Goal: Task Accomplishment & Management: Manage account settings

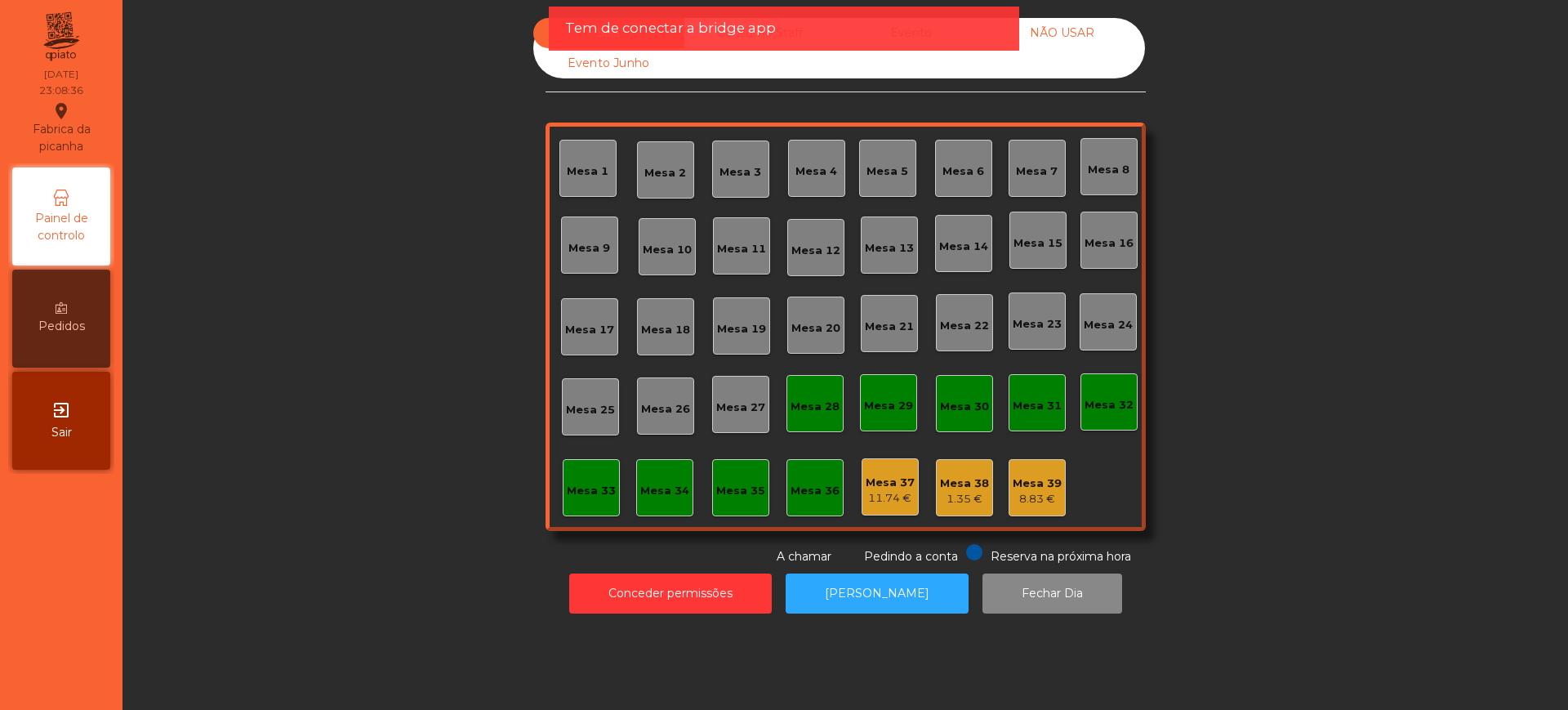
click at [84, 436] on div "exit_to_app Sair" at bounding box center [61, 420] width 98 height 98
click at [641, 585] on button "Conceder permissões" at bounding box center [670, 593] width 203 height 40
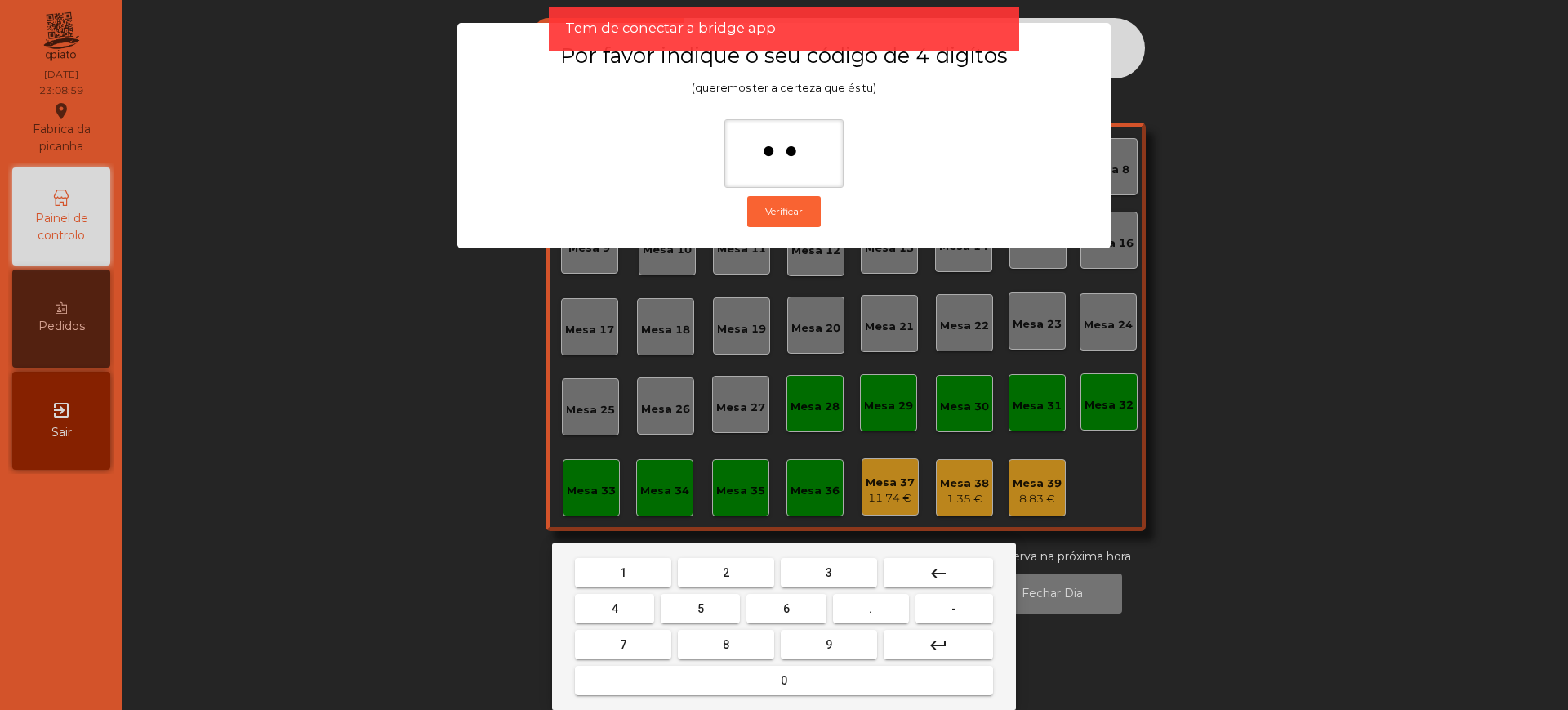
type input "***"
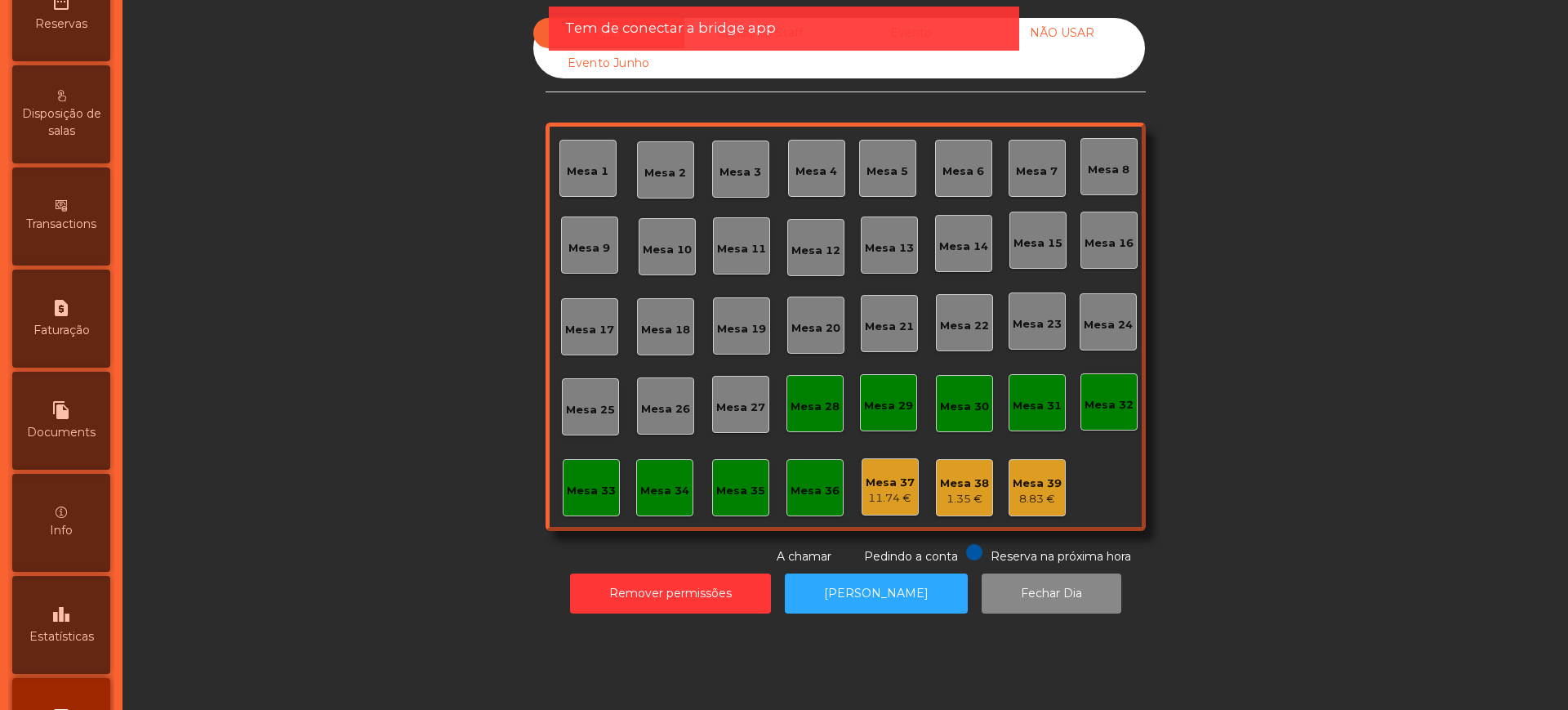
click at [39, 608] on div "leaderboard Estatísticas" at bounding box center [61, 625] width 98 height 98
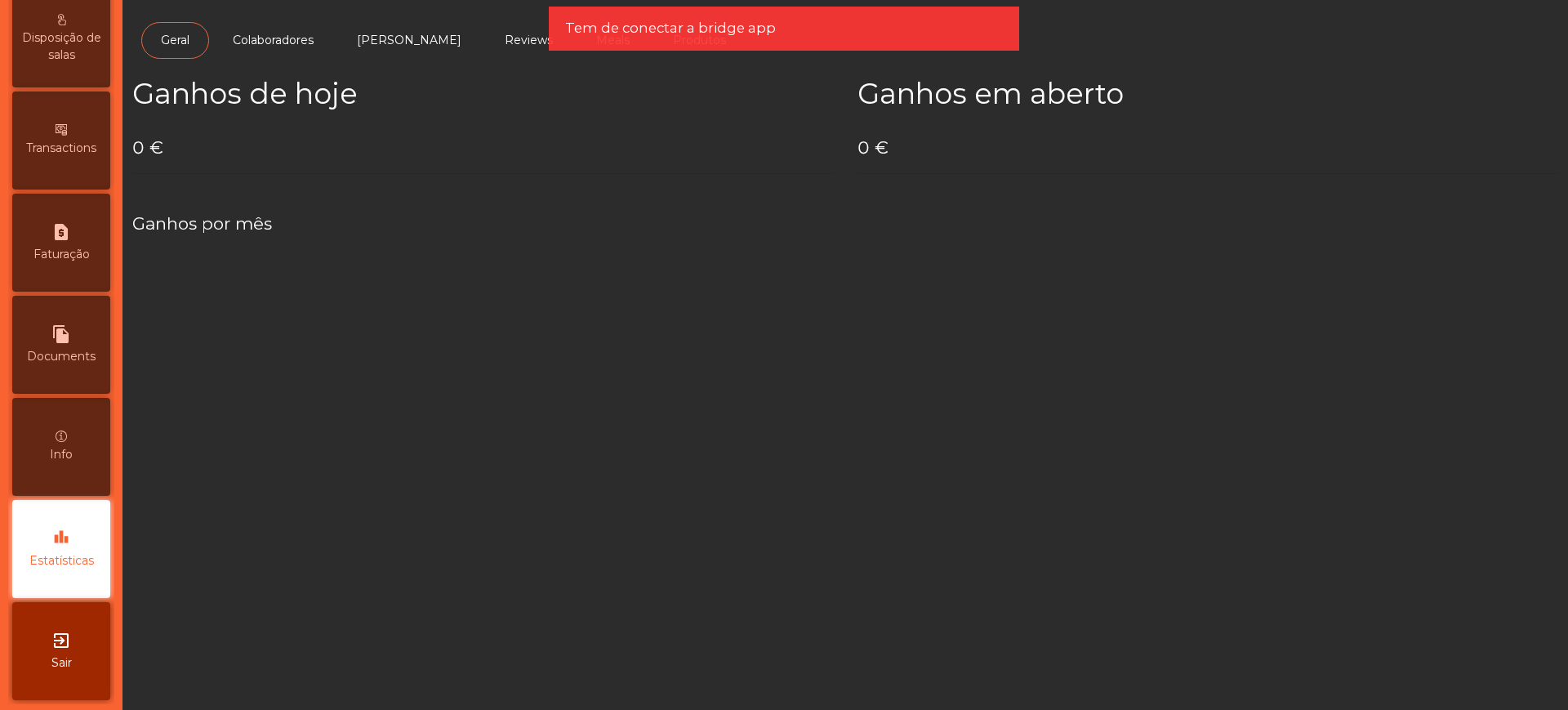
scroll to position [691, 0]
drag, startPoint x: 135, startPoint y: 151, endPoint x: 210, endPoint y: 149, distance: 75.0
click at [210, 149] on h4 "1258.50 €" at bounding box center [482, 147] width 701 height 24
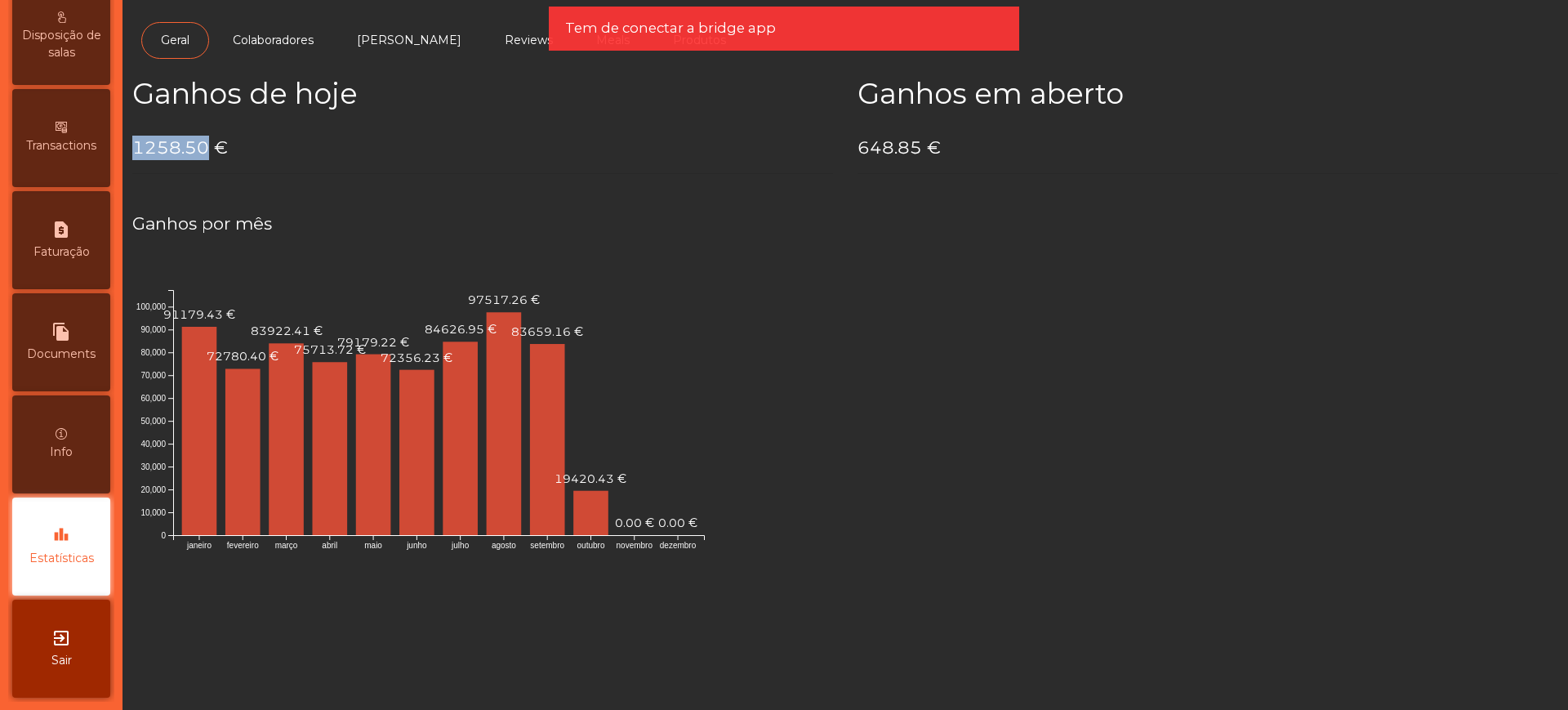
copy h4 "1258.50"
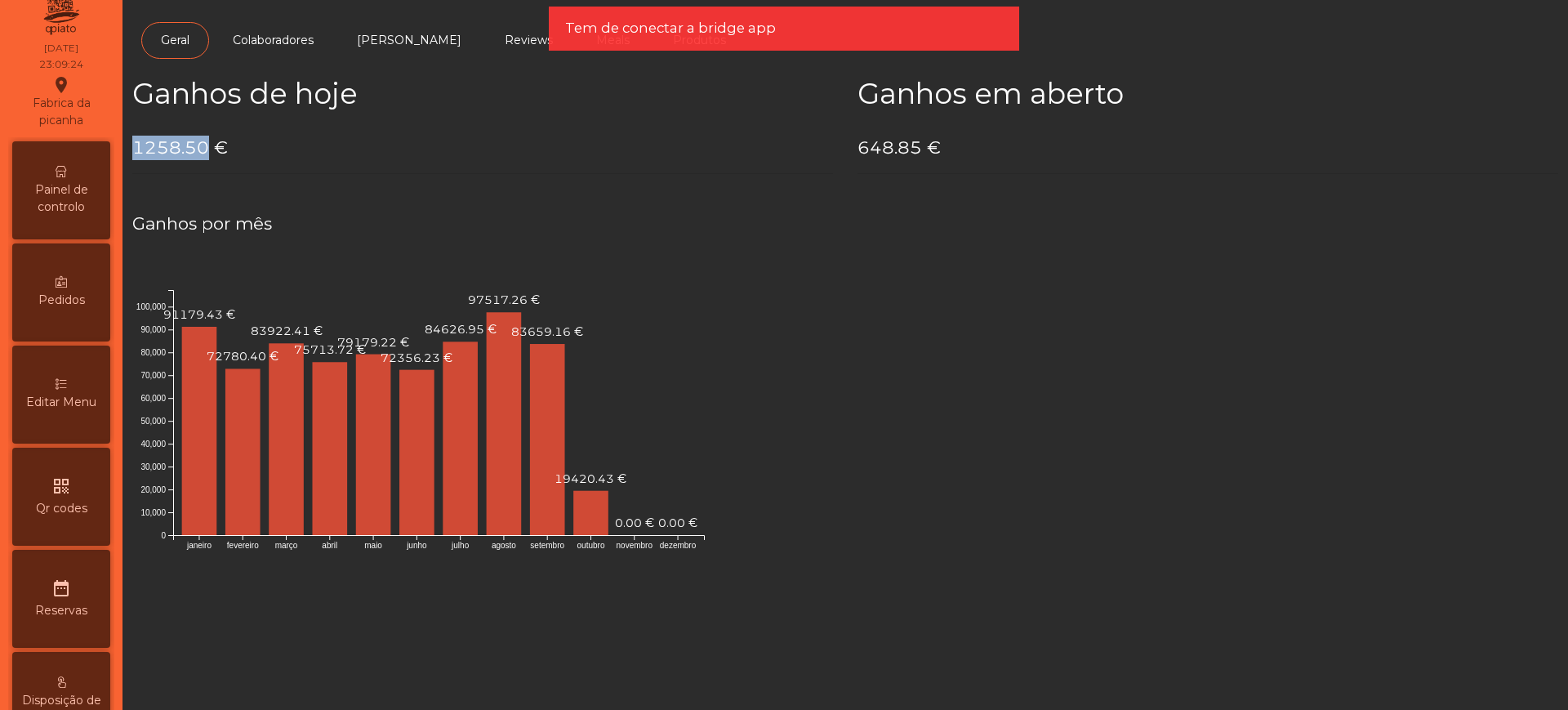
scroll to position [0, 0]
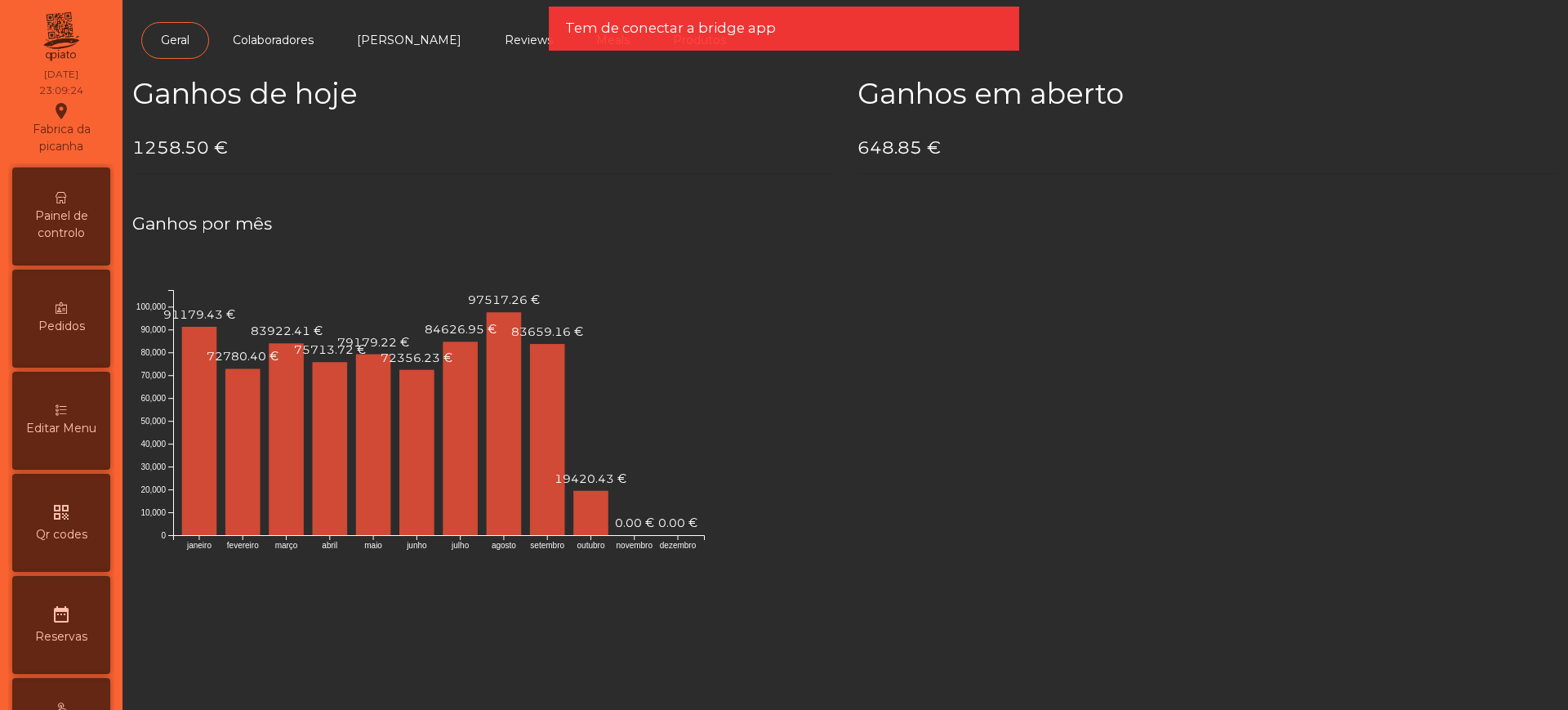
click at [86, 221] on span "Painel de controlo" at bounding box center [61, 224] width 90 height 34
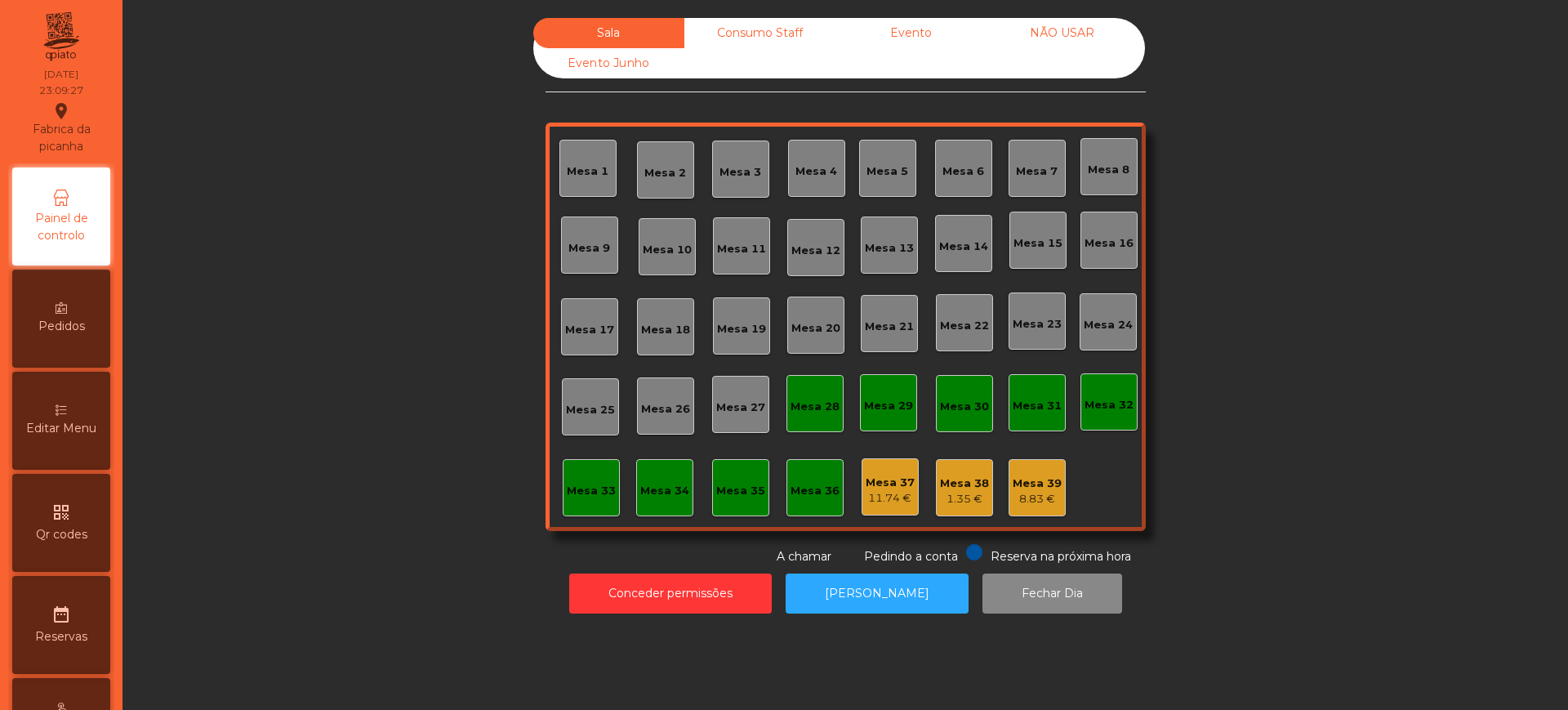
click at [964, 25] on div "Evento" at bounding box center [910, 33] width 151 height 31
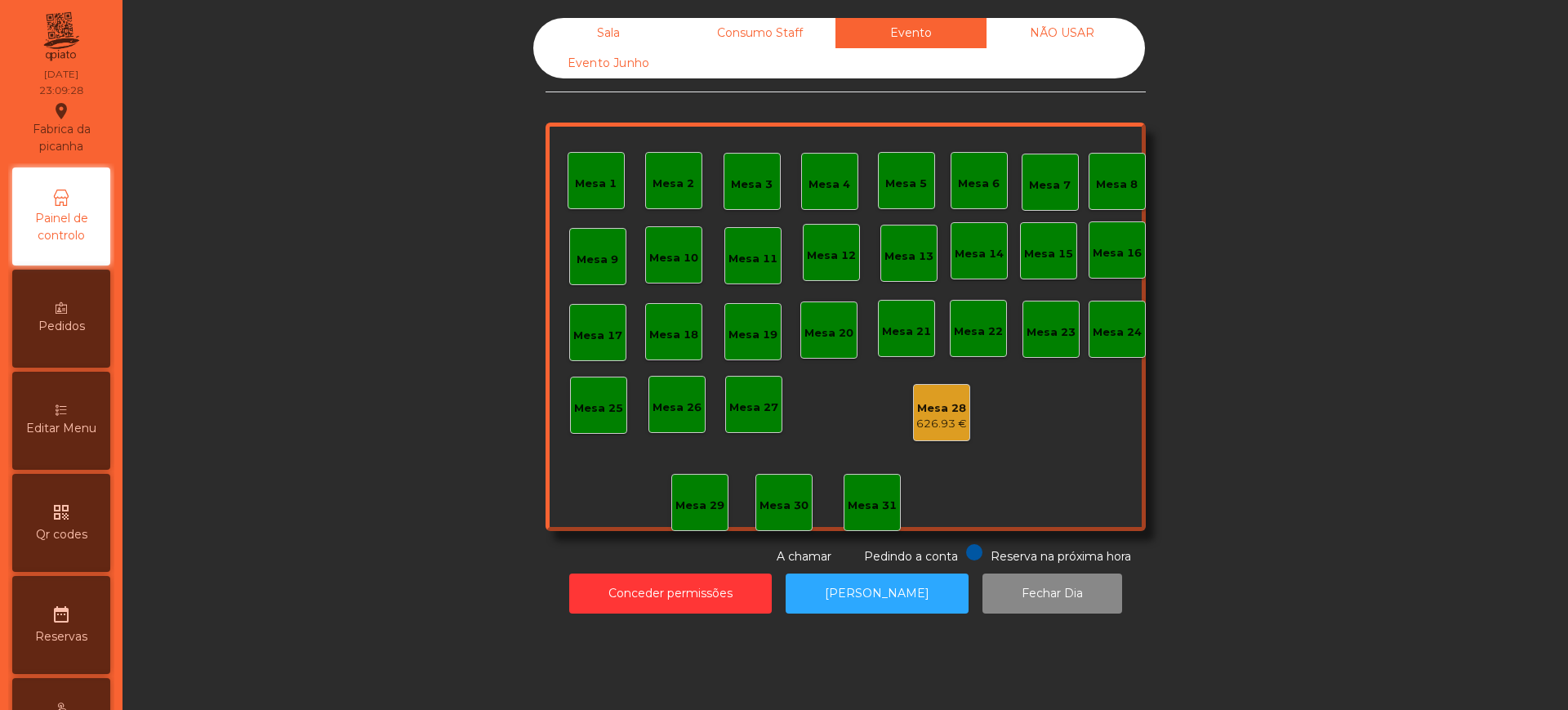
click at [939, 409] on div "Mesa 28" at bounding box center [941, 408] width 50 height 16
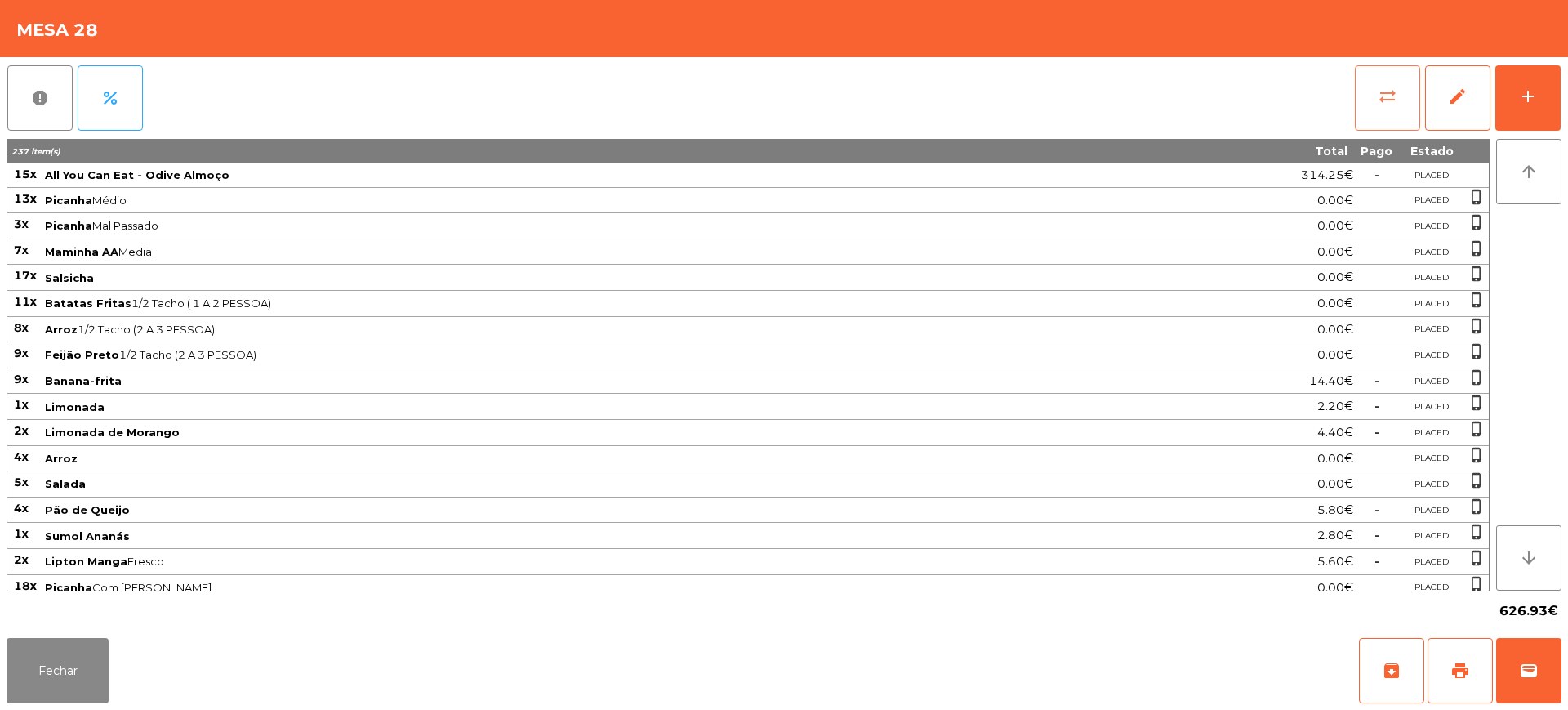
click at [1382, 95] on span "sync_alt" at bounding box center [1388, 96] width 20 height 20
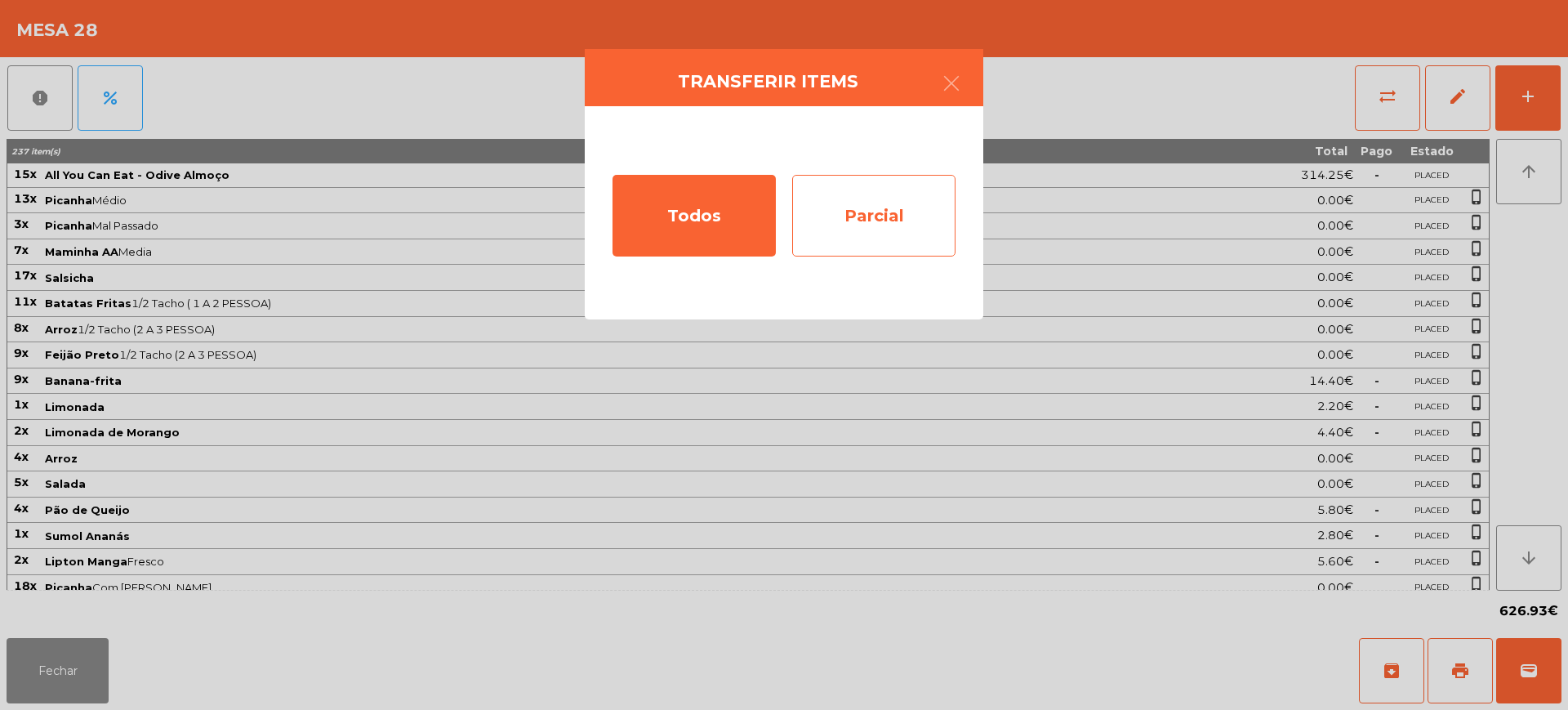
click at [893, 214] on div "Parcial" at bounding box center [874, 215] width 163 height 82
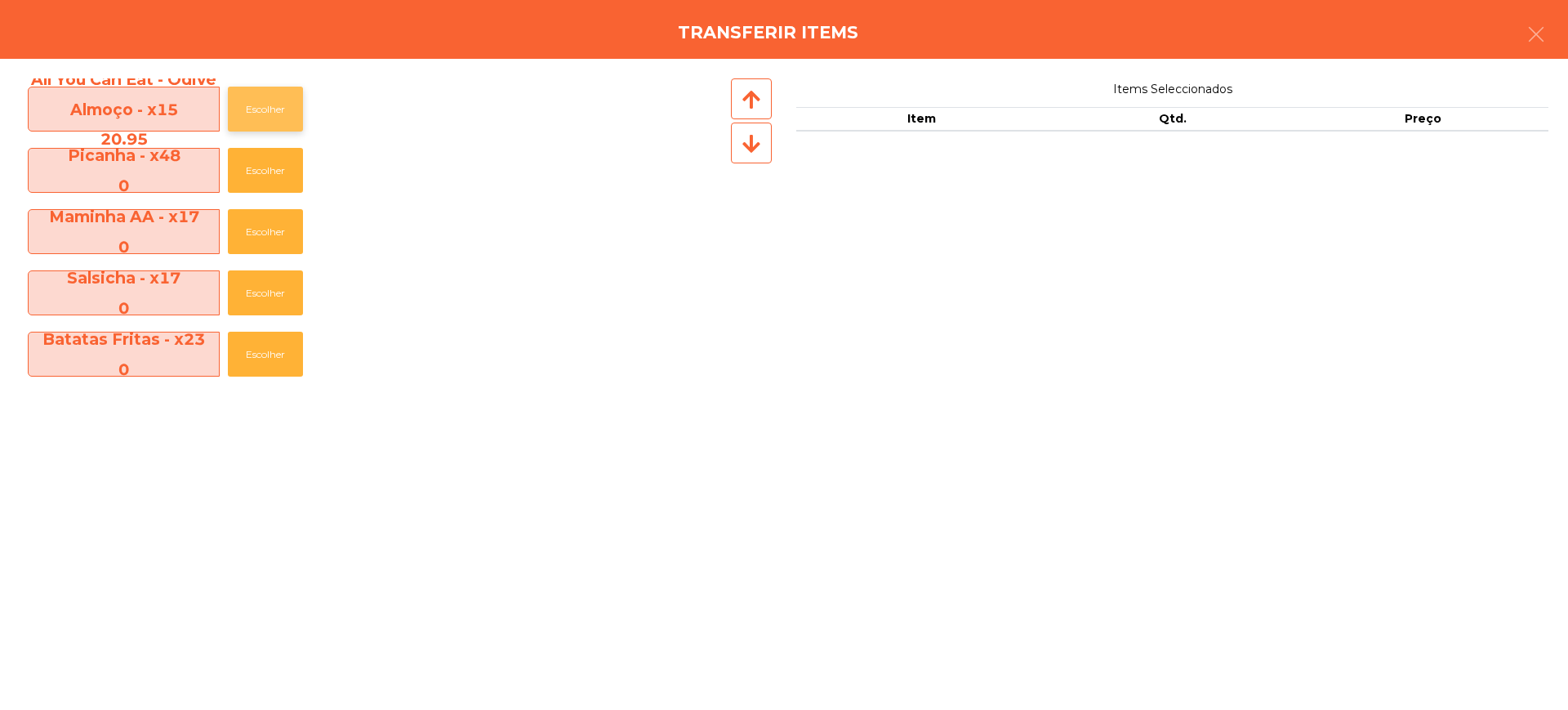
click at [272, 114] on button "Escolher" at bounding box center [266, 109] width 75 height 45
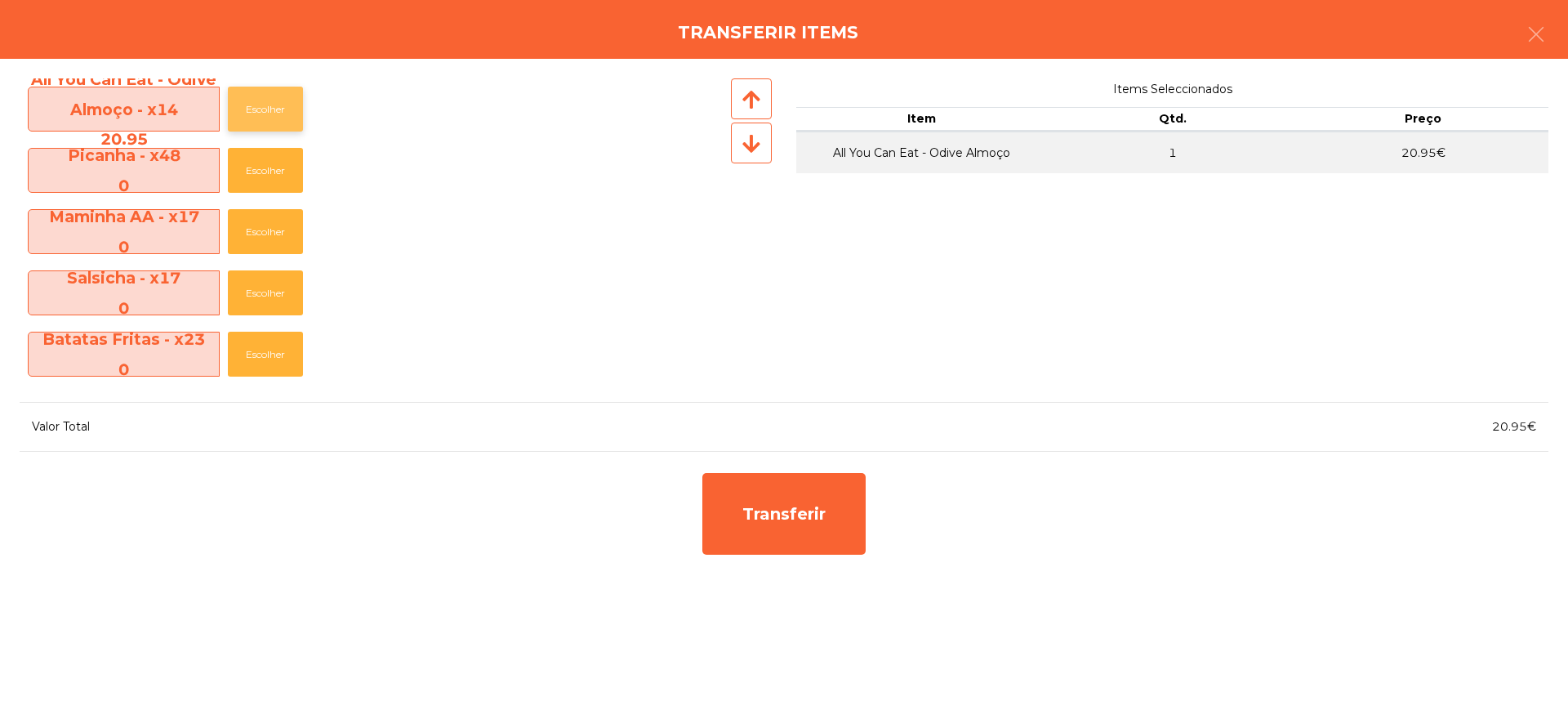
click at [272, 114] on button "Escolher" at bounding box center [266, 109] width 75 height 45
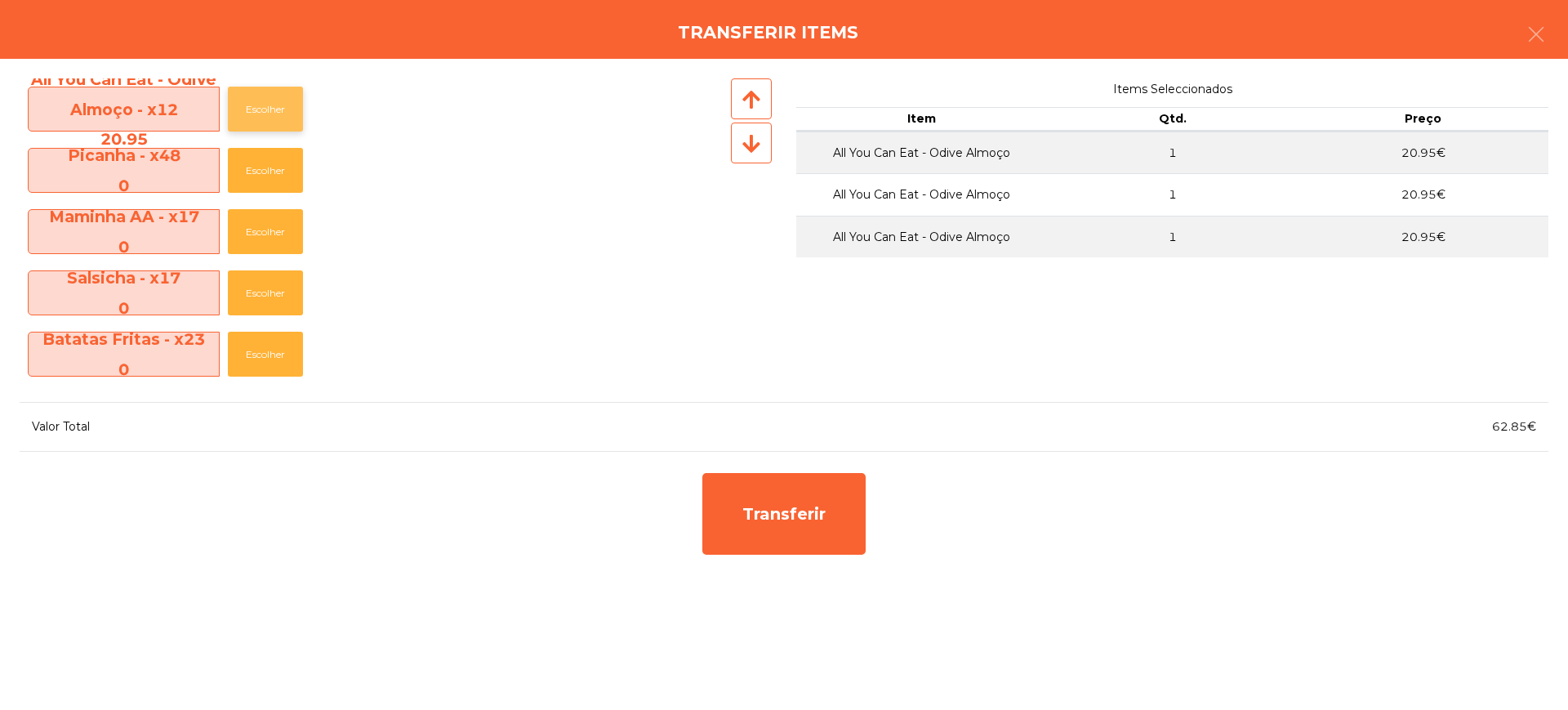
click at [272, 114] on button "Escolher" at bounding box center [266, 109] width 75 height 45
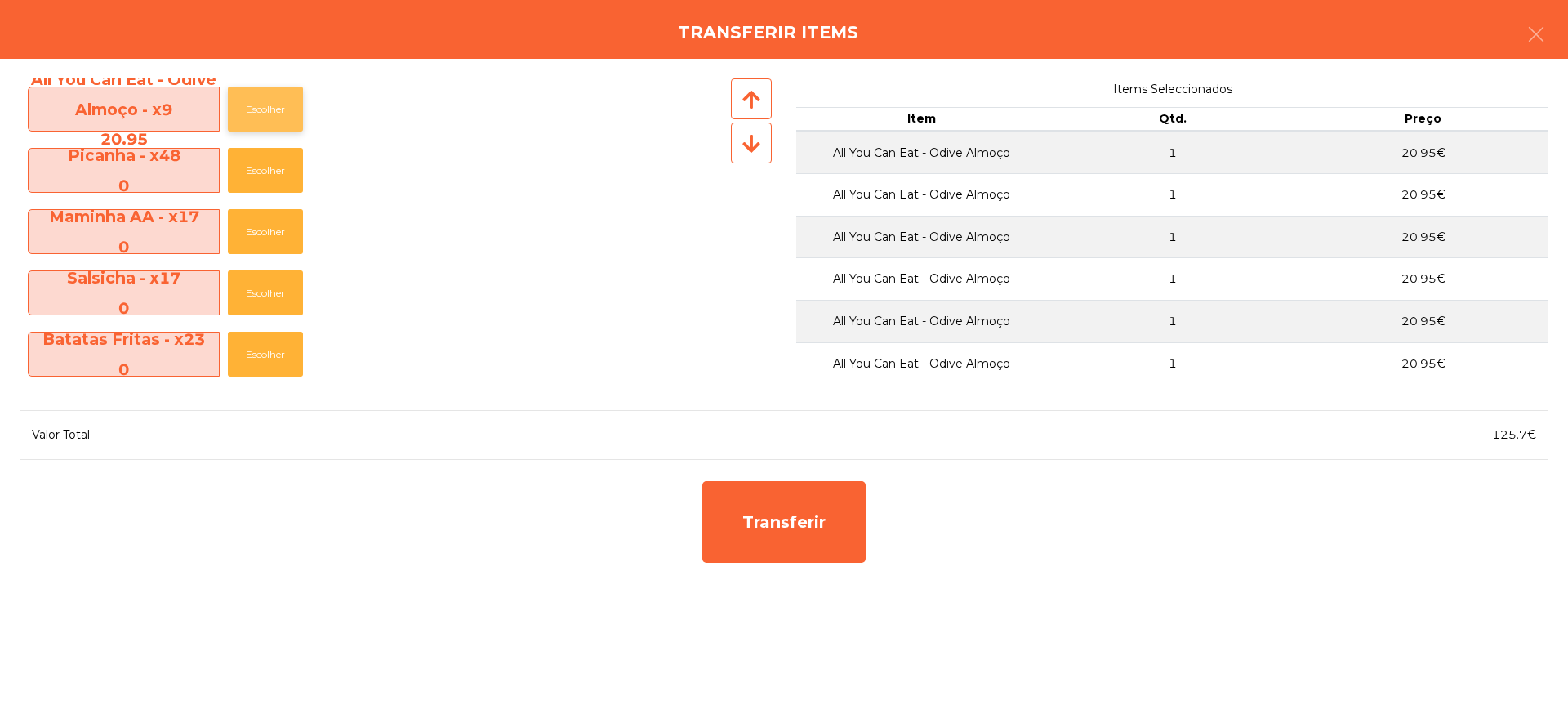
click at [272, 114] on button "Escolher" at bounding box center [266, 109] width 75 height 45
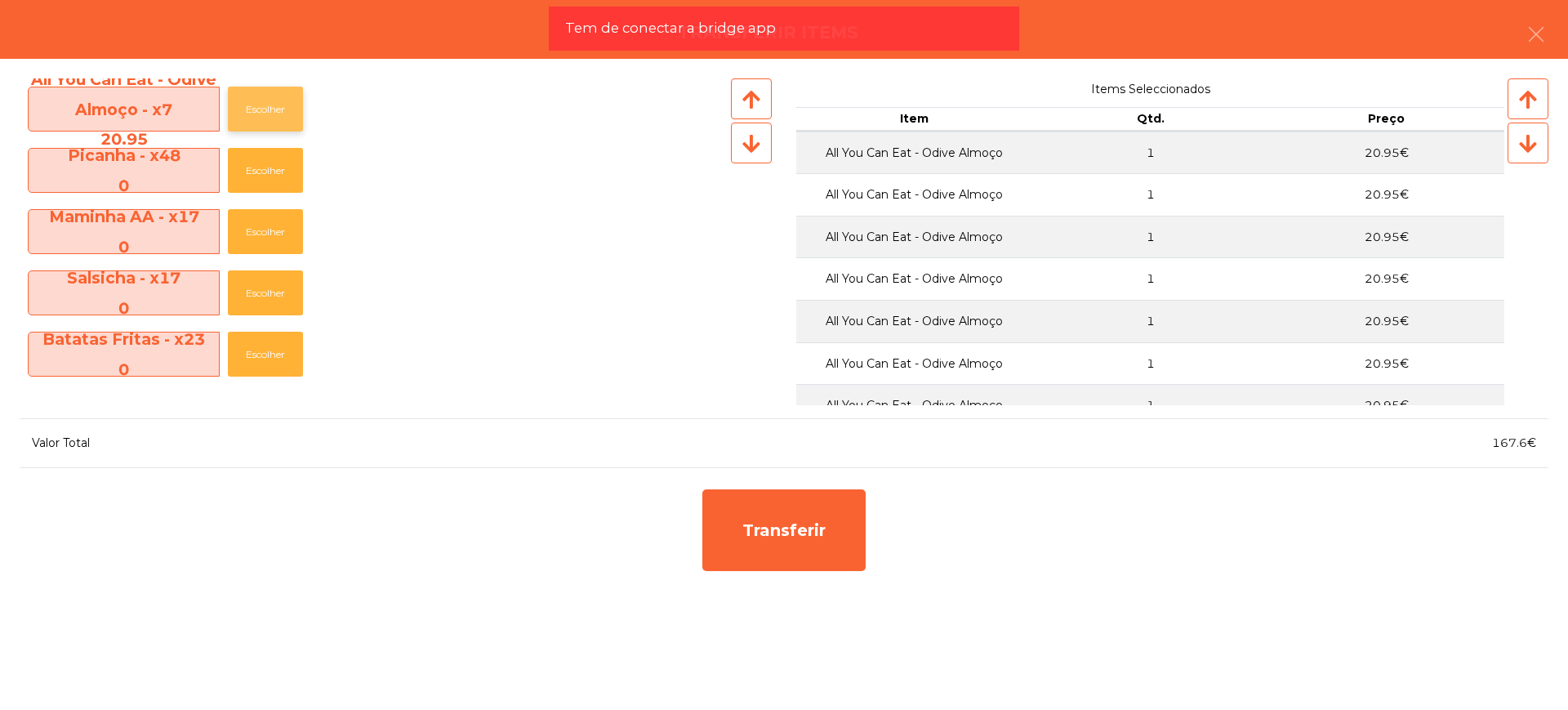
click at [272, 114] on button "Escolher" at bounding box center [266, 109] width 75 height 45
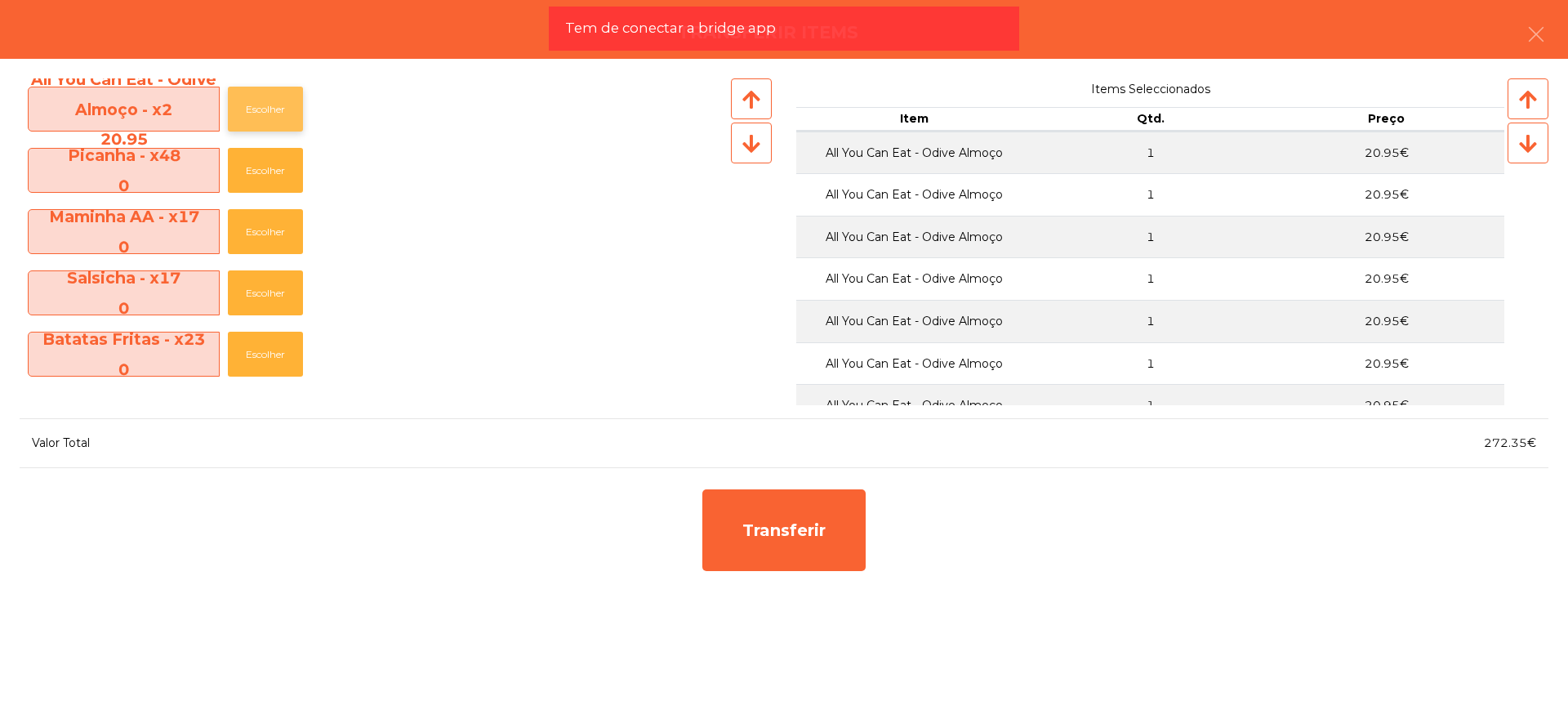
click at [272, 114] on button "Escolher" at bounding box center [266, 109] width 75 height 45
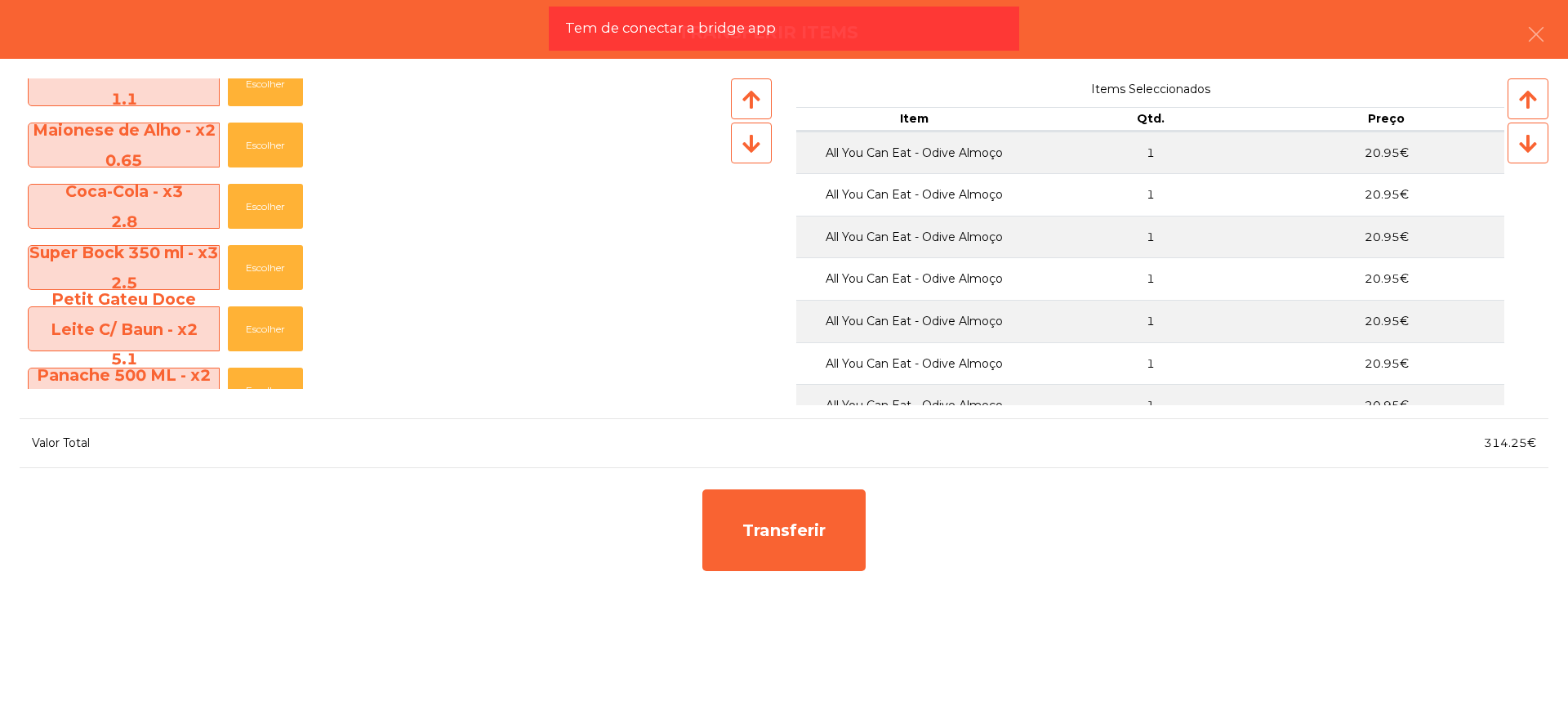
scroll to position [919, 0]
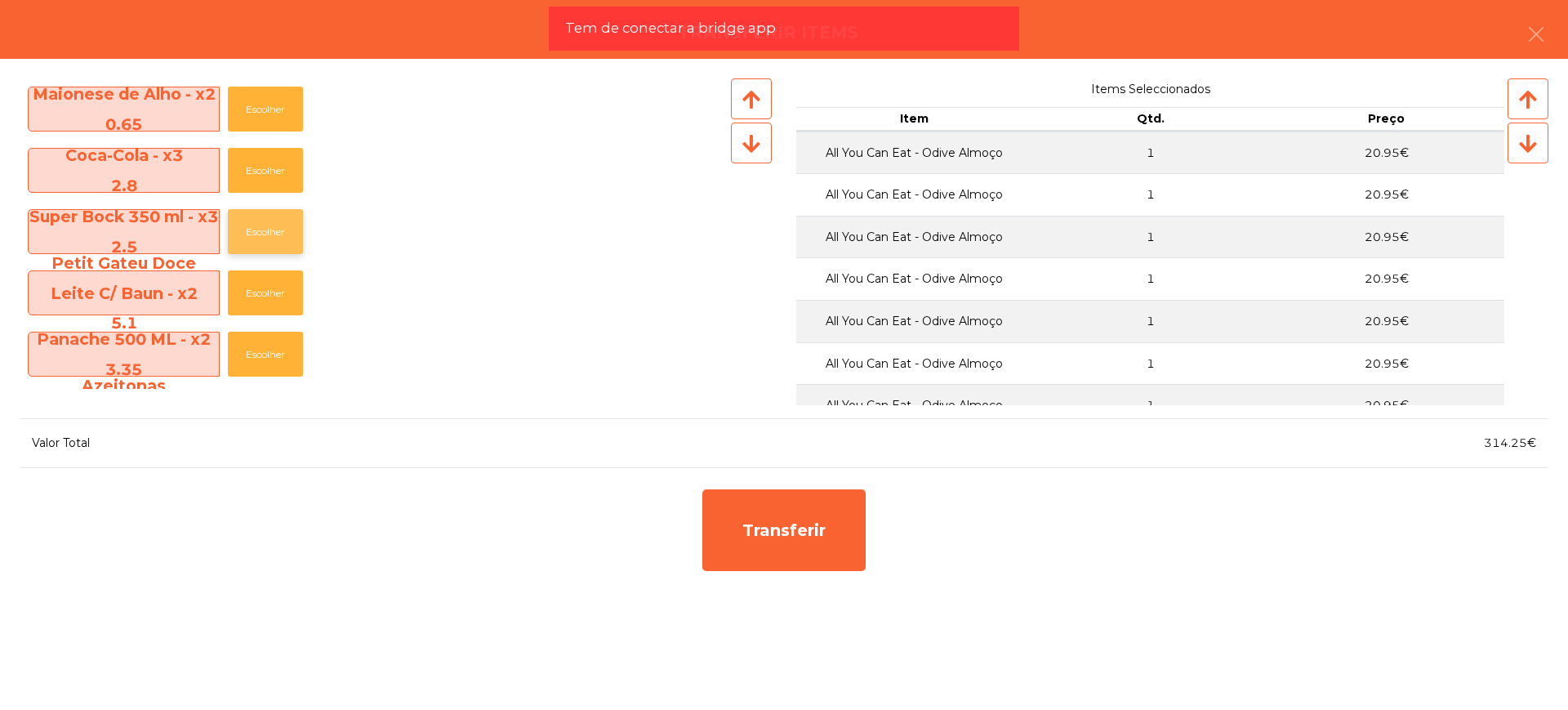
click at [277, 216] on button "Escolher" at bounding box center [266, 232] width 75 height 45
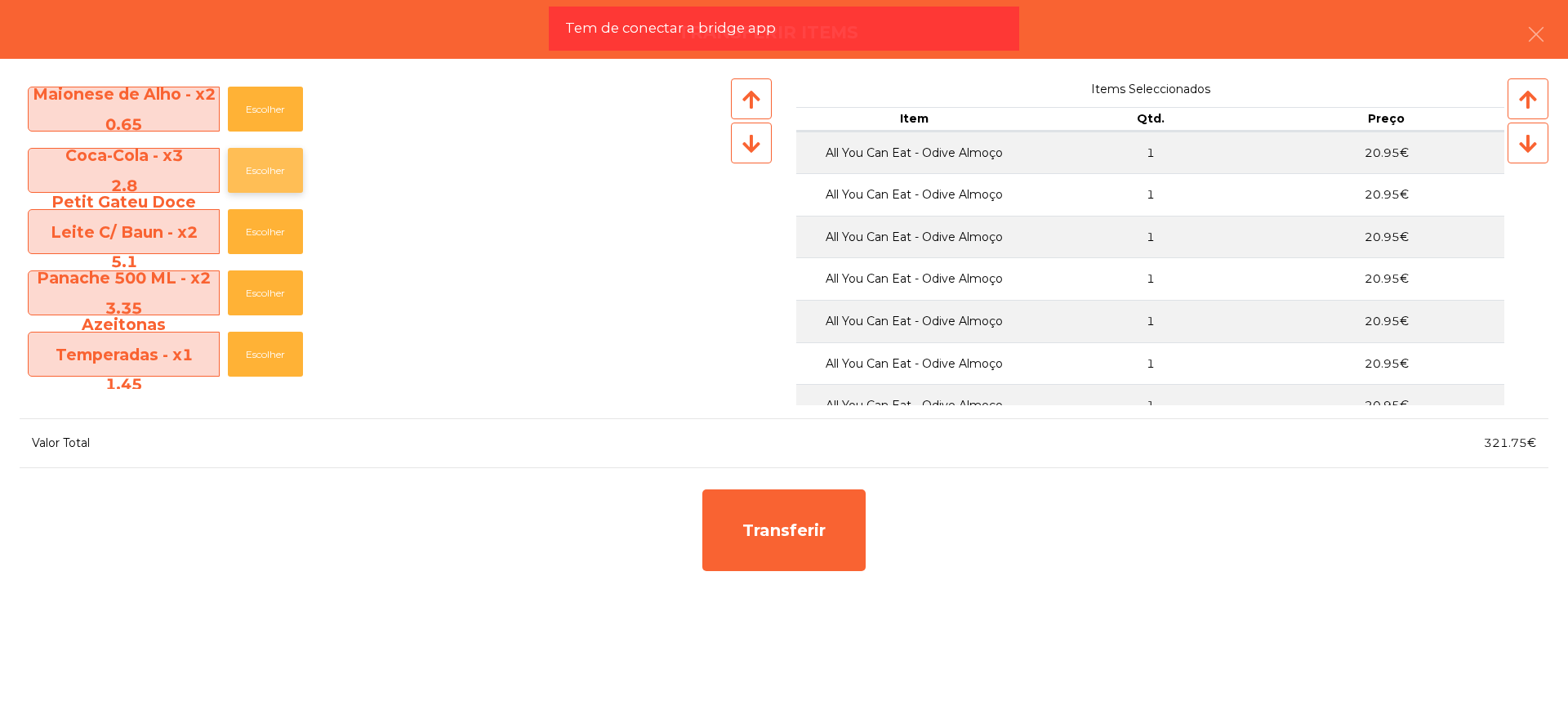
click at [278, 165] on button "Escolher" at bounding box center [266, 171] width 75 height 45
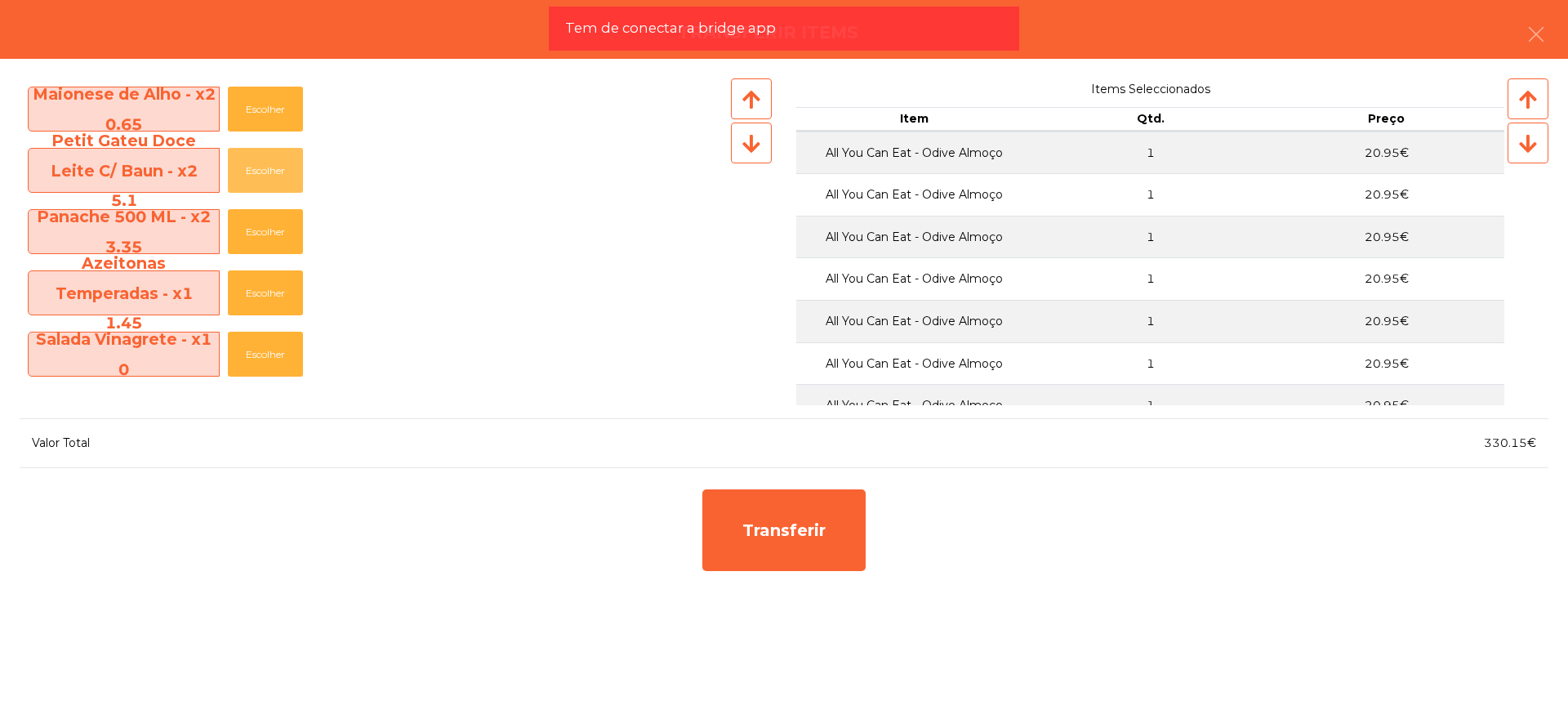
click at [278, 165] on button "Escolher" at bounding box center [266, 171] width 75 height 45
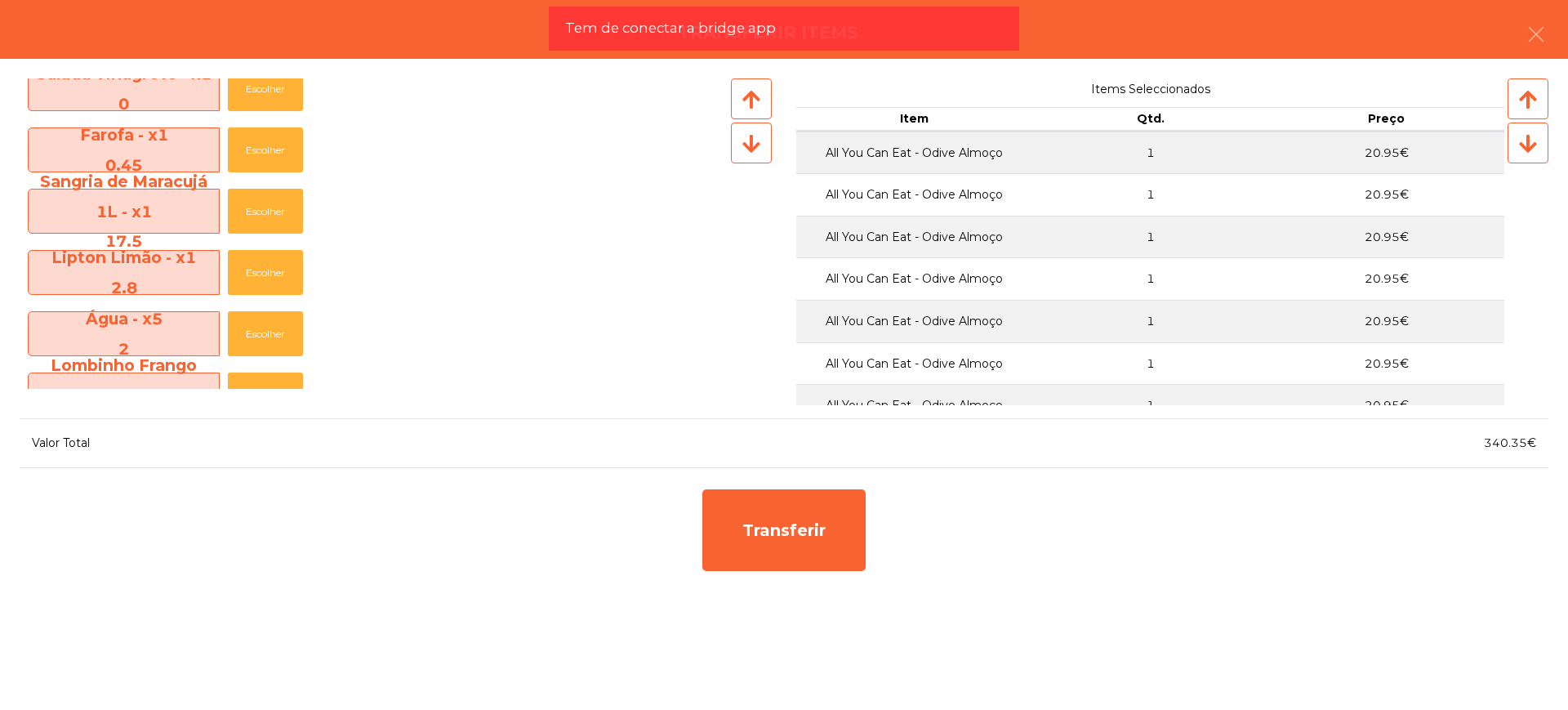
scroll to position [1225, 0]
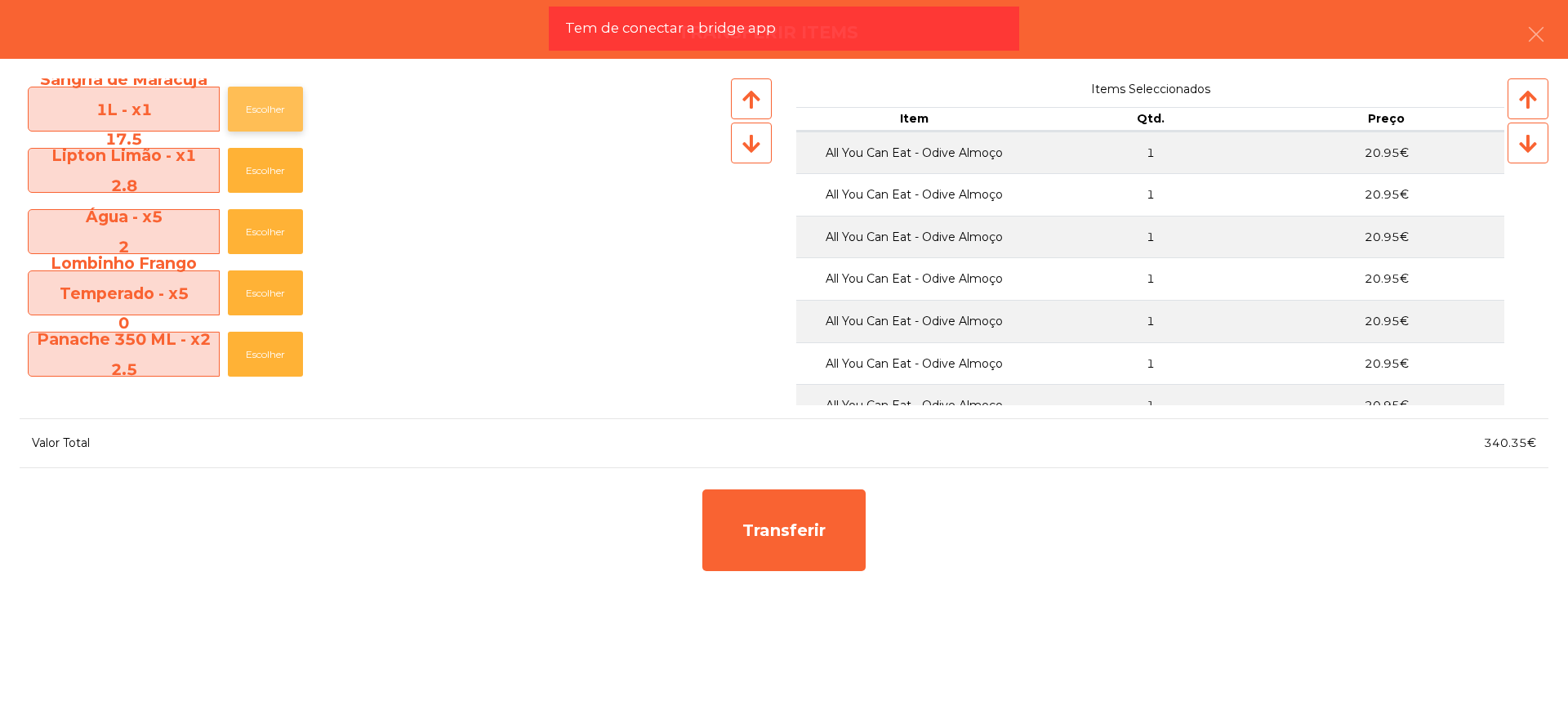
click at [292, 102] on button "Escolher" at bounding box center [266, 109] width 75 height 45
click at [274, 173] on button "Escolher" at bounding box center [266, 171] width 75 height 45
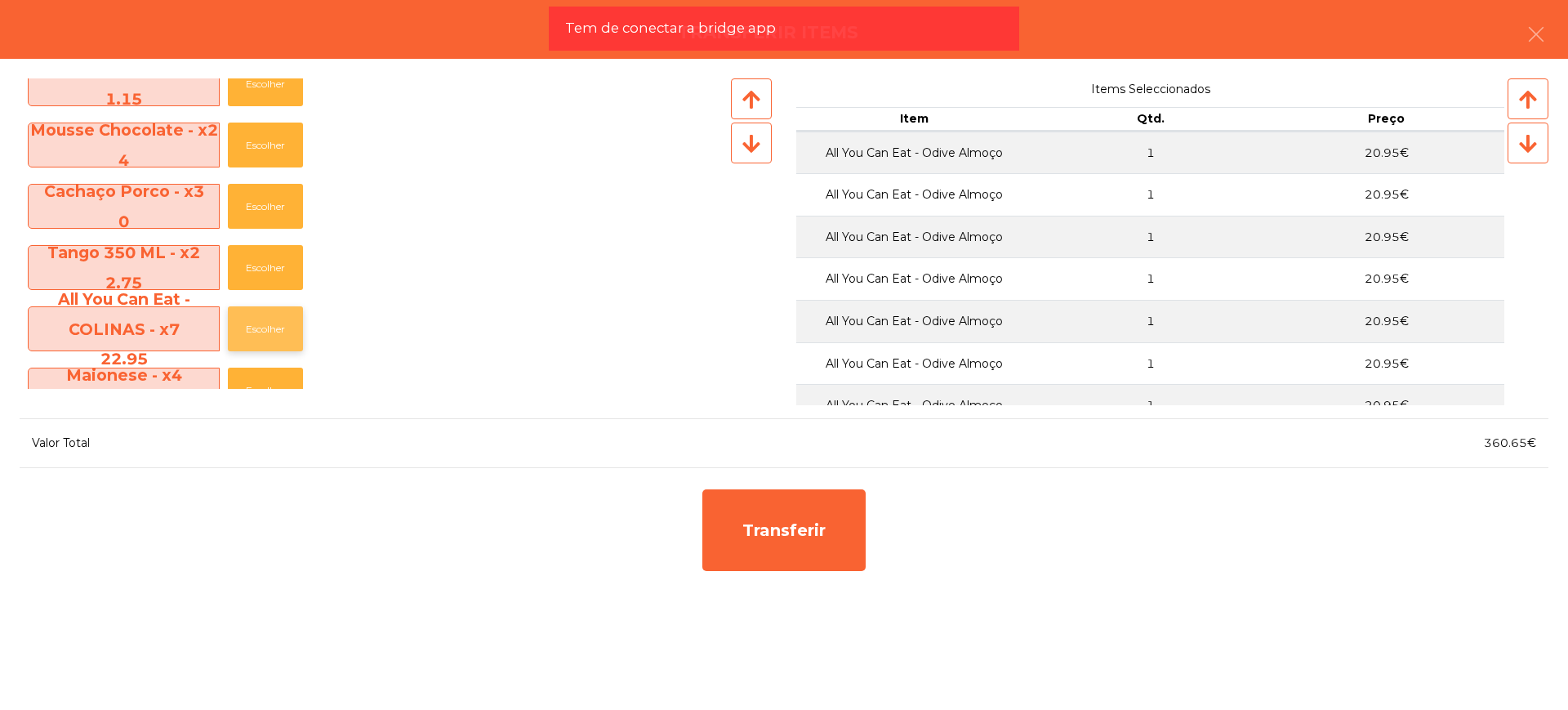
scroll to position [1470, 0]
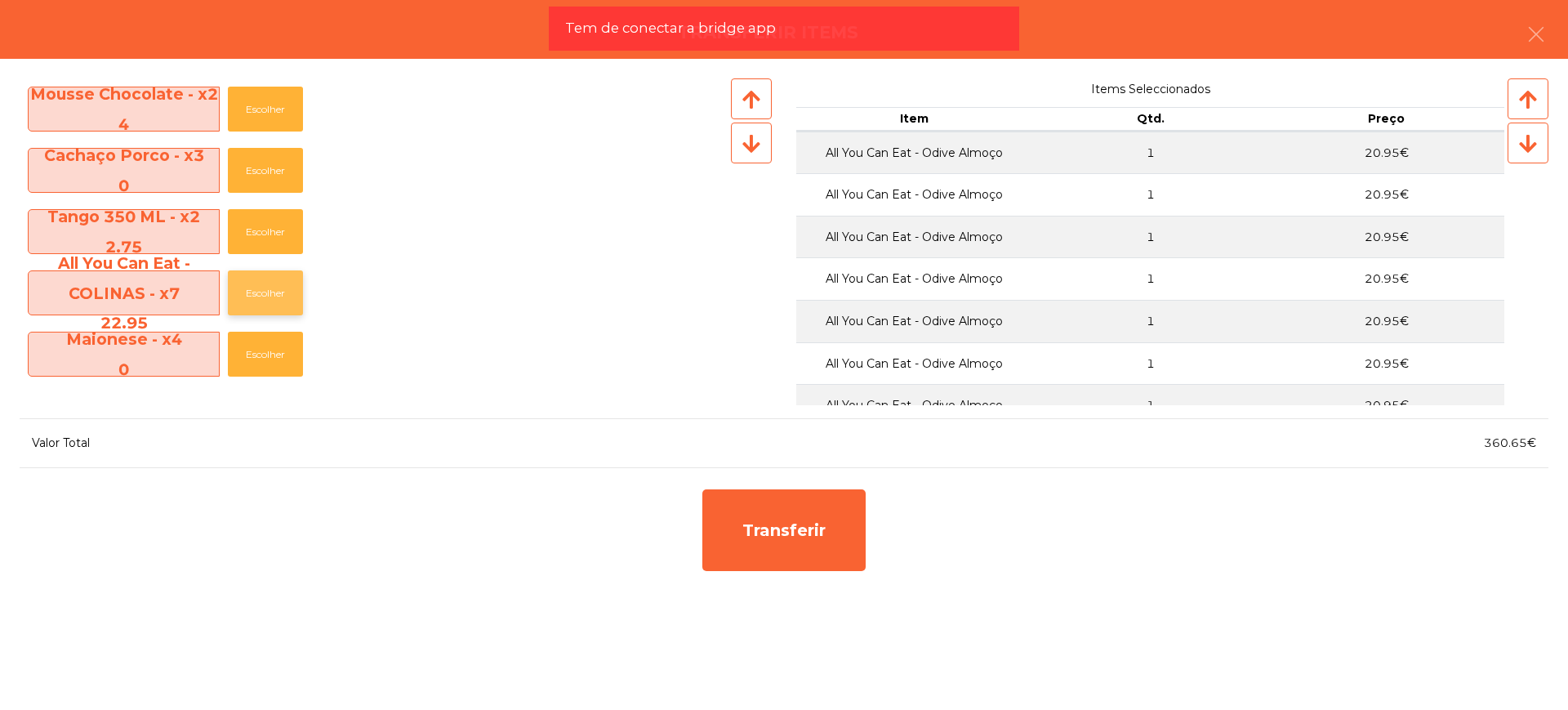
click at [269, 291] on button "Escolher" at bounding box center [266, 293] width 75 height 45
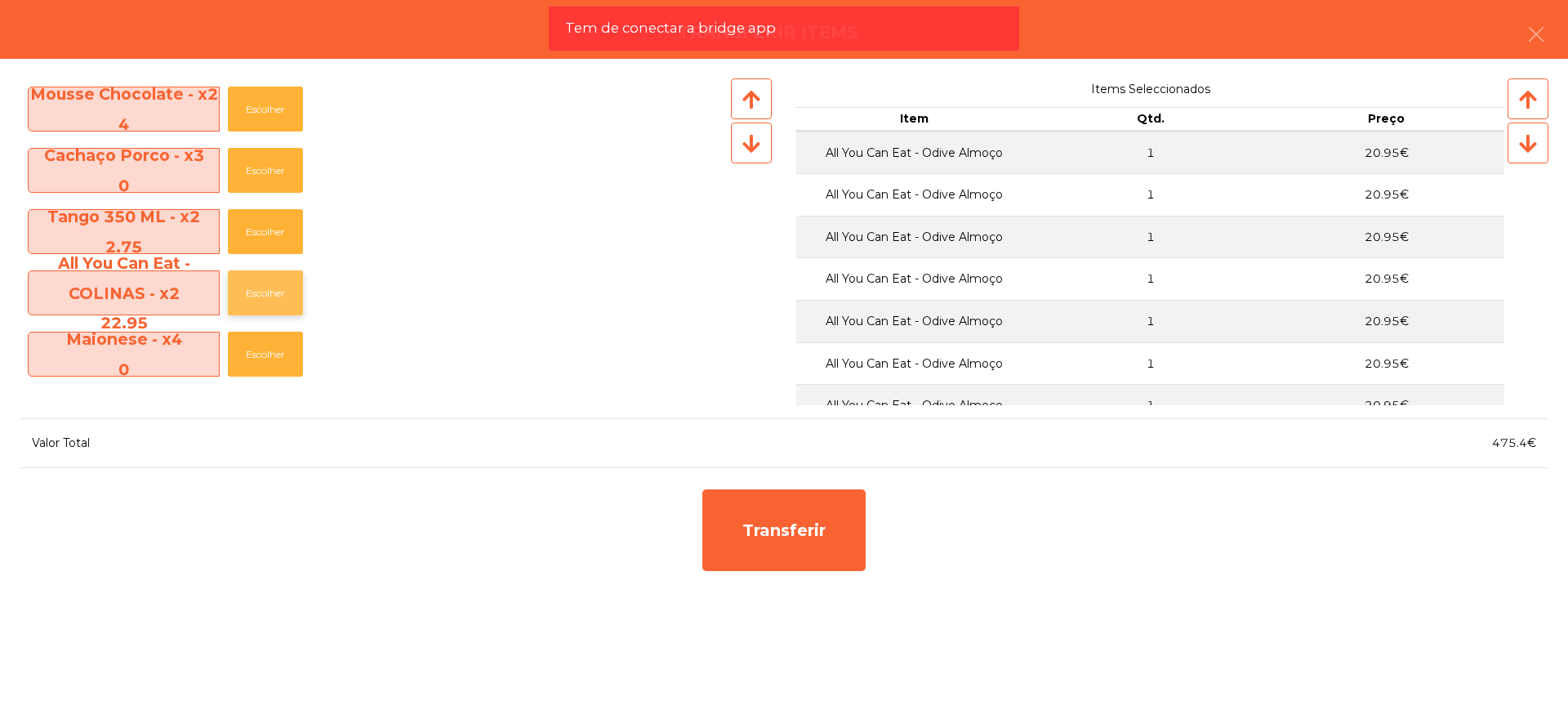
click at [269, 291] on button "Escolher" at bounding box center [266, 293] width 75 height 45
click at [268, 229] on button "Escolher" at bounding box center [266, 232] width 75 height 45
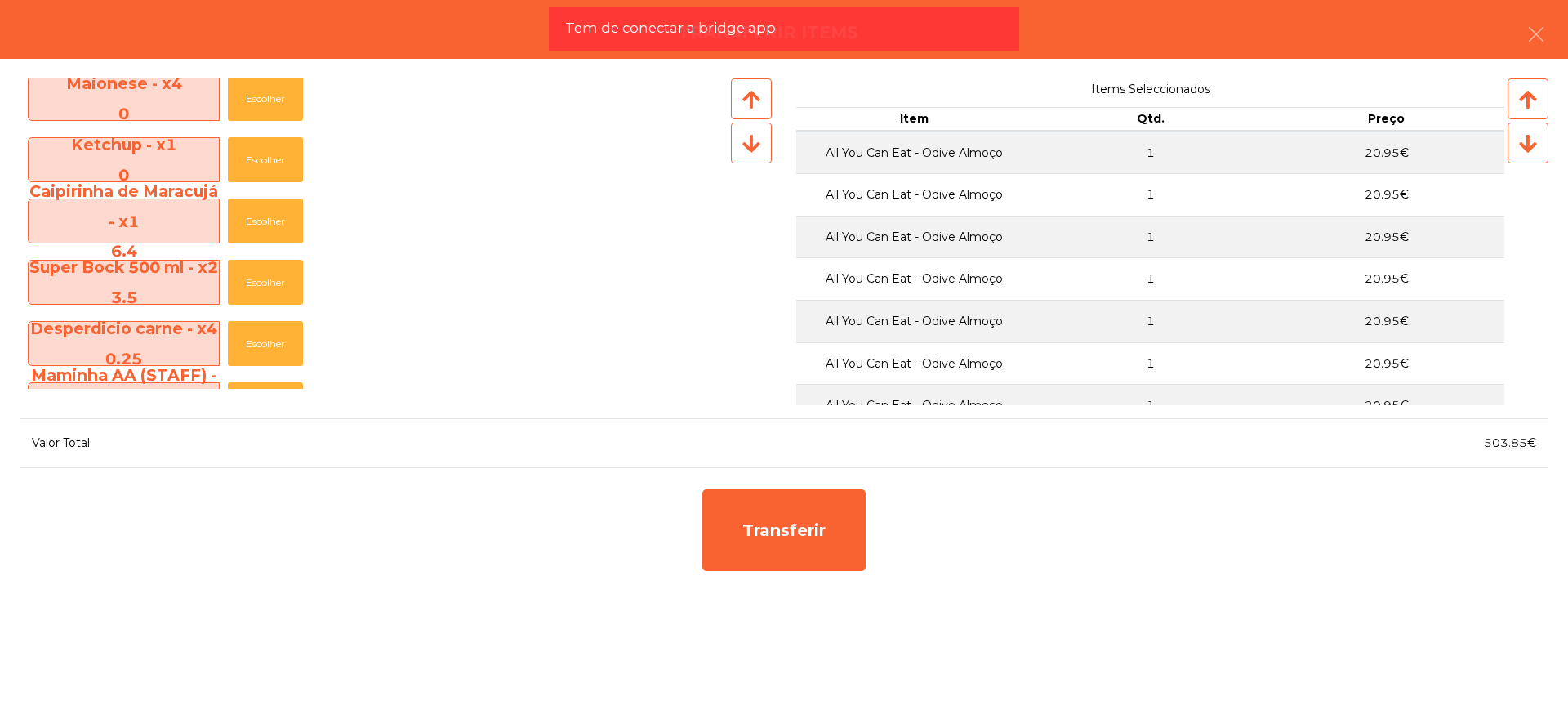
scroll to position [1777, 0]
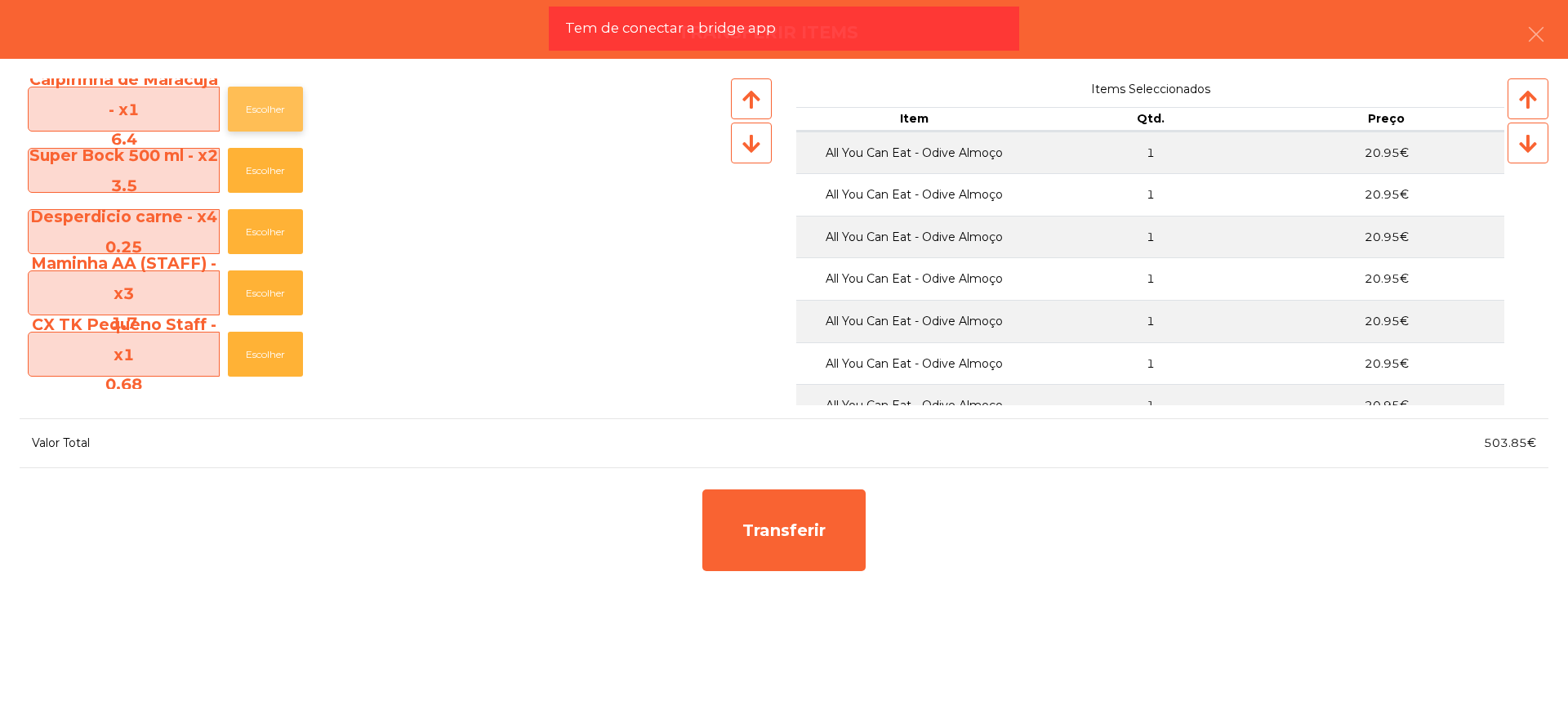
click at [271, 111] on button "Escolher" at bounding box center [266, 109] width 75 height 45
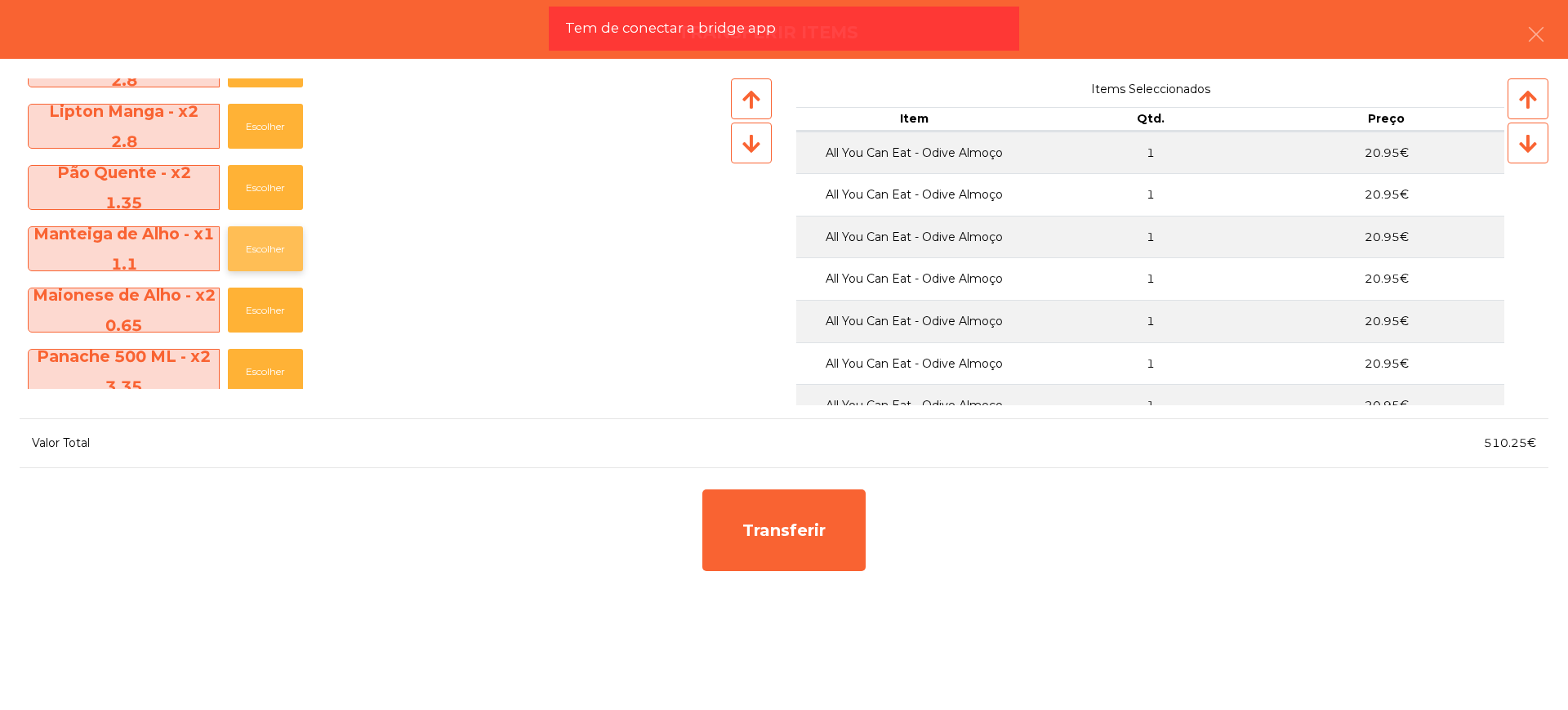
scroll to position [706, 0]
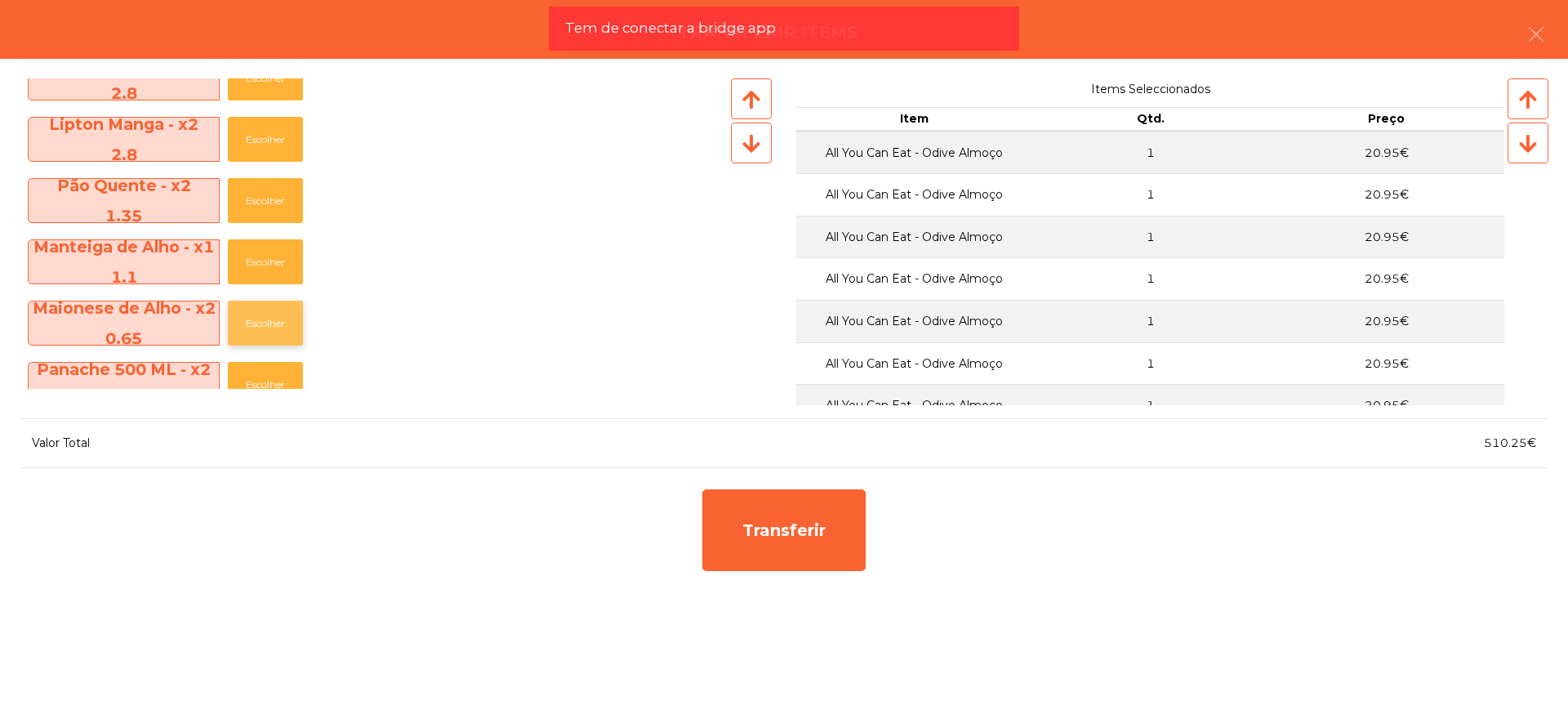
click at [263, 323] on button "Escolher" at bounding box center [266, 323] width 75 height 45
click at [264, 323] on button "Escolher" at bounding box center [266, 323] width 75 height 45
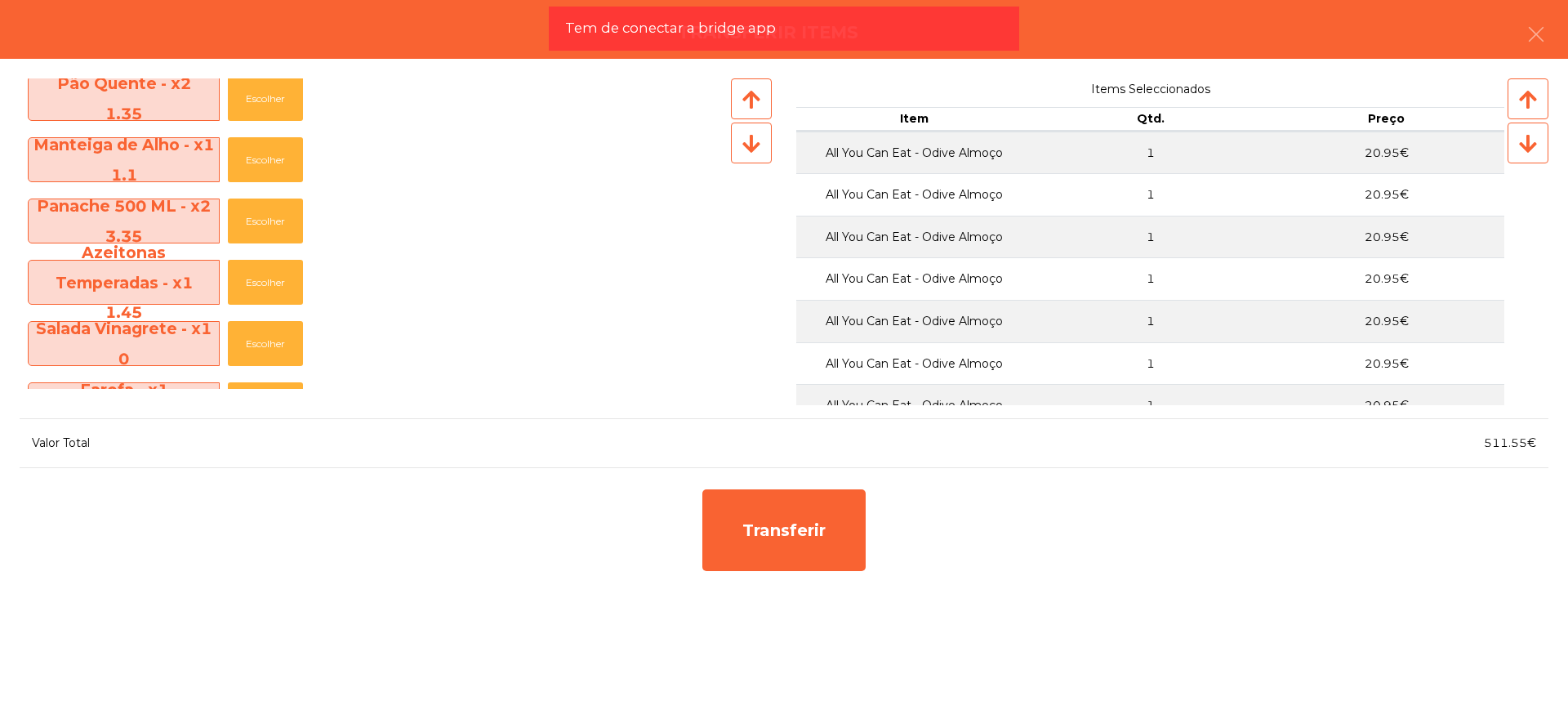
scroll to position [1012, 0]
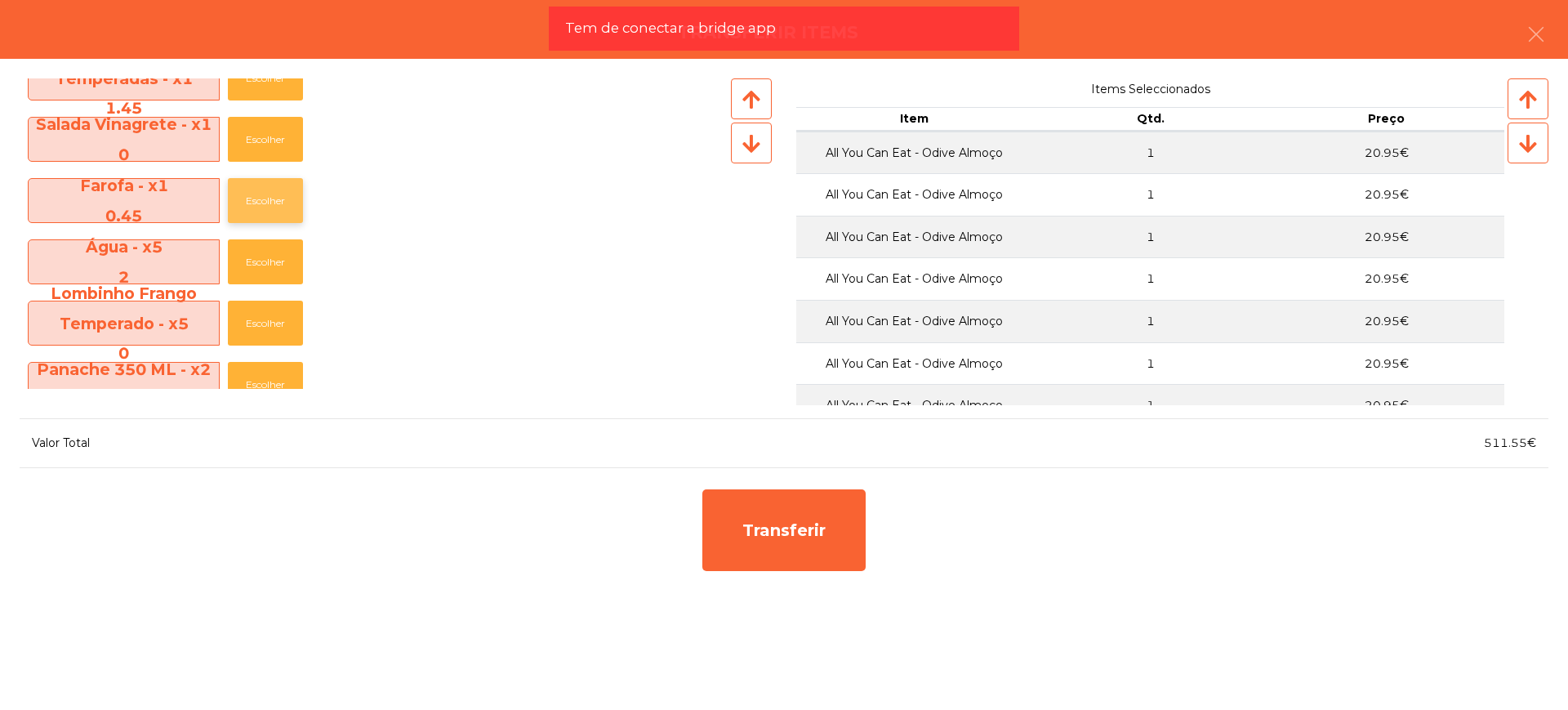
click at [270, 203] on button "Escolher" at bounding box center [266, 200] width 75 height 45
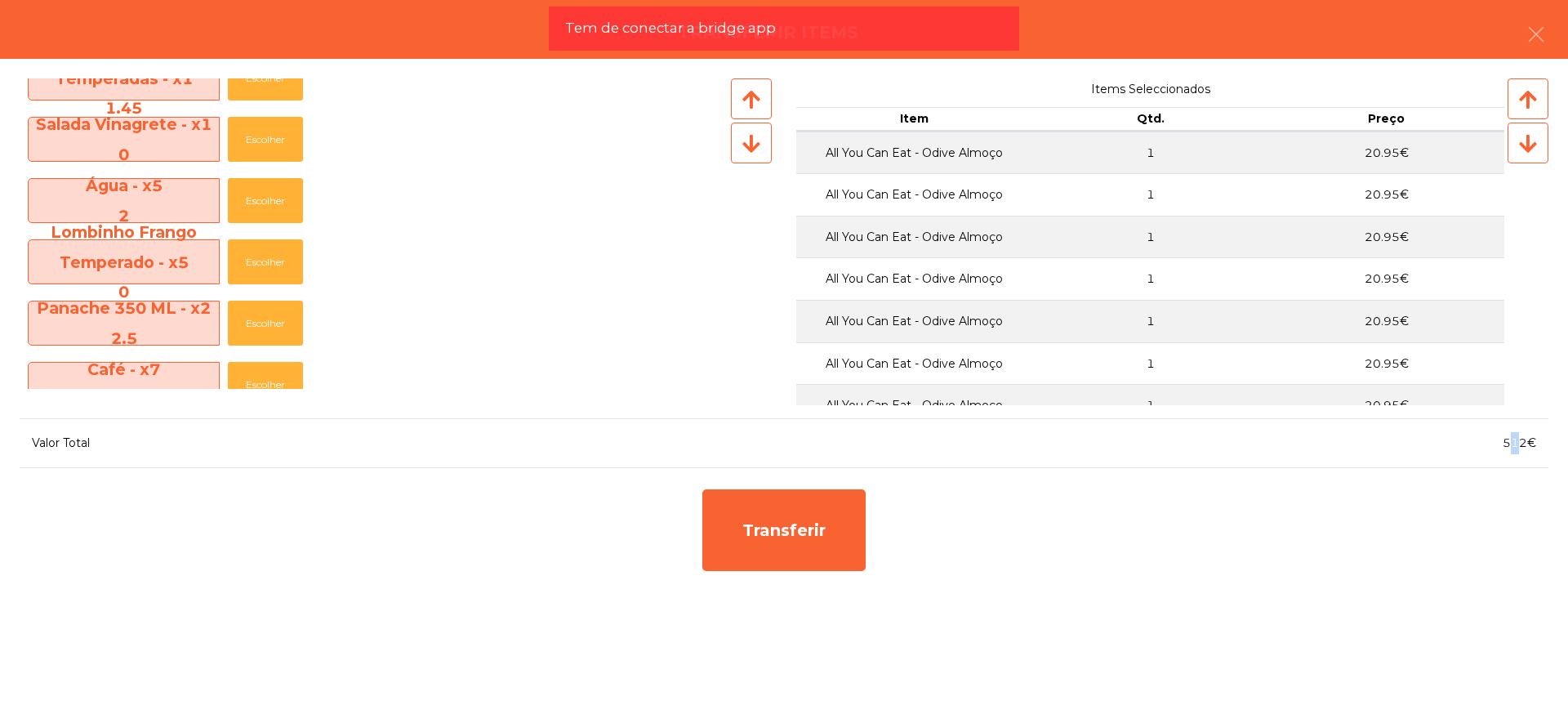
drag, startPoint x: 1510, startPoint y: 443, endPoint x: 1518, endPoint y: 444, distance: 8.1
click at [1518, 444] on span "512€" at bounding box center [1519, 443] width 33 height 14
drag, startPoint x: 1491, startPoint y: 440, endPoint x: 1526, endPoint y: 440, distance: 35.0
click at [1526, 440] on div "512€" at bounding box center [1166, 443] width 764 height 22
copy span "512"
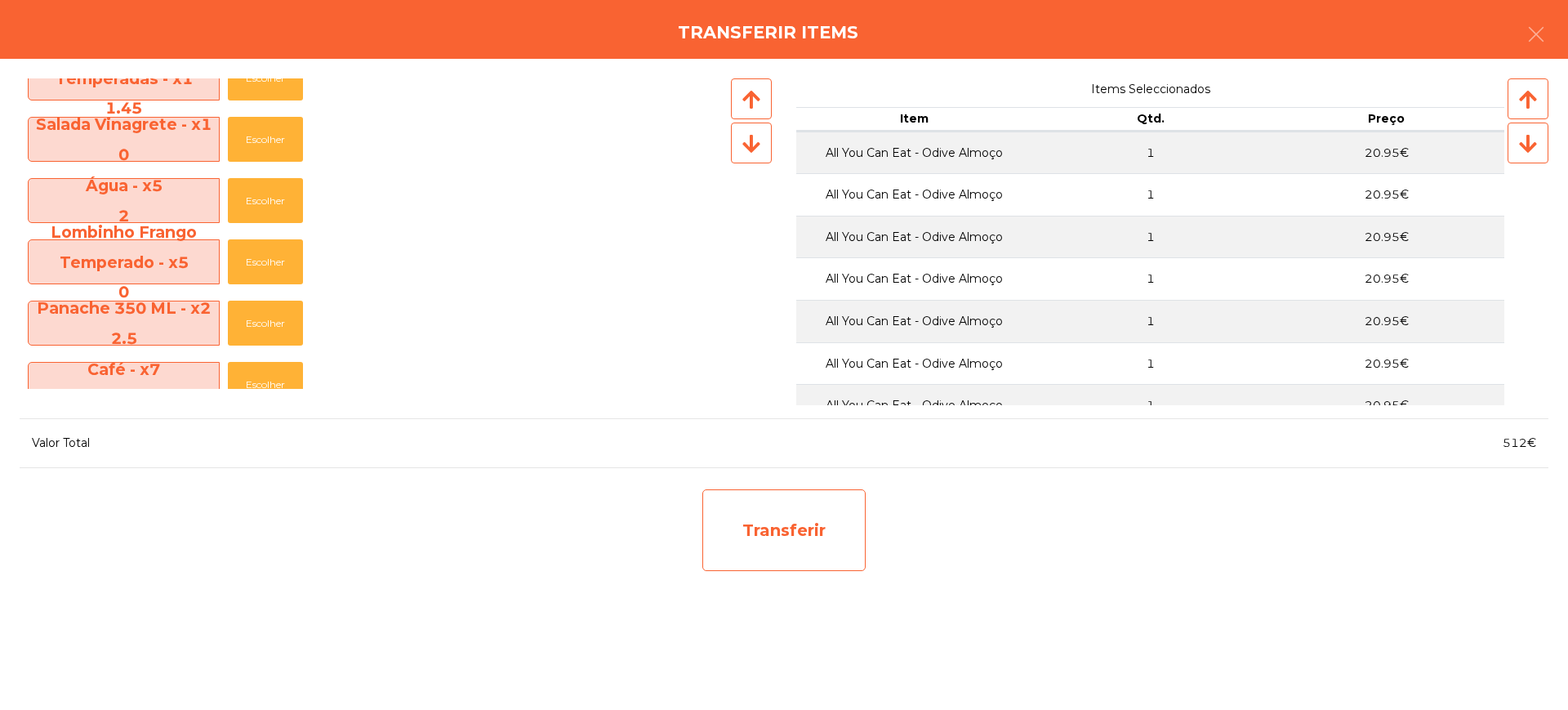
click at [811, 557] on div "Transferir" at bounding box center [784, 530] width 163 height 82
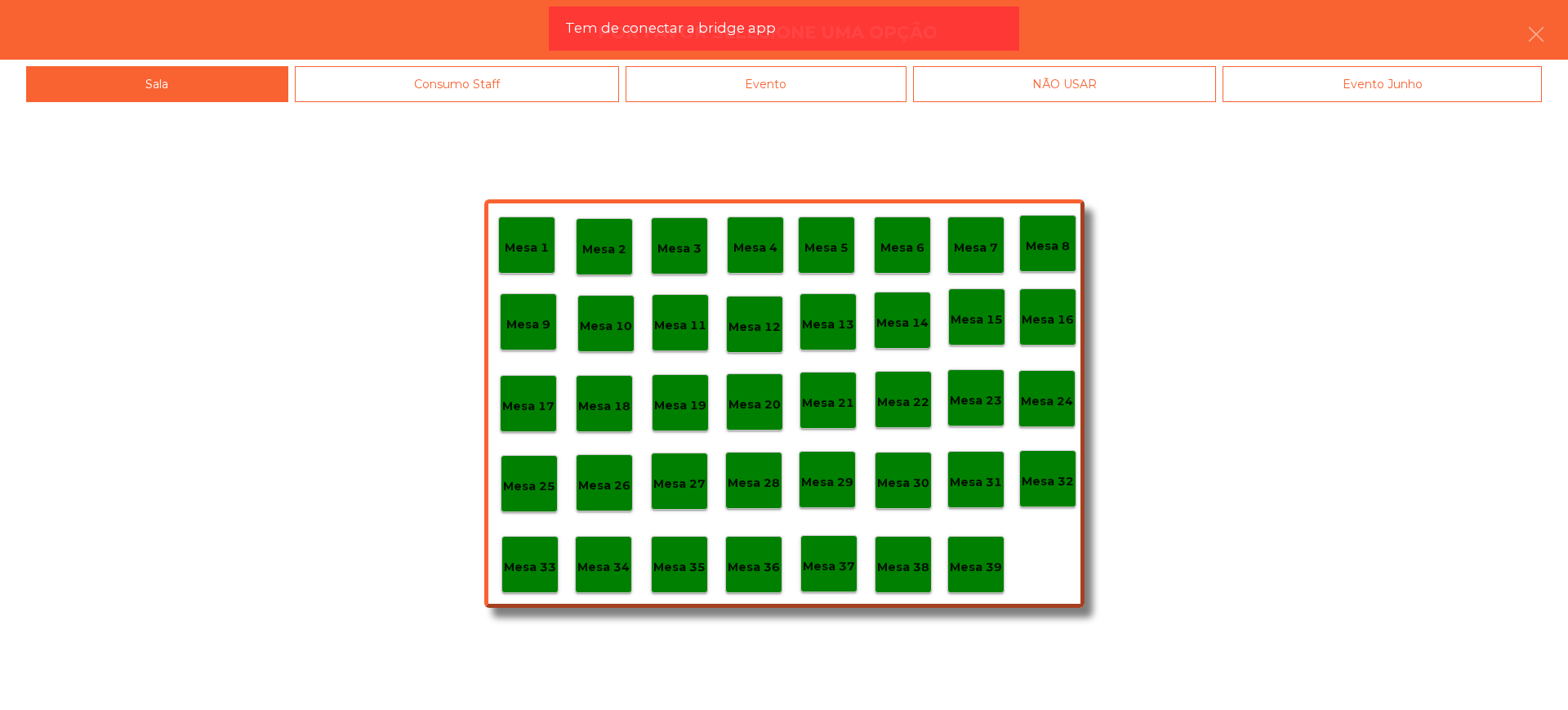
click at [832, 487] on p "Mesa 29" at bounding box center [827, 482] width 52 height 19
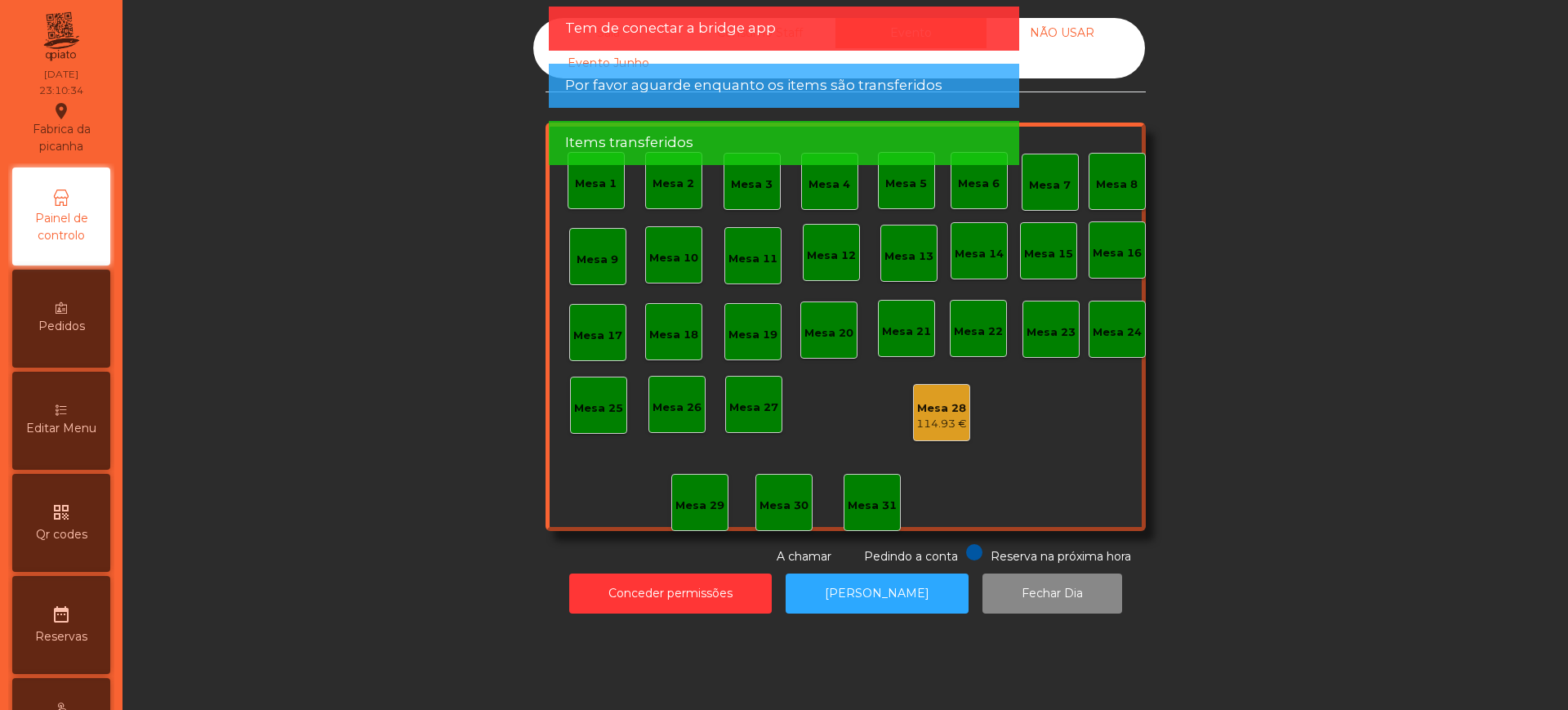
click at [940, 423] on div "114.93 €" at bounding box center [941, 424] width 50 height 16
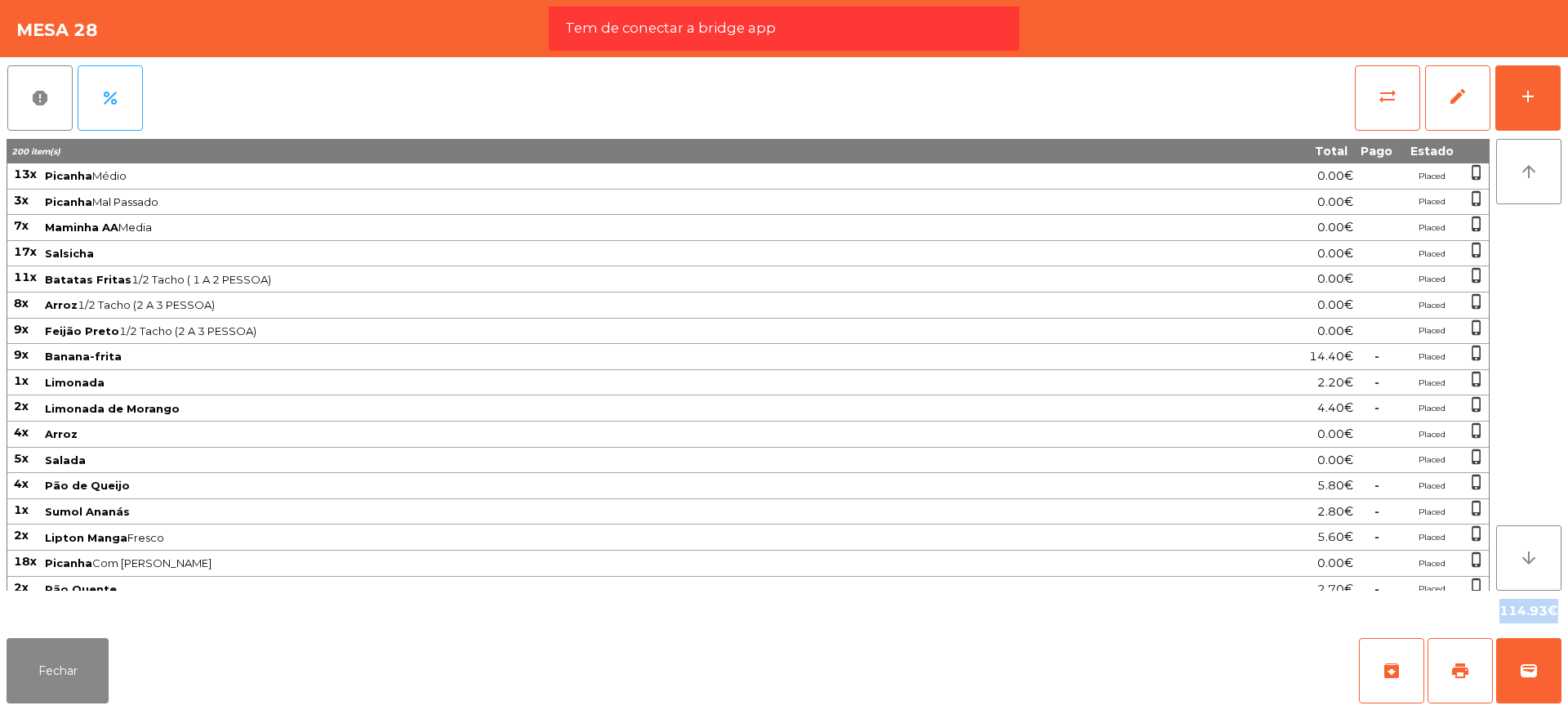
drag, startPoint x: 1494, startPoint y: 607, endPoint x: 1544, endPoint y: 617, distance: 51.0
click at [1544, 617] on div "114.93€" at bounding box center [1527, 610] width 68 height 28
copy div "114.93"
click at [1395, 91] on span "sync_alt" at bounding box center [1388, 96] width 20 height 20
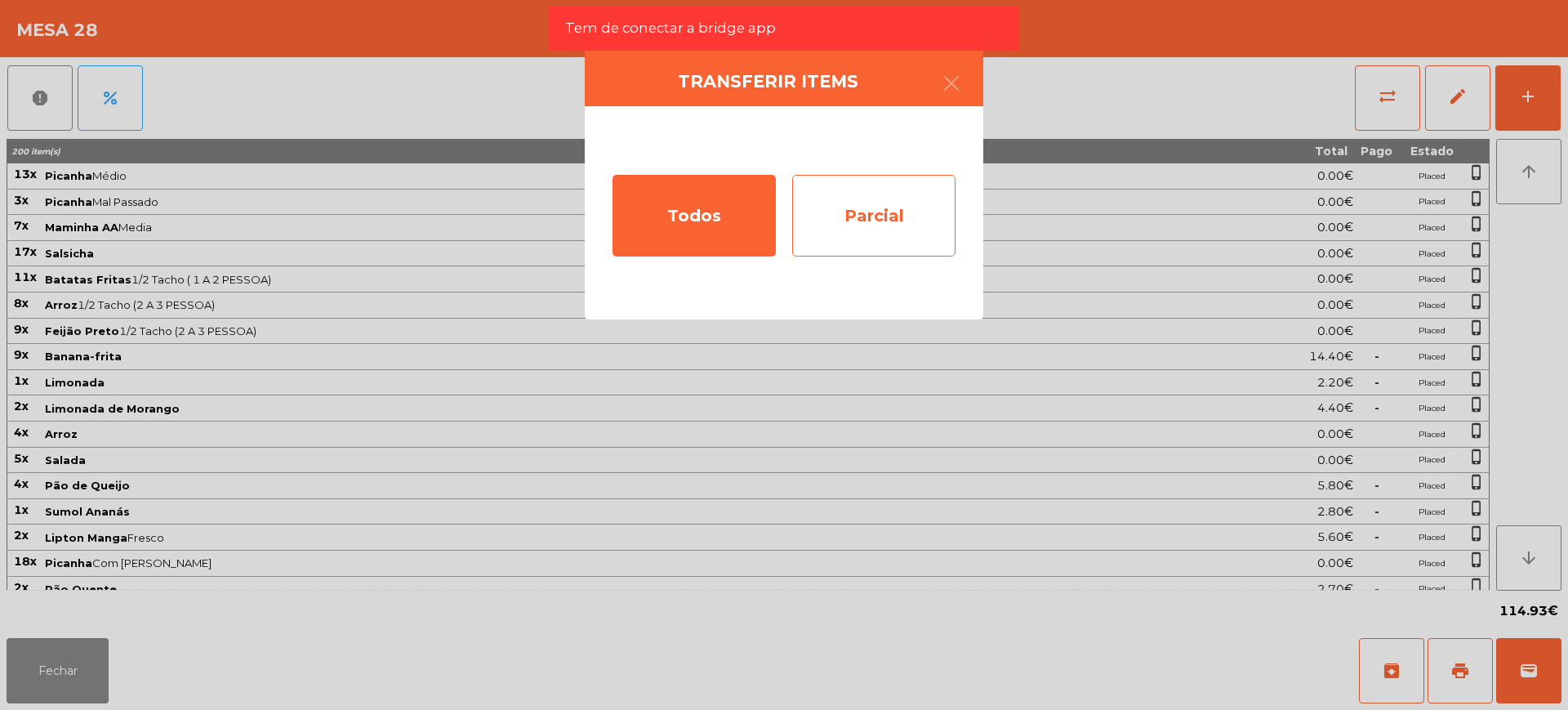
click at [879, 212] on div "Parcial" at bounding box center [874, 215] width 163 height 82
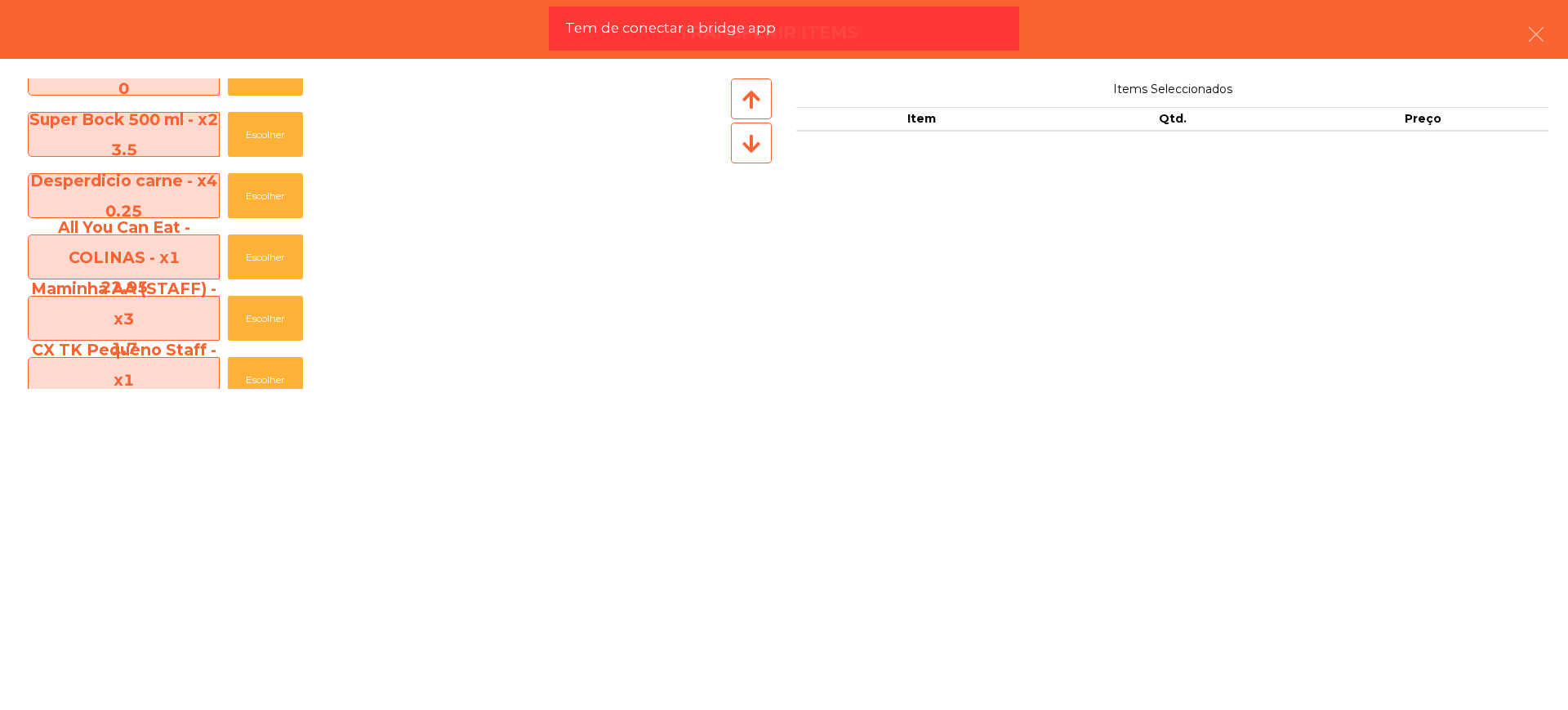
scroll to position [1603, 0]
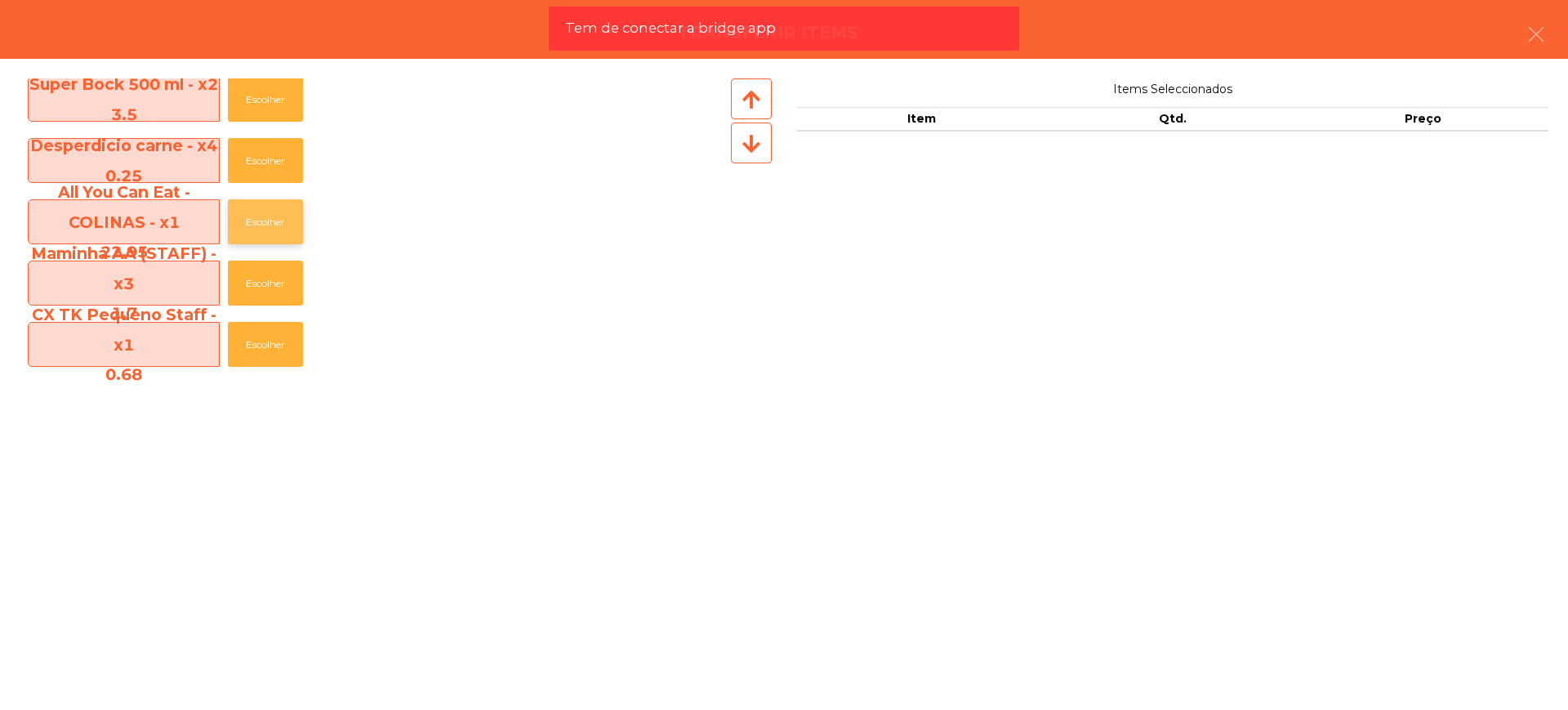
click at [267, 224] on button "Escolher" at bounding box center [266, 222] width 75 height 45
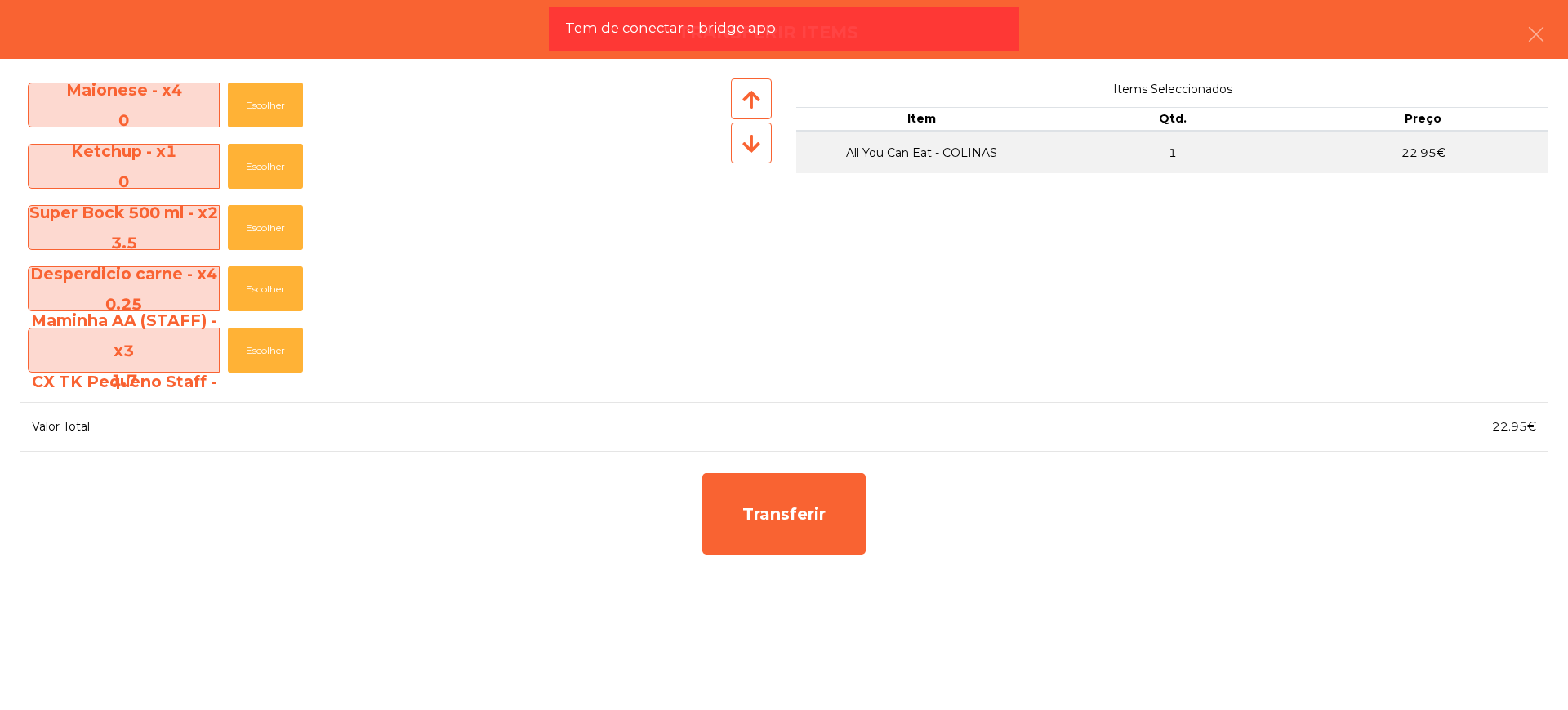
scroll to position [1440, 0]
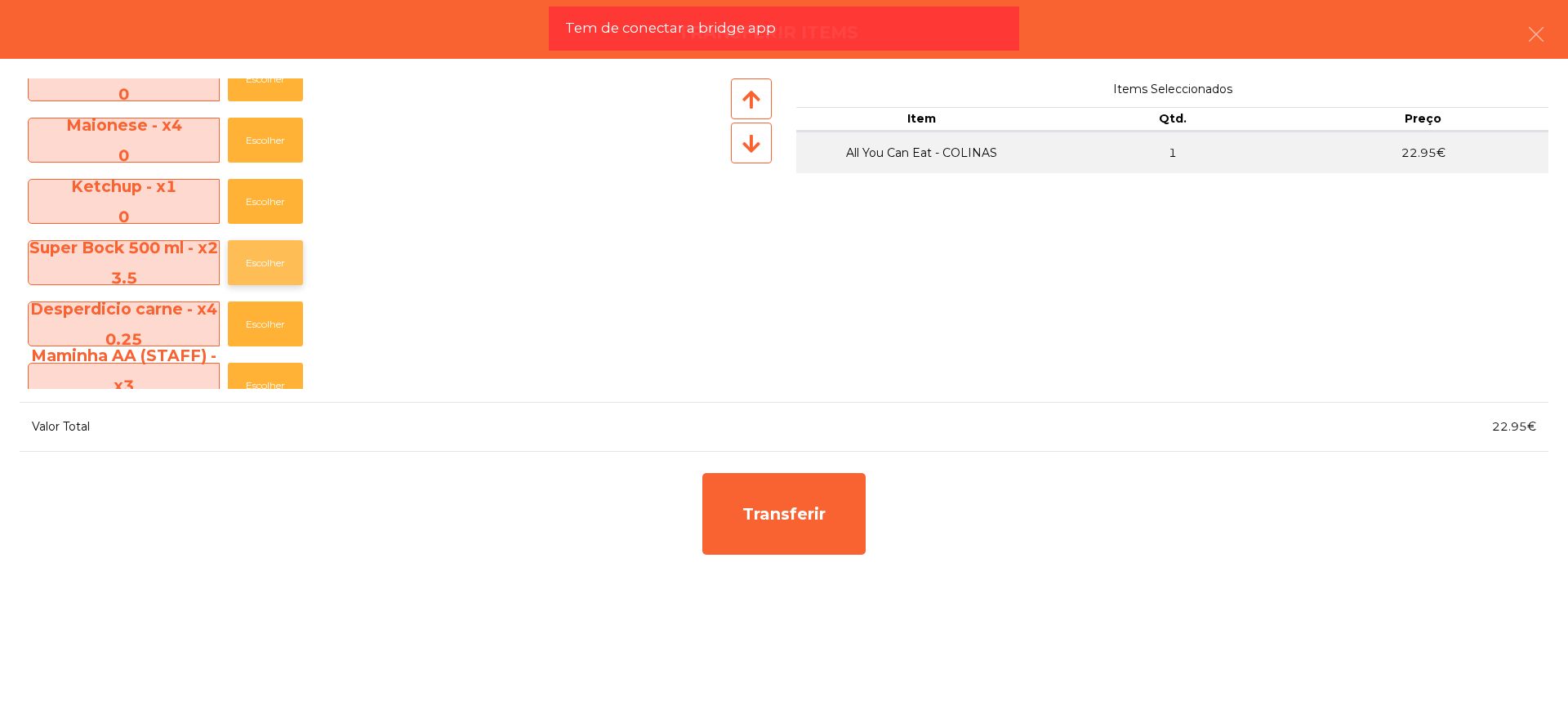
click at [253, 256] on button "Escolher" at bounding box center [266, 263] width 75 height 45
click at [257, 259] on button "Escolher" at bounding box center [266, 263] width 75 height 45
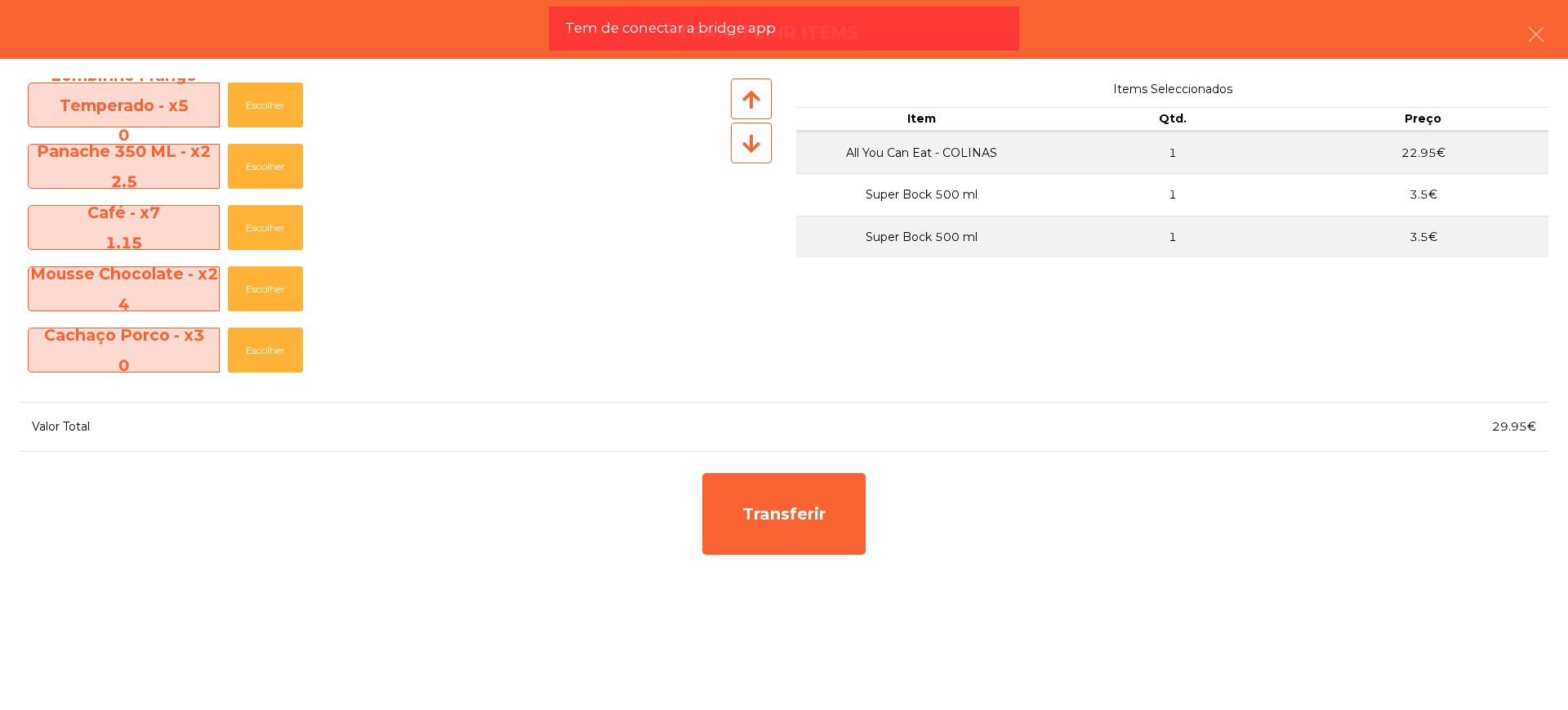
scroll to position [1134, 0]
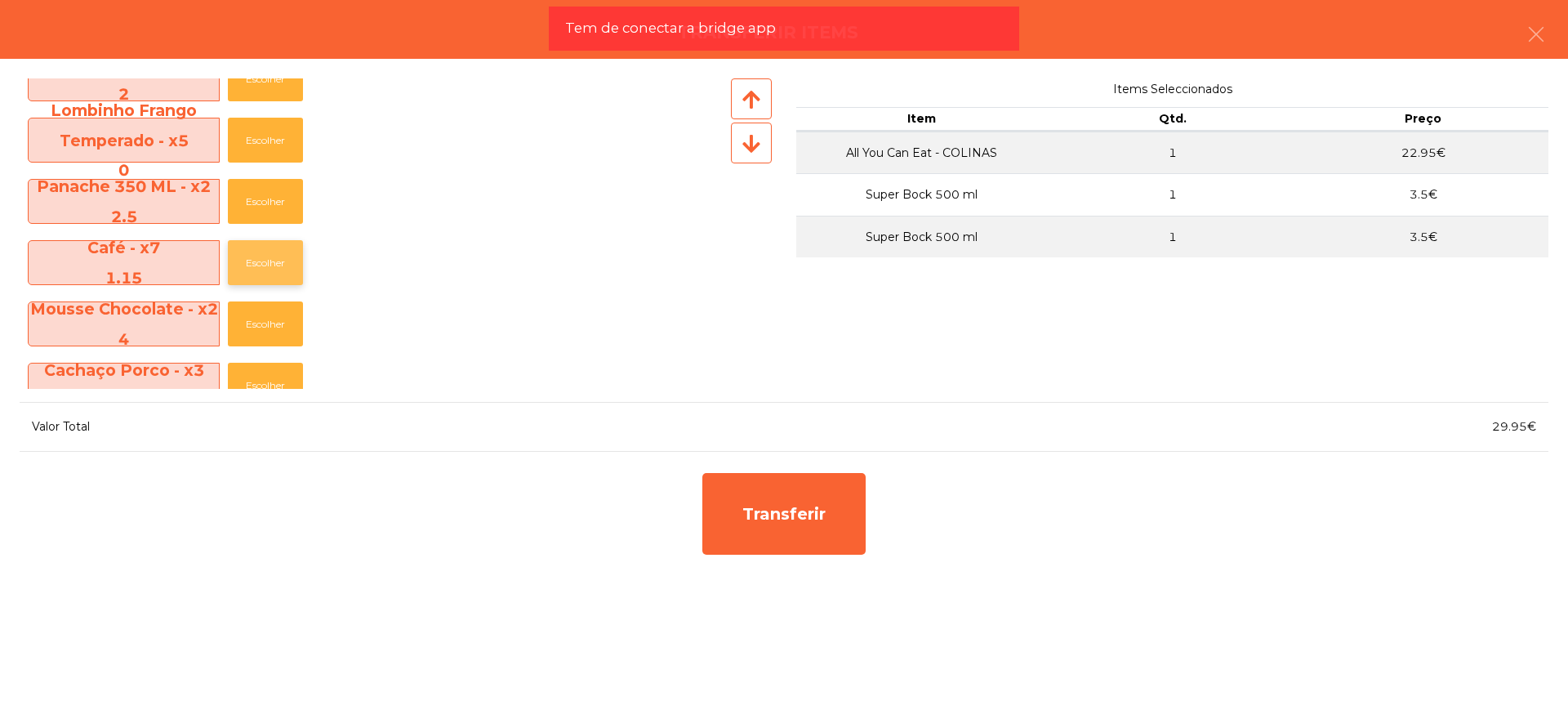
click at [261, 266] on button "Escolher" at bounding box center [266, 263] width 75 height 45
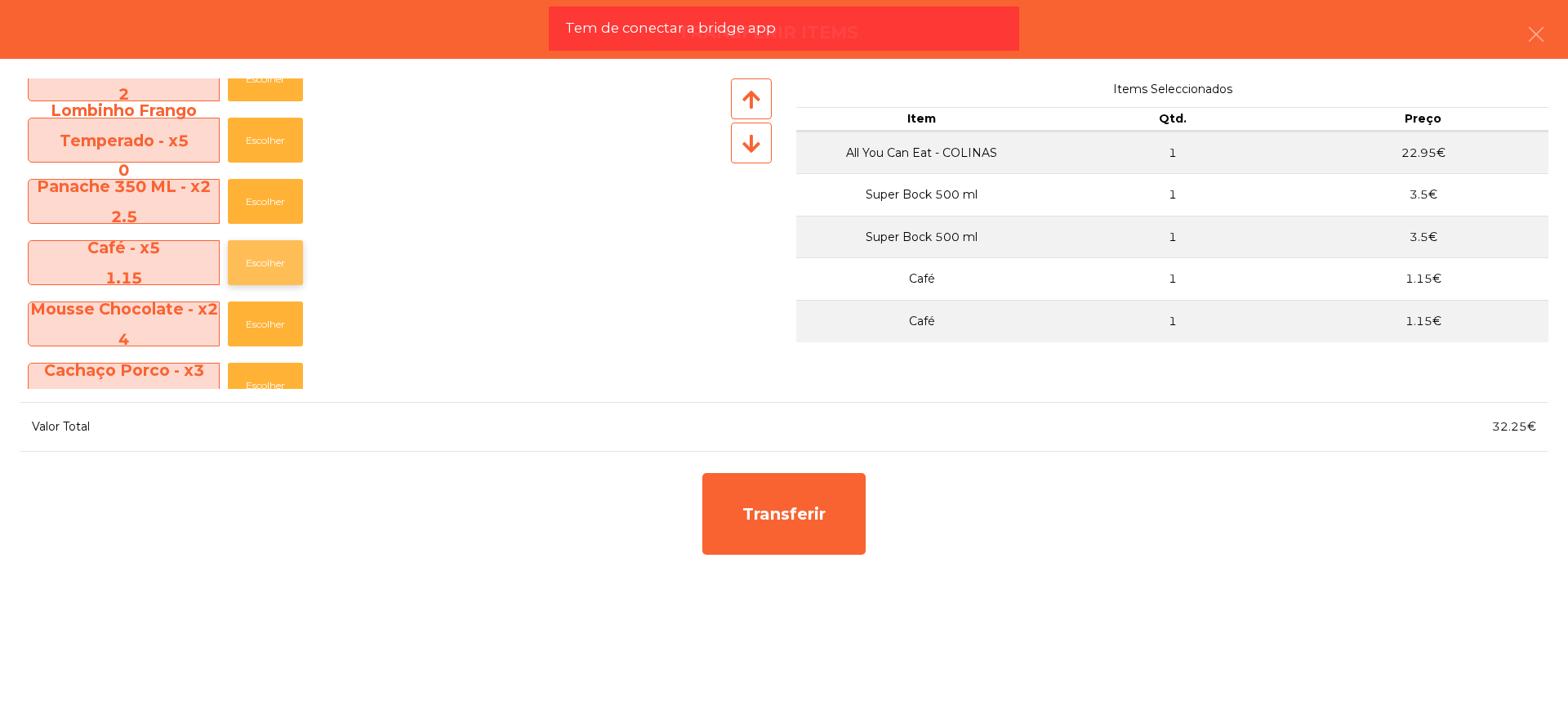
click at [262, 266] on button "Escolher" at bounding box center [266, 263] width 75 height 45
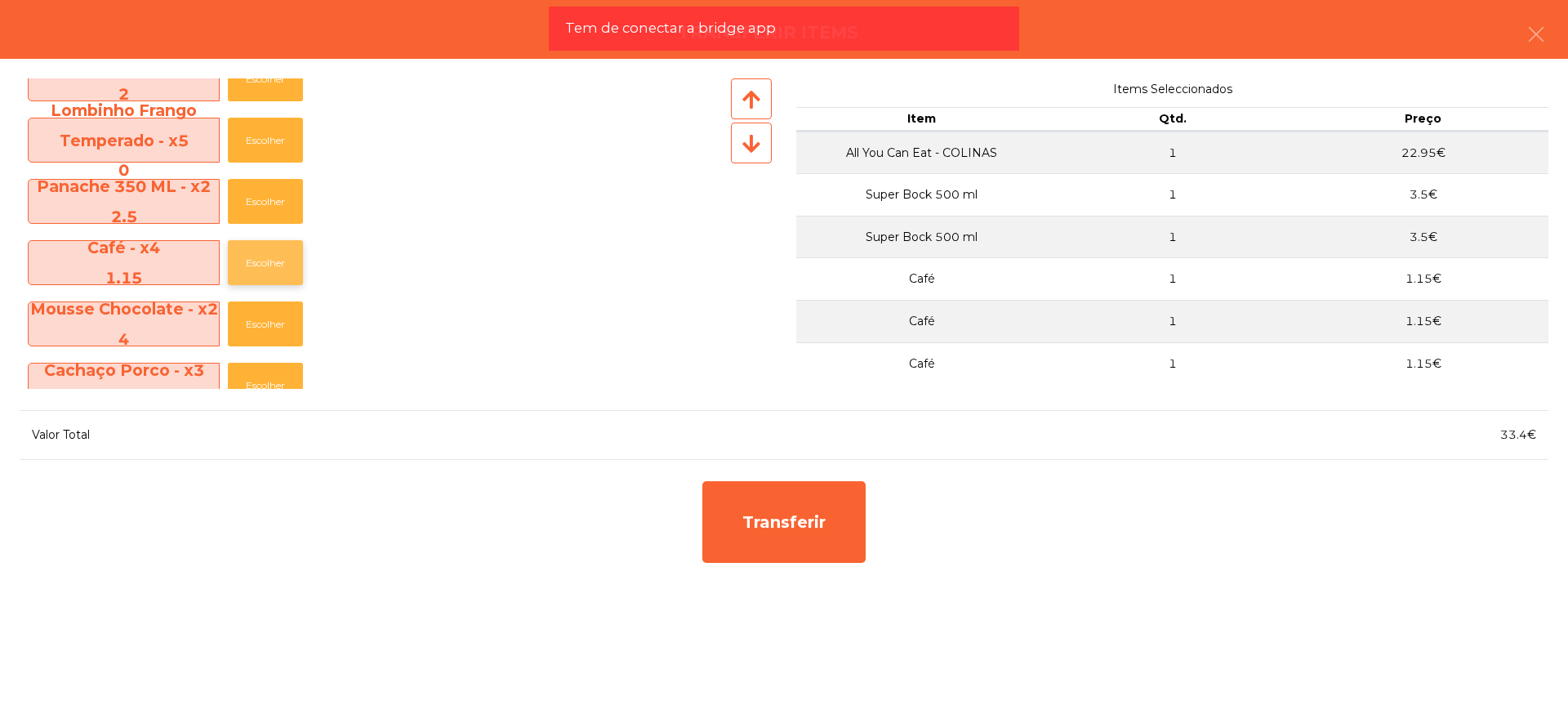
click at [263, 264] on button "Escolher" at bounding box center [266, 263] width 75 height 45
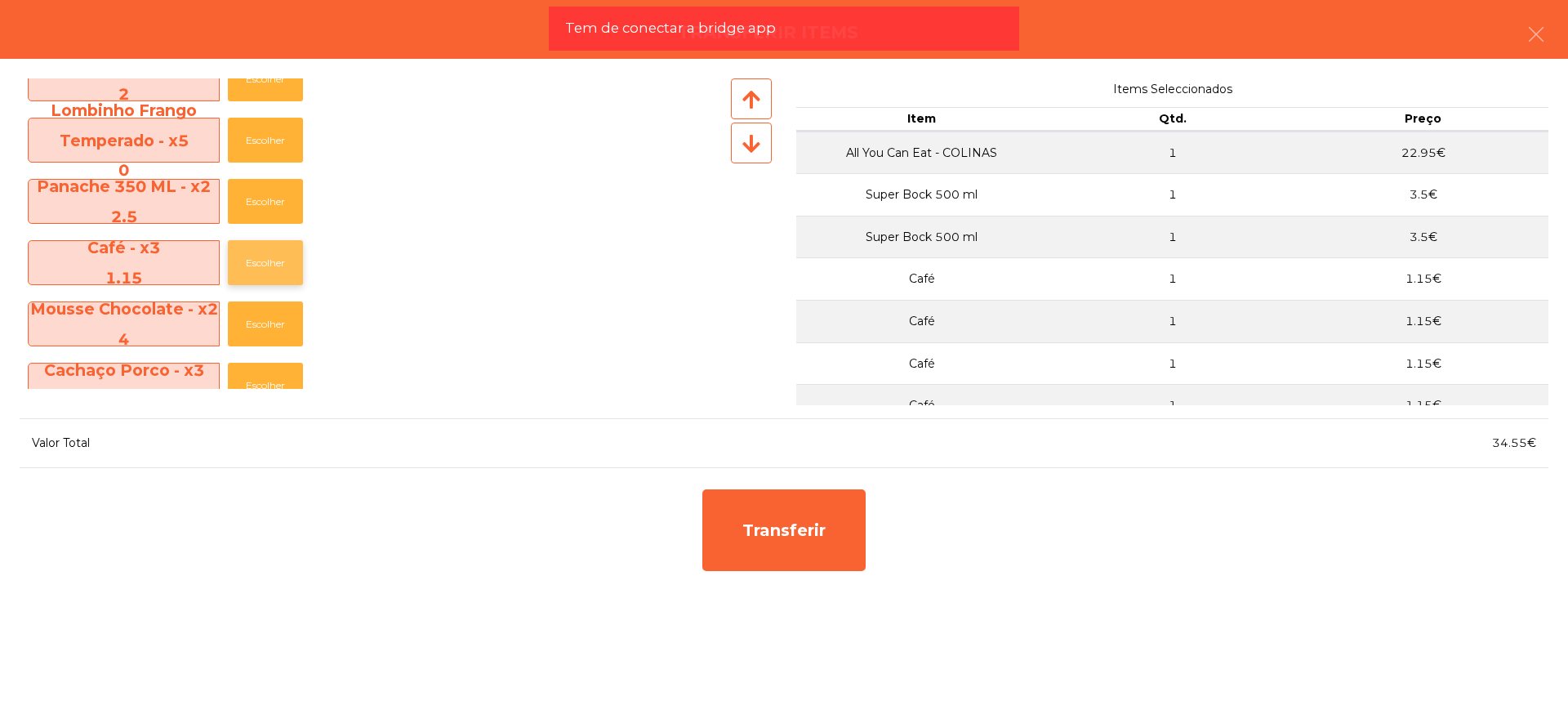
click at [263, 264] on button "Escolher" at bounding box center [266, 263] width 75 height 45
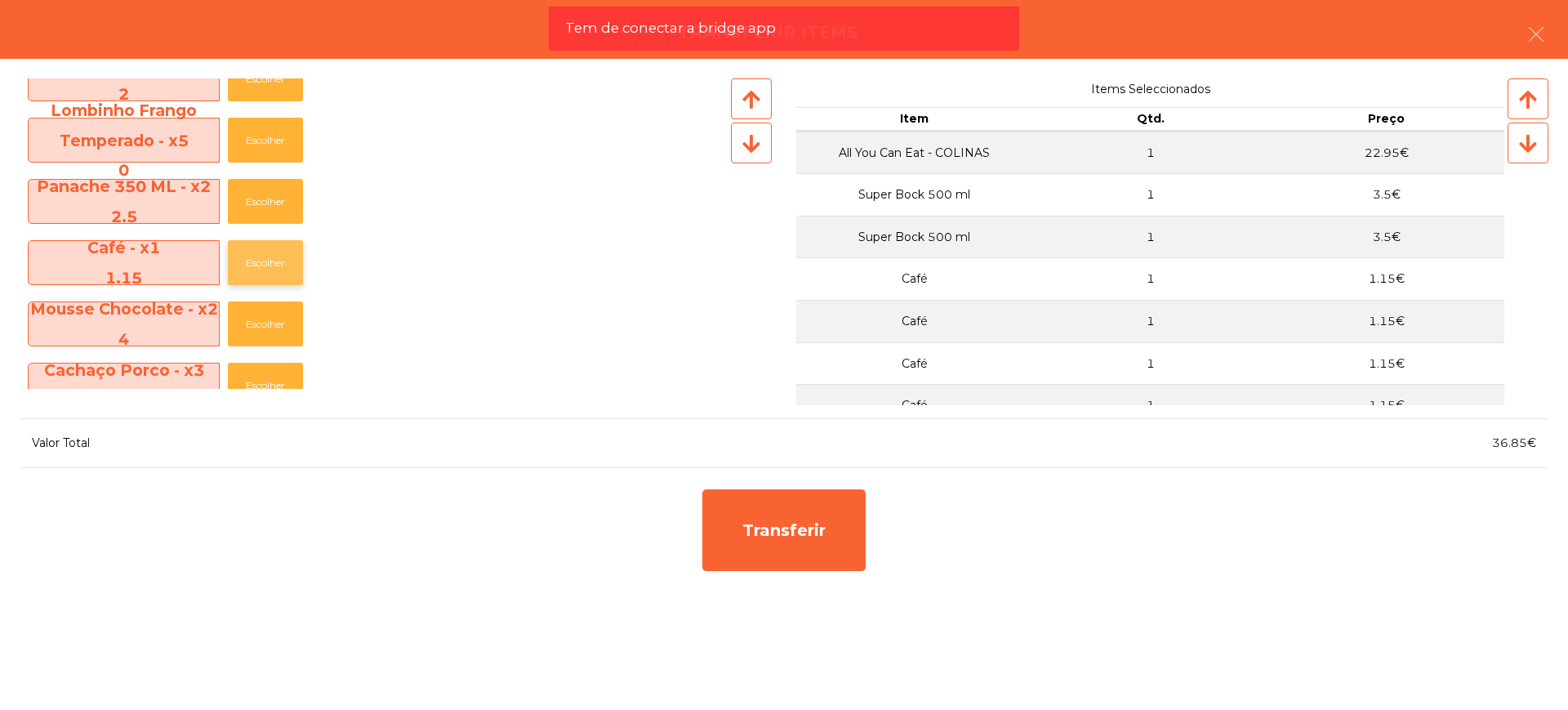
click at [263, 263] on button "Escolher" at bounding box center [266, 263] width 75 height 45
click at [272, 200] on button "Escolher" at bounding box center [266, 201] width 75 height 45
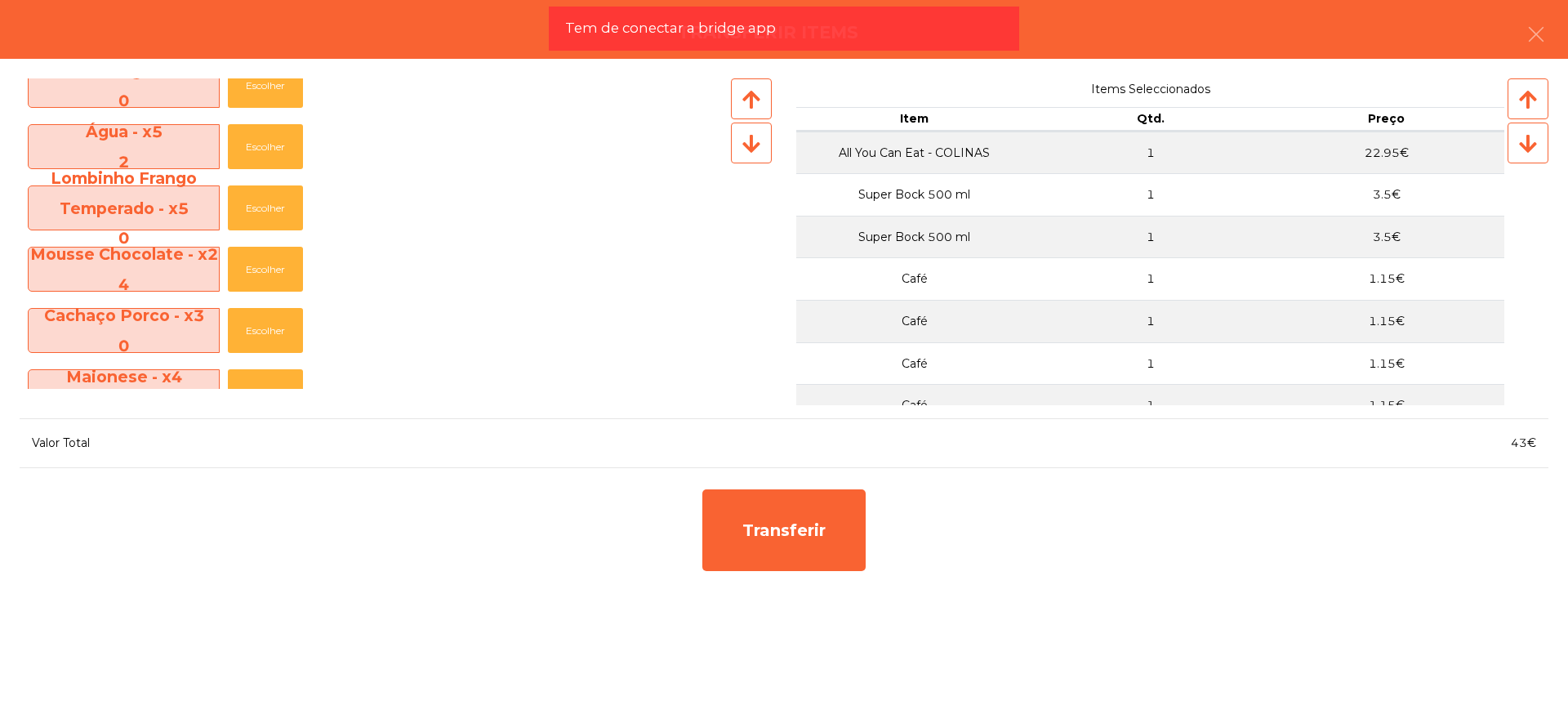
scroll to position [1031, 0]
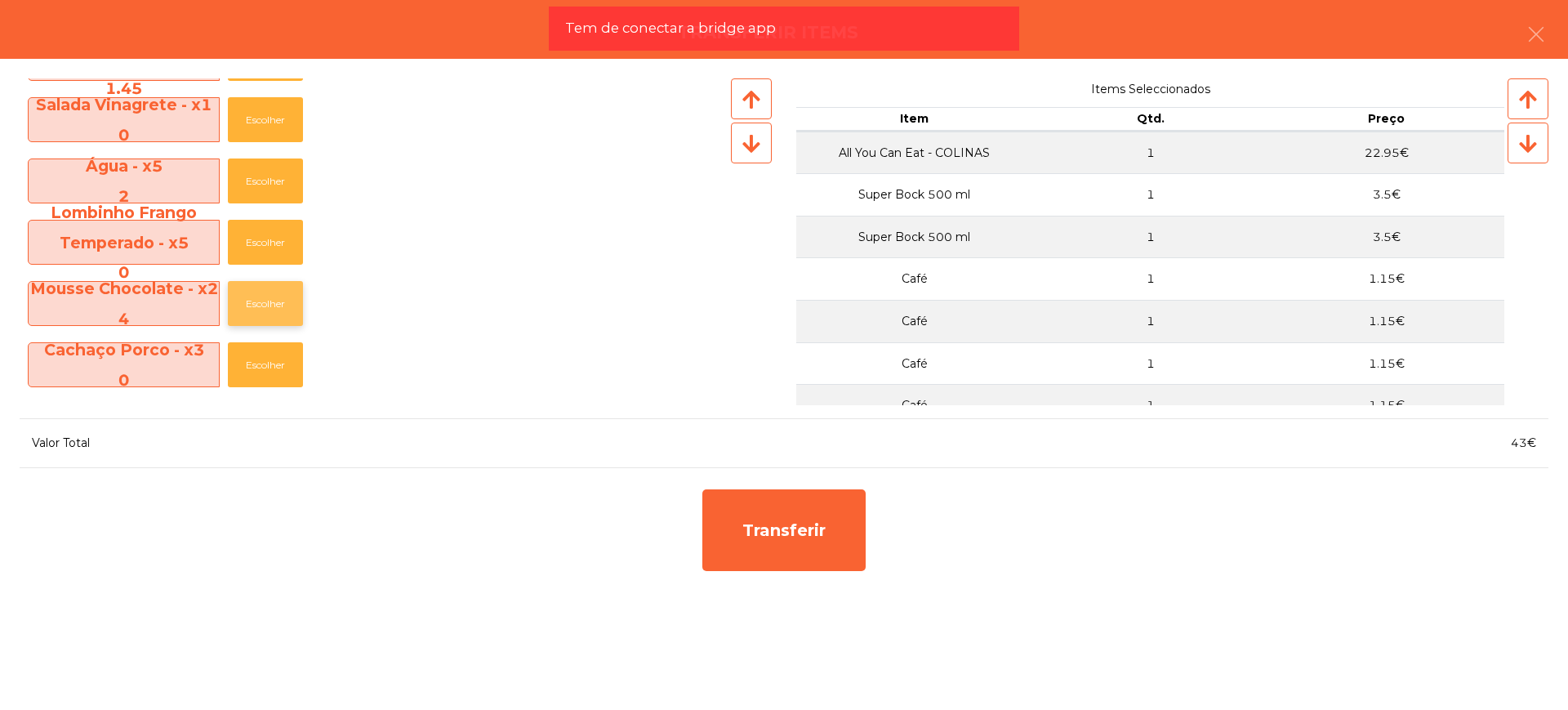
click at [261, 296] on button "Escolher" at bounding box center [266, 303] width 75 height 45
click at [262, 296] on button "Escolher" at bounding box center [266, 303] width 75 height 45
click at [279, 176] on button "Escolher" at bounding box center [266, 181] width 75 height 45
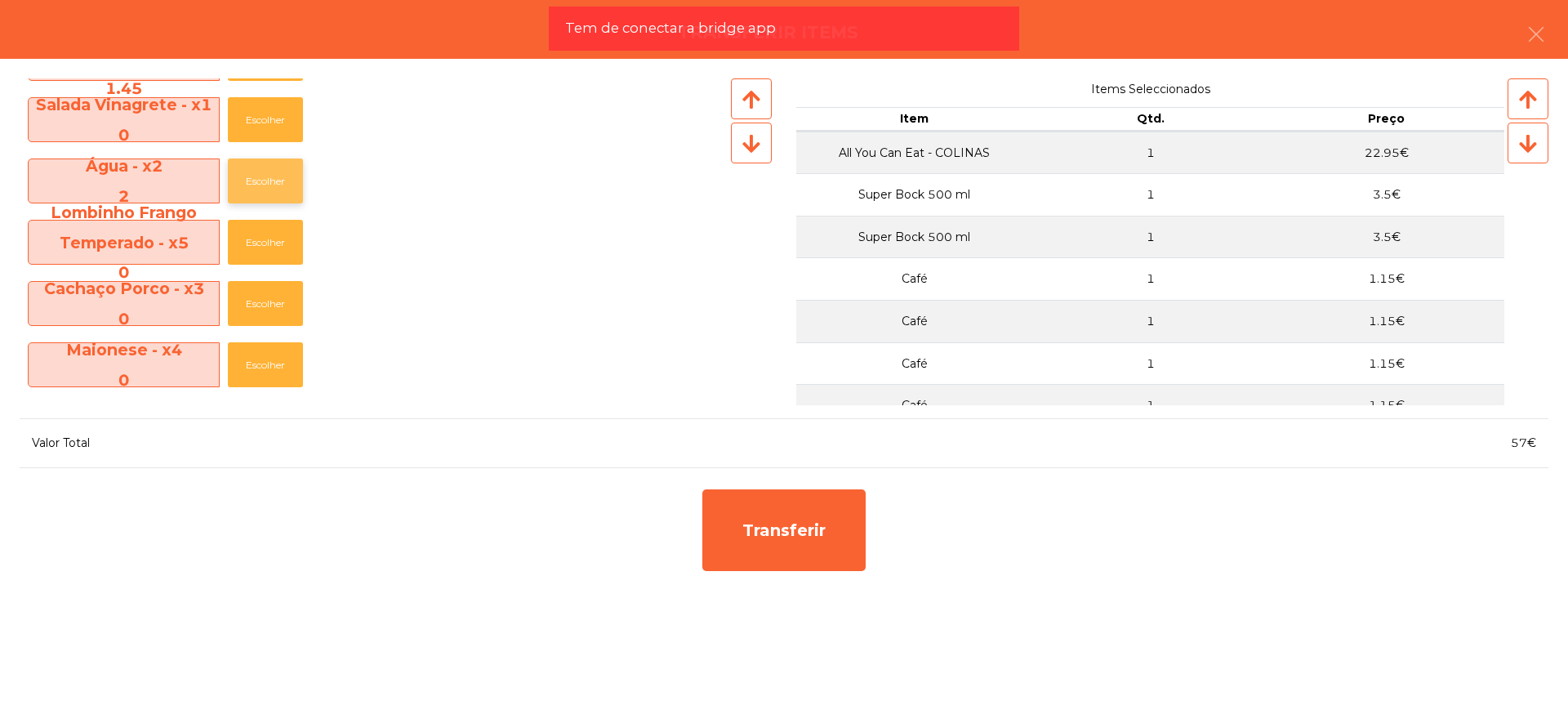
click at [279, 176] on button "Escolher" at bounding box center [266, 181] width 75 height 45
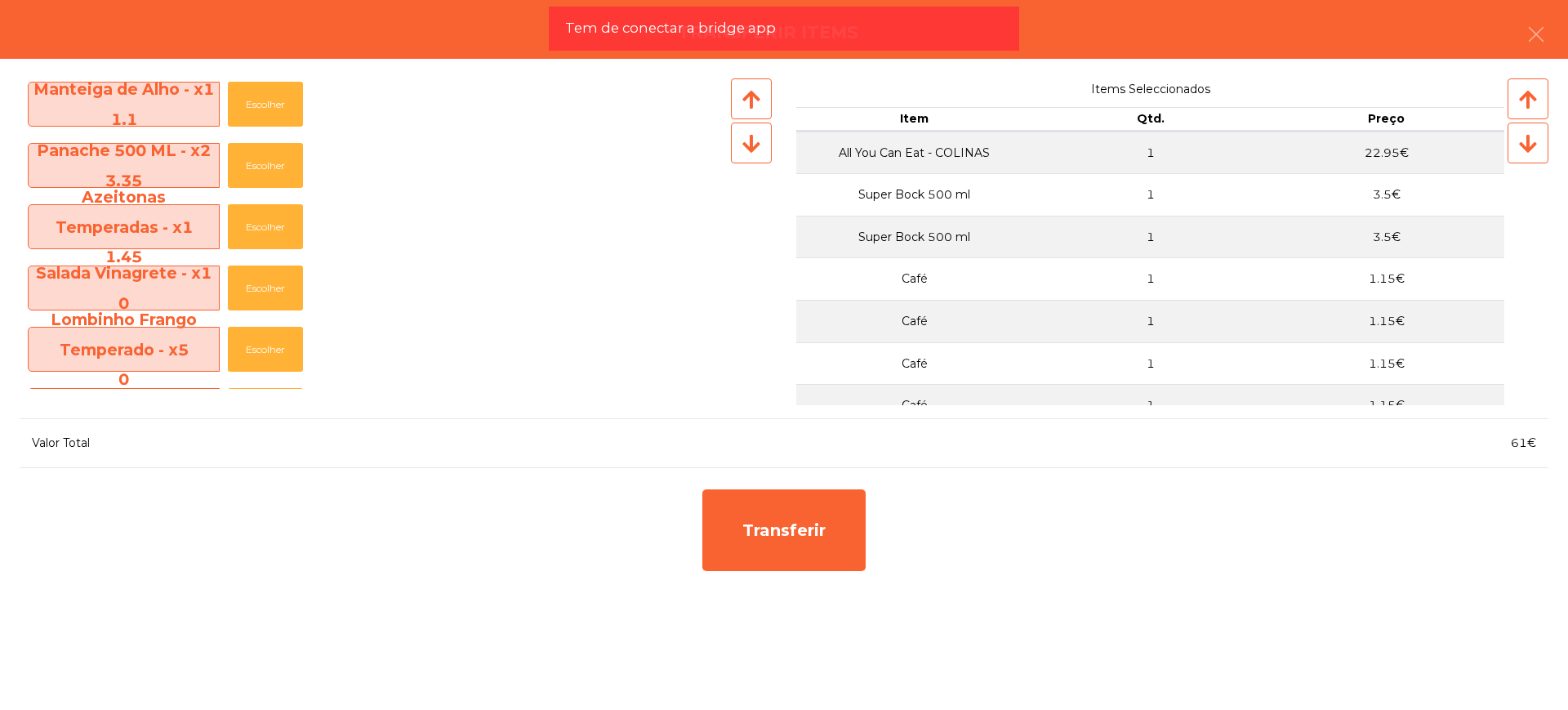
scroll to position [827, 0]
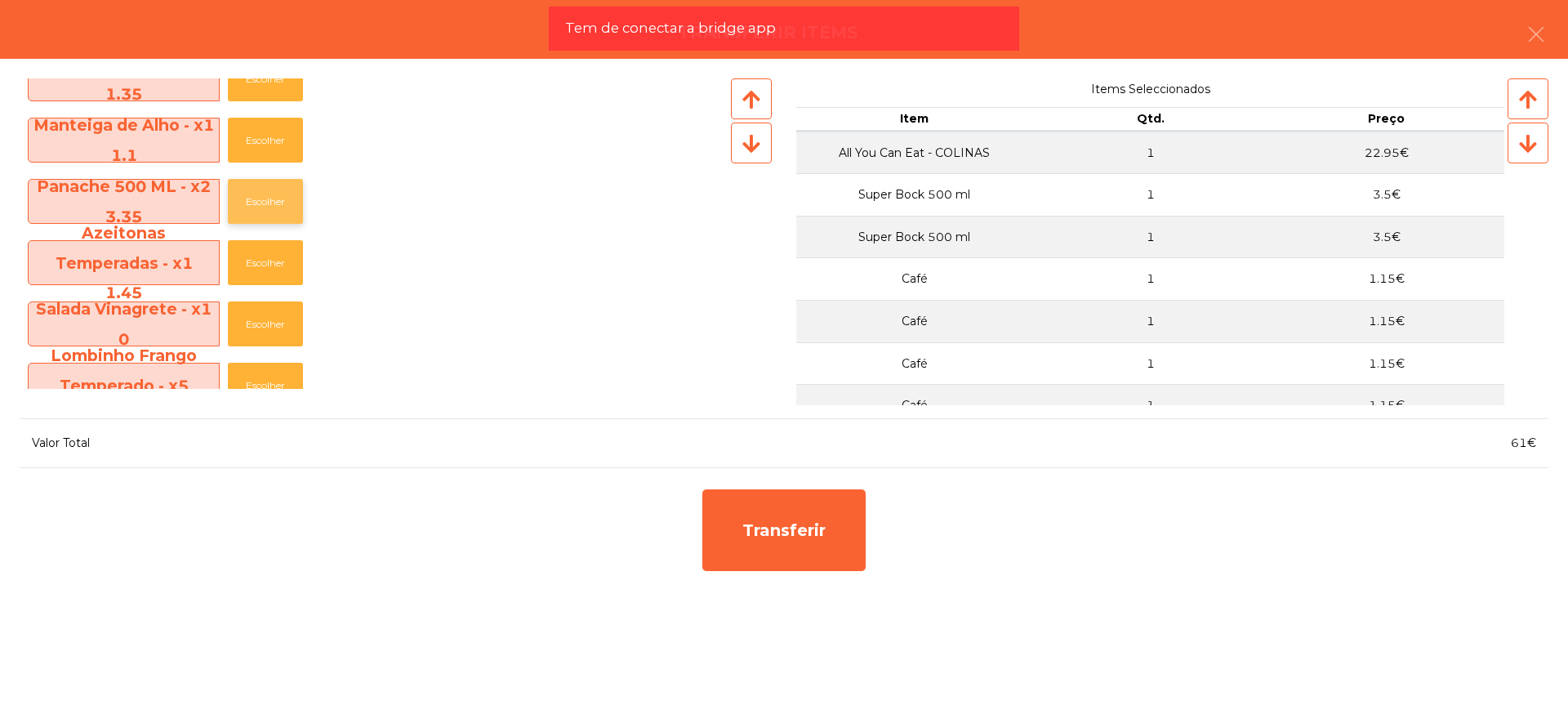
click at [274, 197] on button "Escolher" at bounding box center [266, 201] width 75 height 45
click at [284, 145] on button "Escolher" at bounding box center [266, 140] width 75 height 45
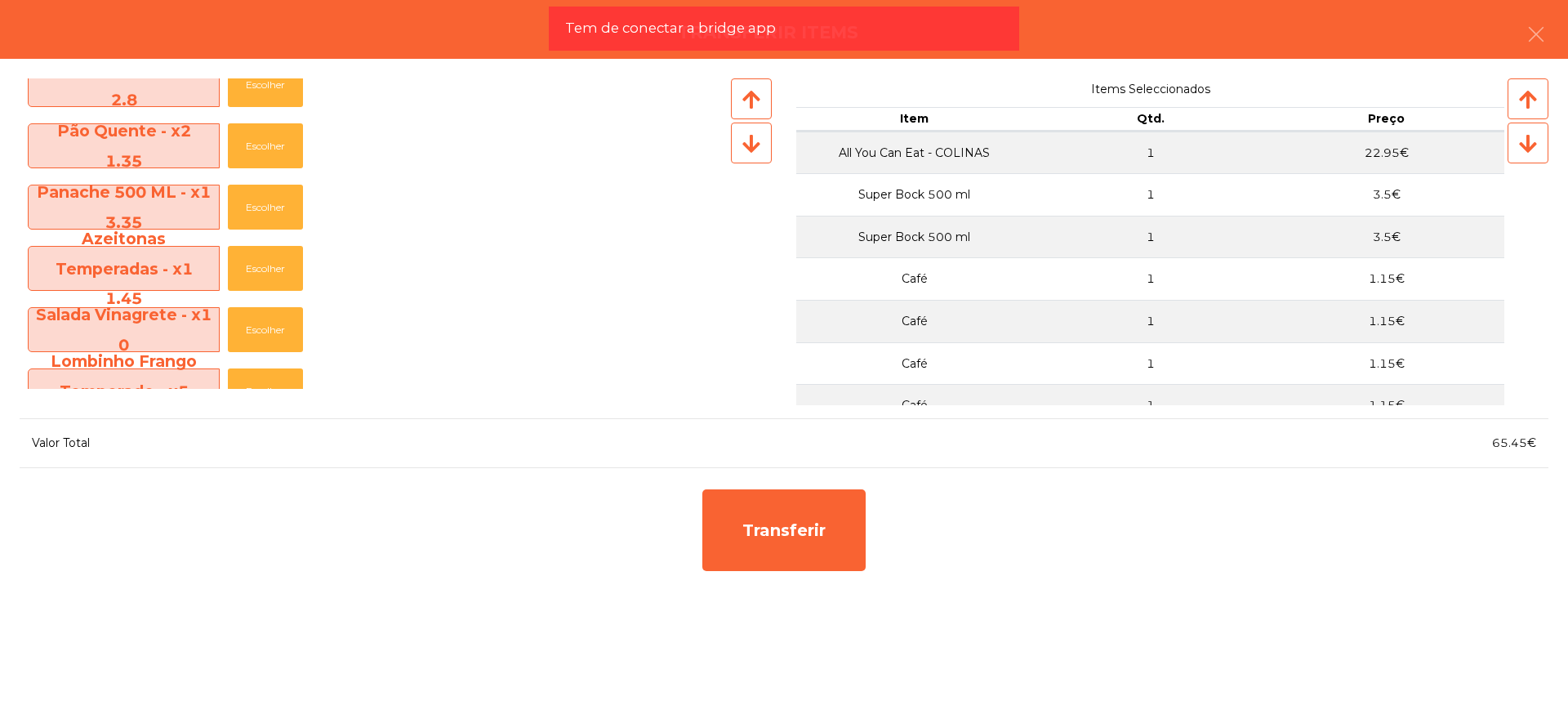
scroll to position [724, 0]
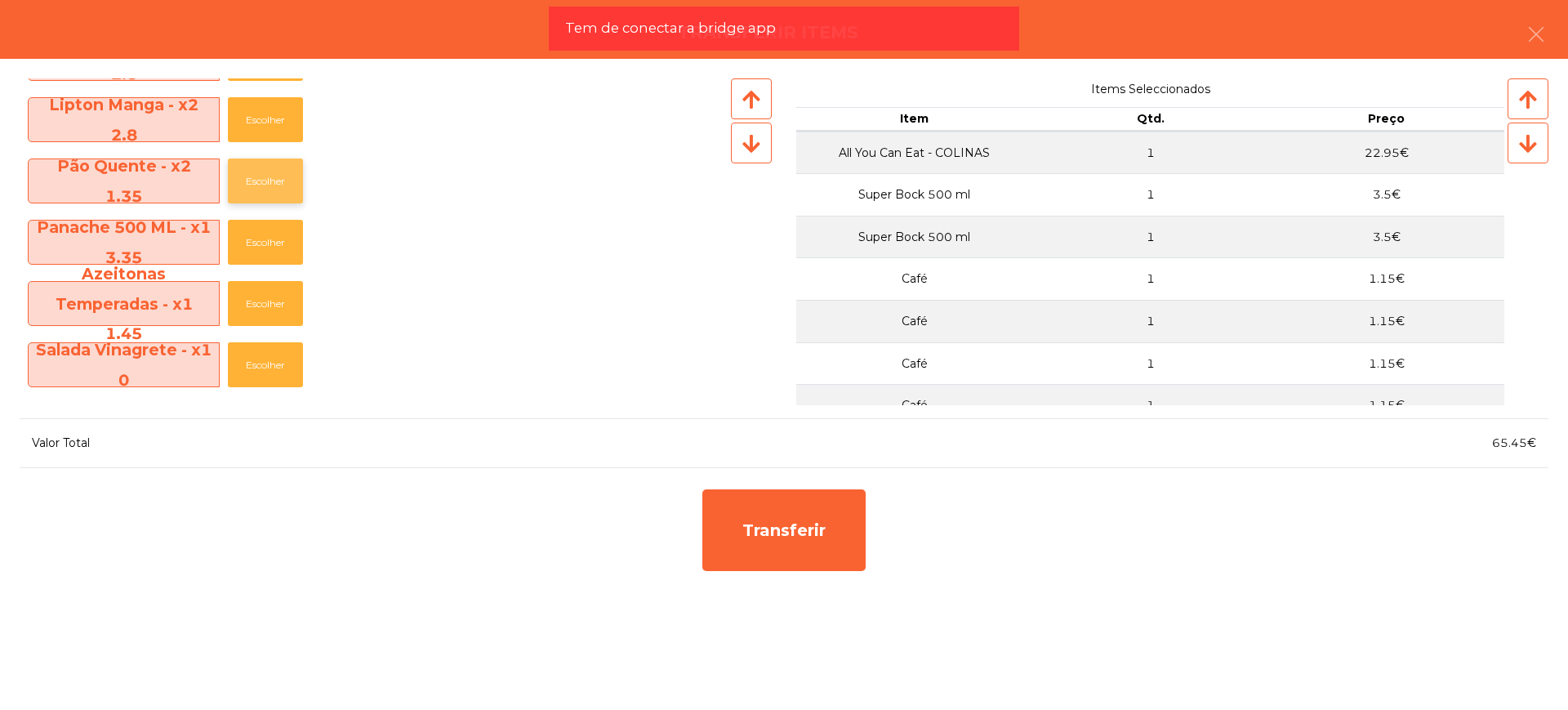
click at [263, 182] on button "Escolher" at bounding box center [266, 181] width 75 height 45
drag, startPoint x: 1500, startPoint y: 442, endPoint x: 1524, endPoint y: 449, distance: 25.0
click at [1524, 449] on span "66.8€" at bounding box center [1518, 443] width 36 height 14
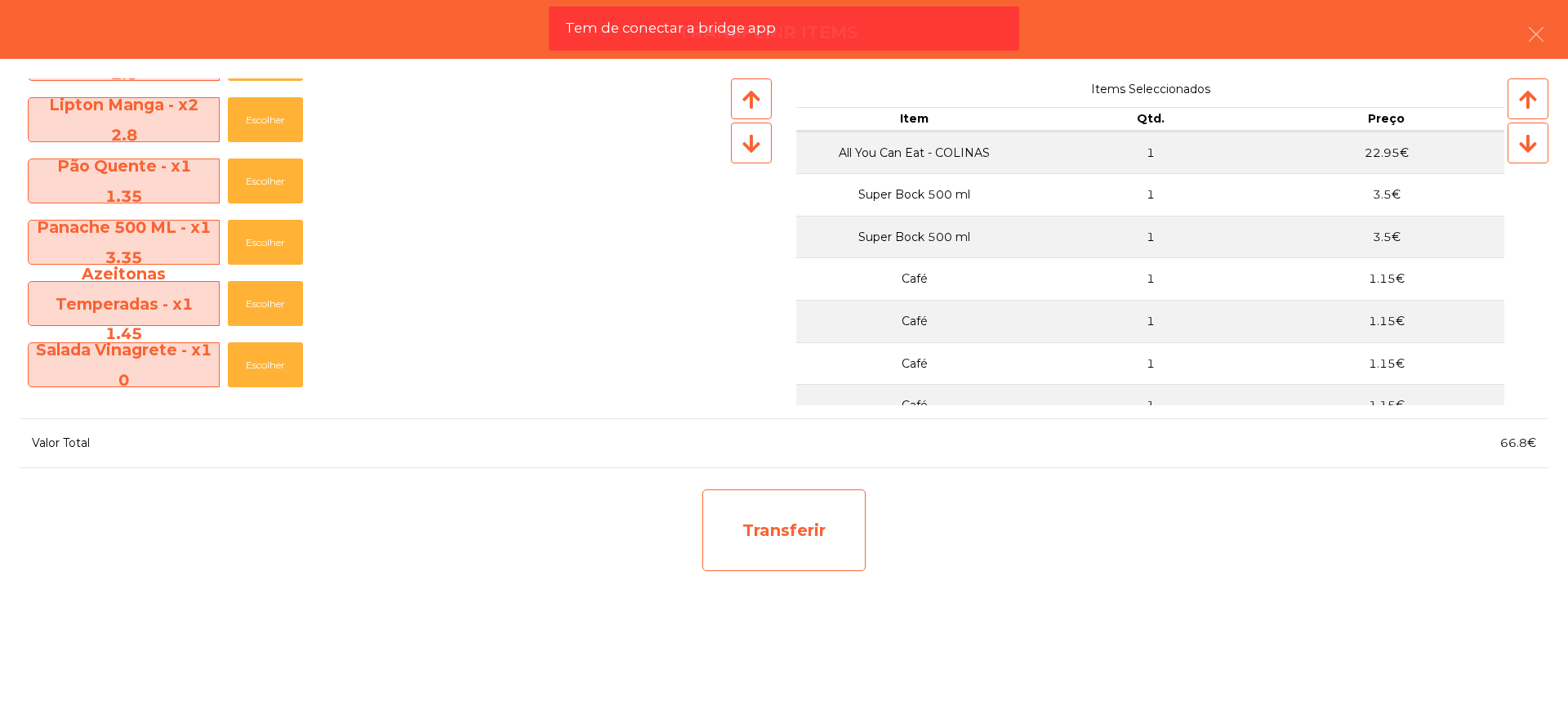
click at [817, 528] on div "Transferir" at bounding box center [784, 530] width 163 height 82
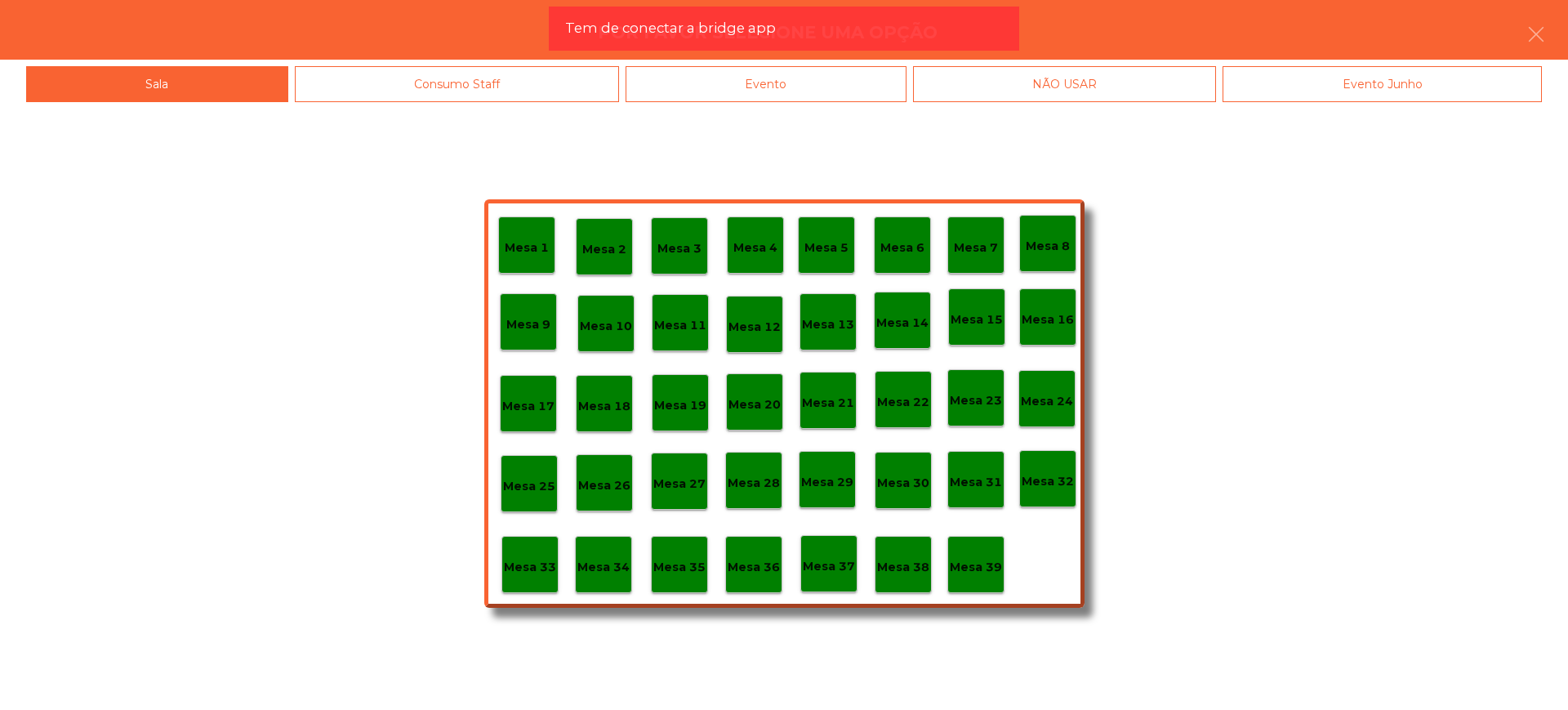
click at [829, 482] on p "Mesa 29" at bounding box center [827, 482] width 52 height 19
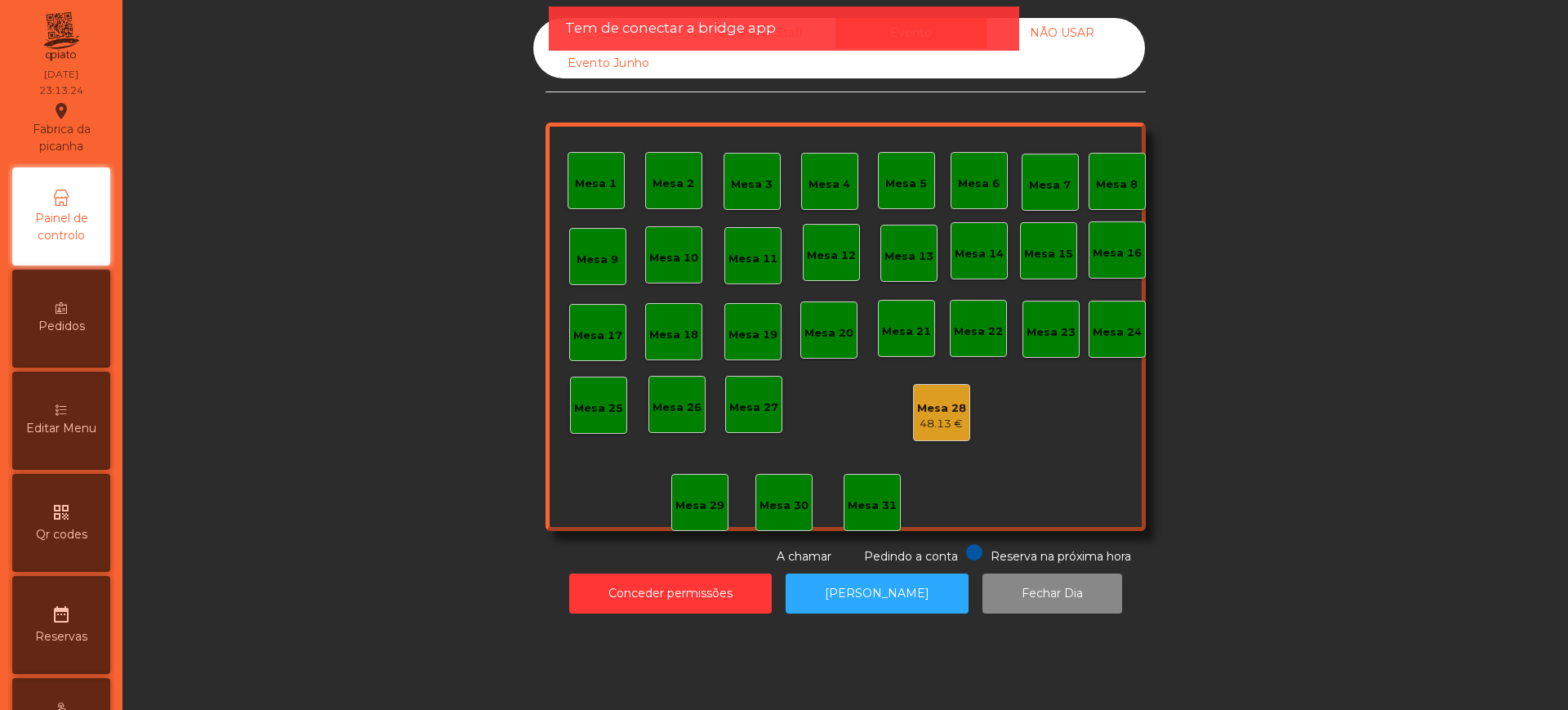
click at [934, 411] on div "Mesa 28" at bounding box center [941, 408] width 49 height 16
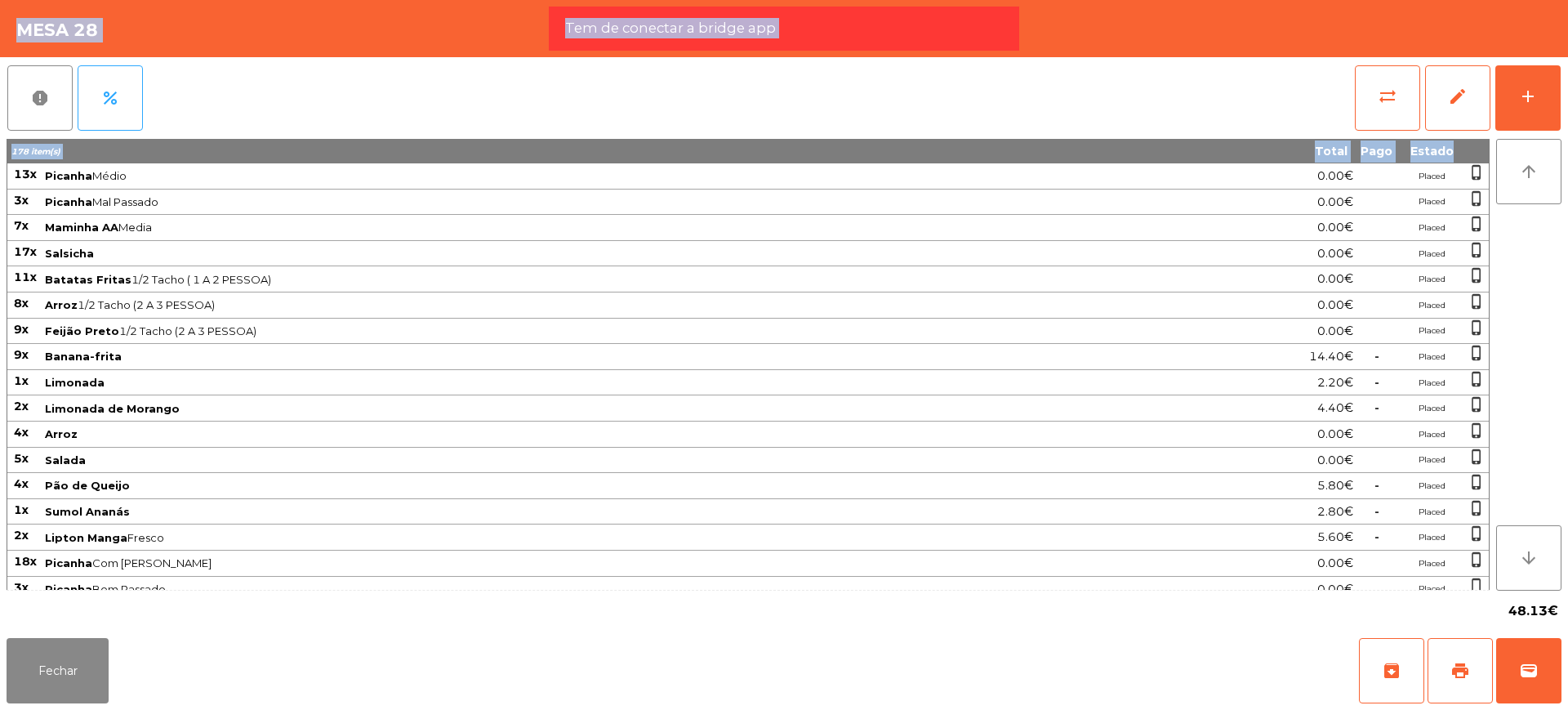
scroll to position [601, 0]
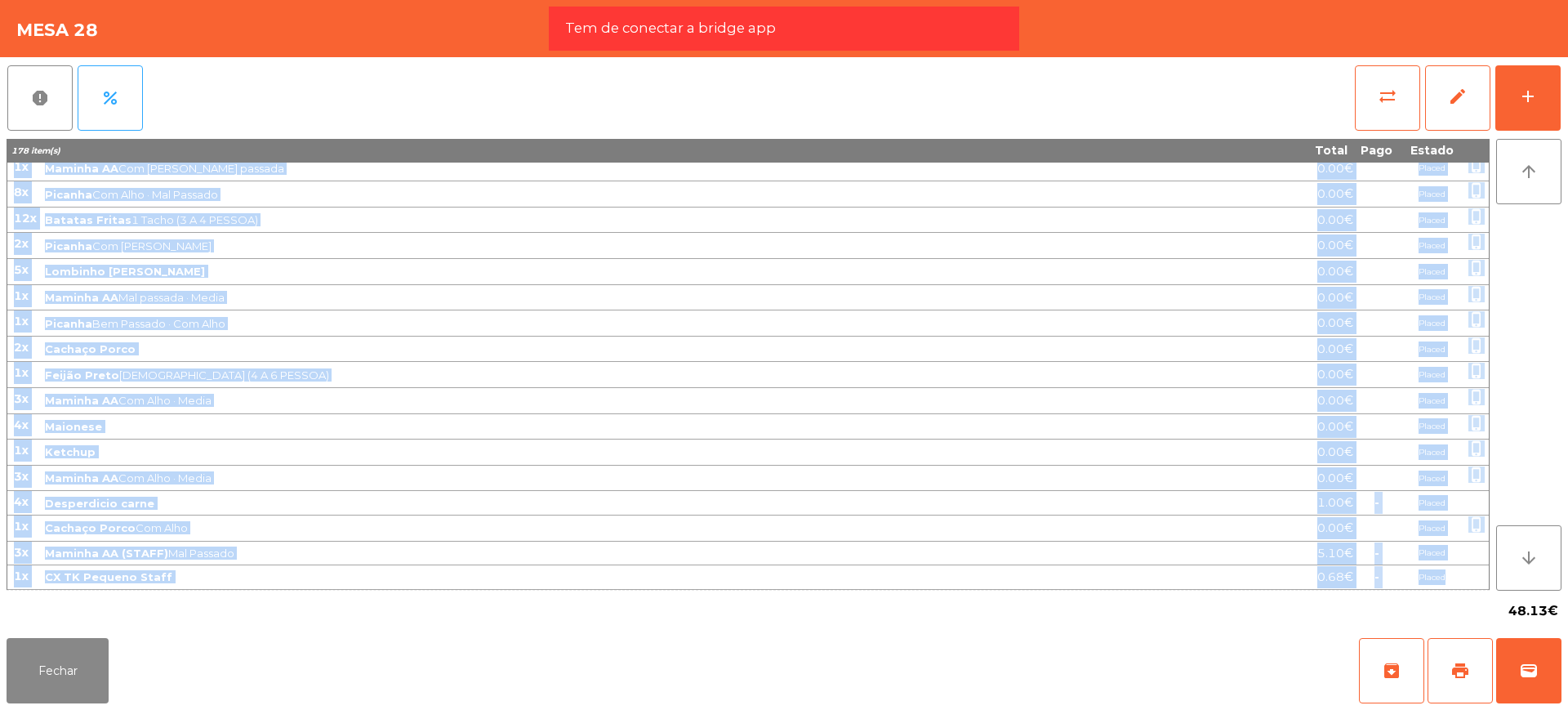
drag, startPoint x: 17, startPoint y: 170, endPoint x: 1469, endPoint y: 583, distance: 1509.6
click at [1469, 583] on tbody "13x Picanha Médio 0.00€ Placed phone_iphone 3x Picanha Mal Passado 0.00€ Placed…" at bounding box center [747, 75] width 1481 height 1028
copy tbody "64l Ipsumdo Sitam 2.02€ Consec adipi_elitse 0d Eiusmod Tem Incidid 4.11€ Utlabo…"
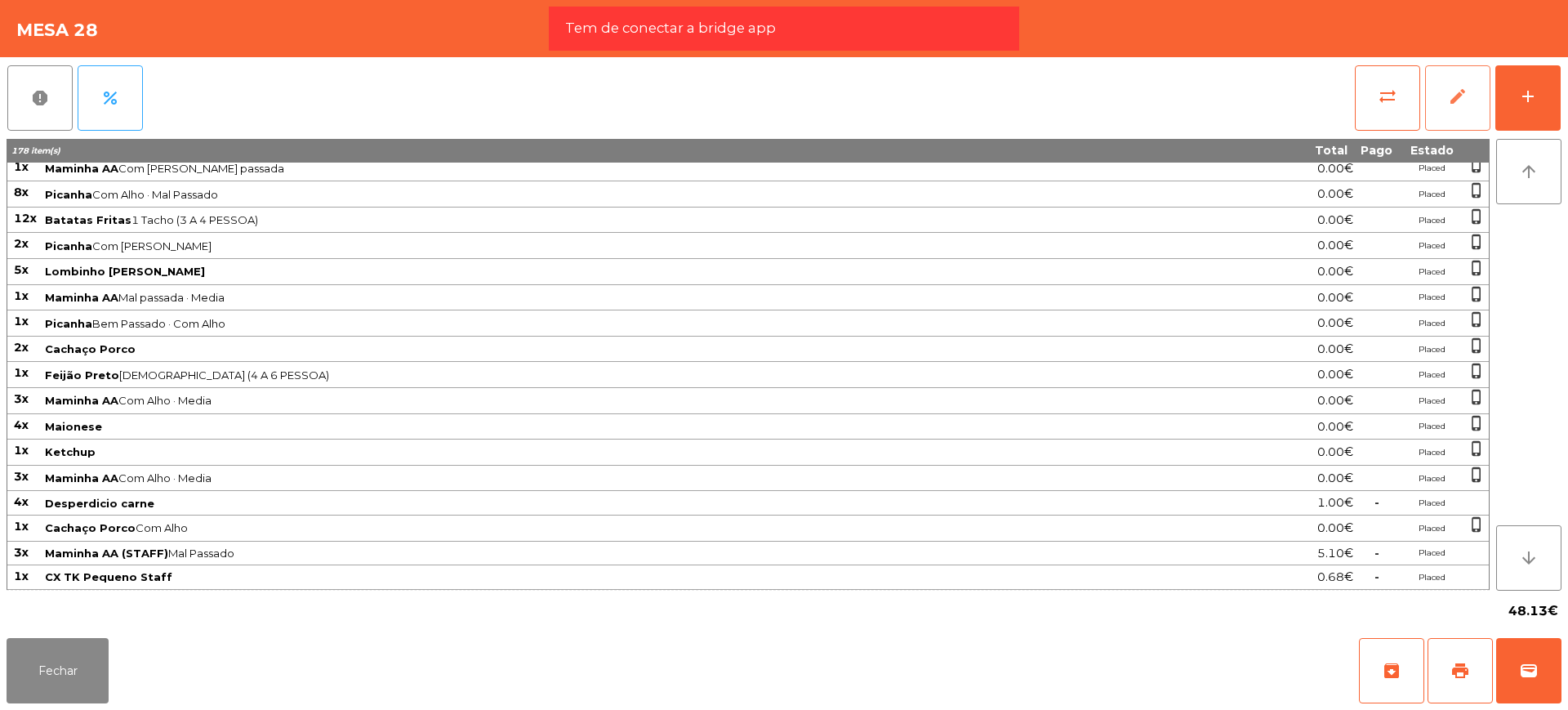
click at [1459, 101] on span "edit" at bounding box center [1458, 96] width 20 height 20
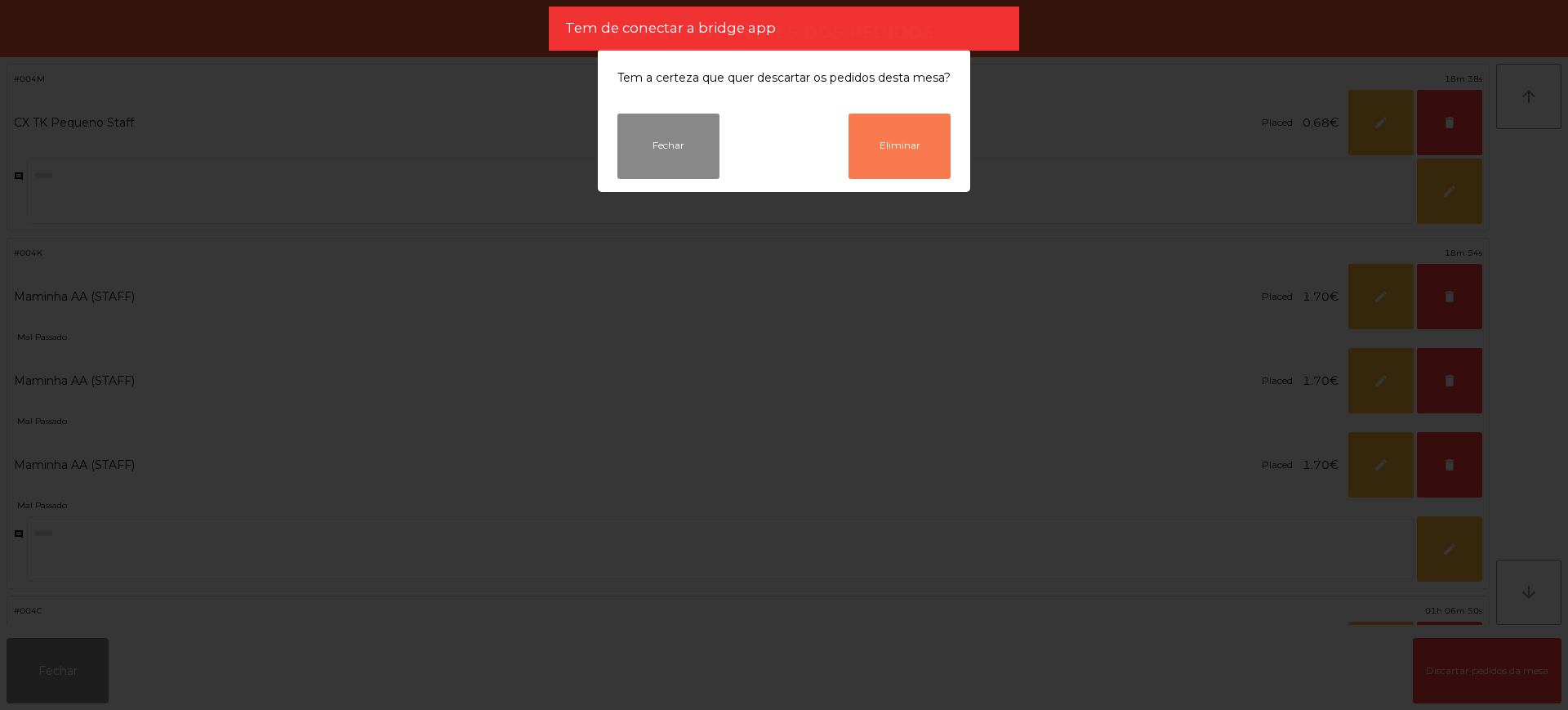
click at [915, 164] on button "Eliminar" at bounding box center [900, 146] width 102 height 66
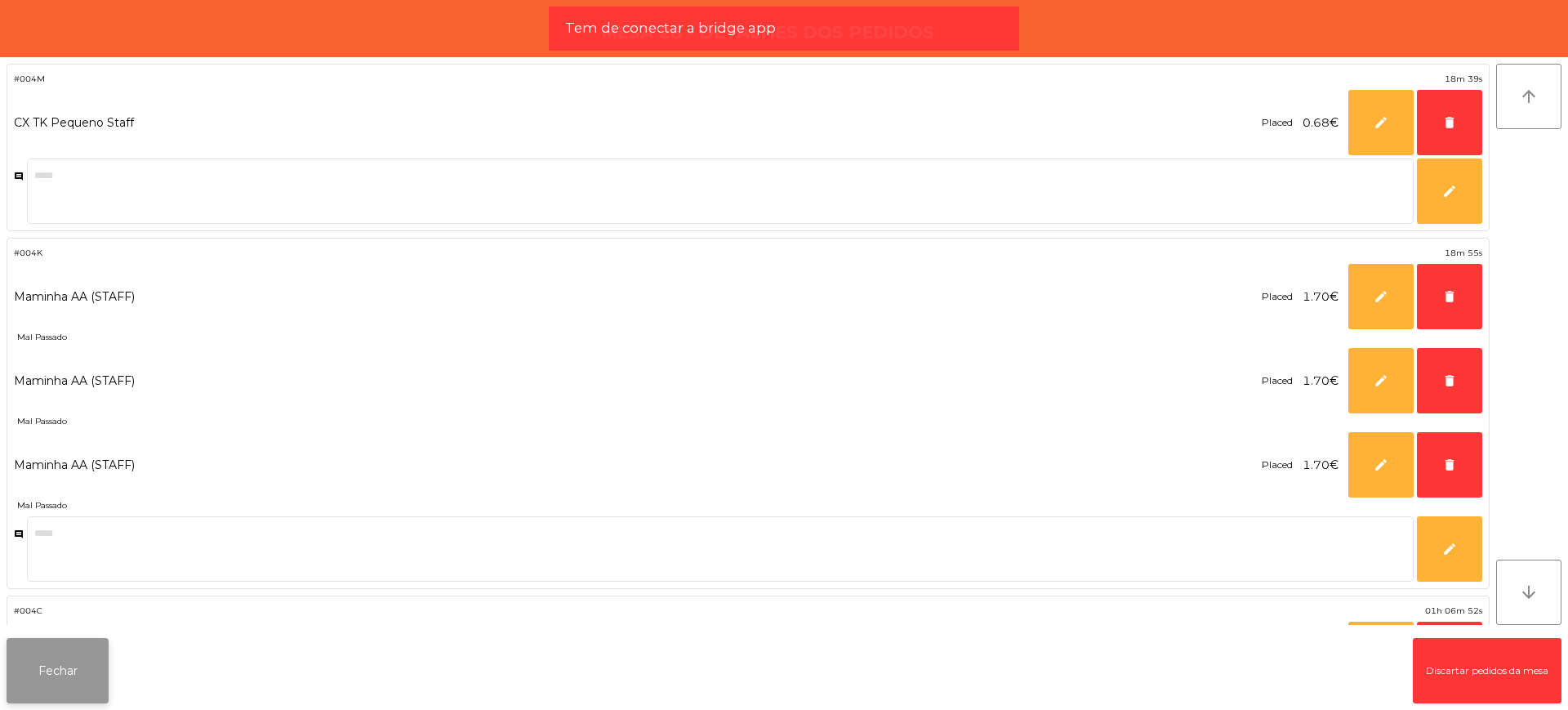
click at [64, 660] on button "Fechar" at bounding box center [57, 671] width 102 height 66
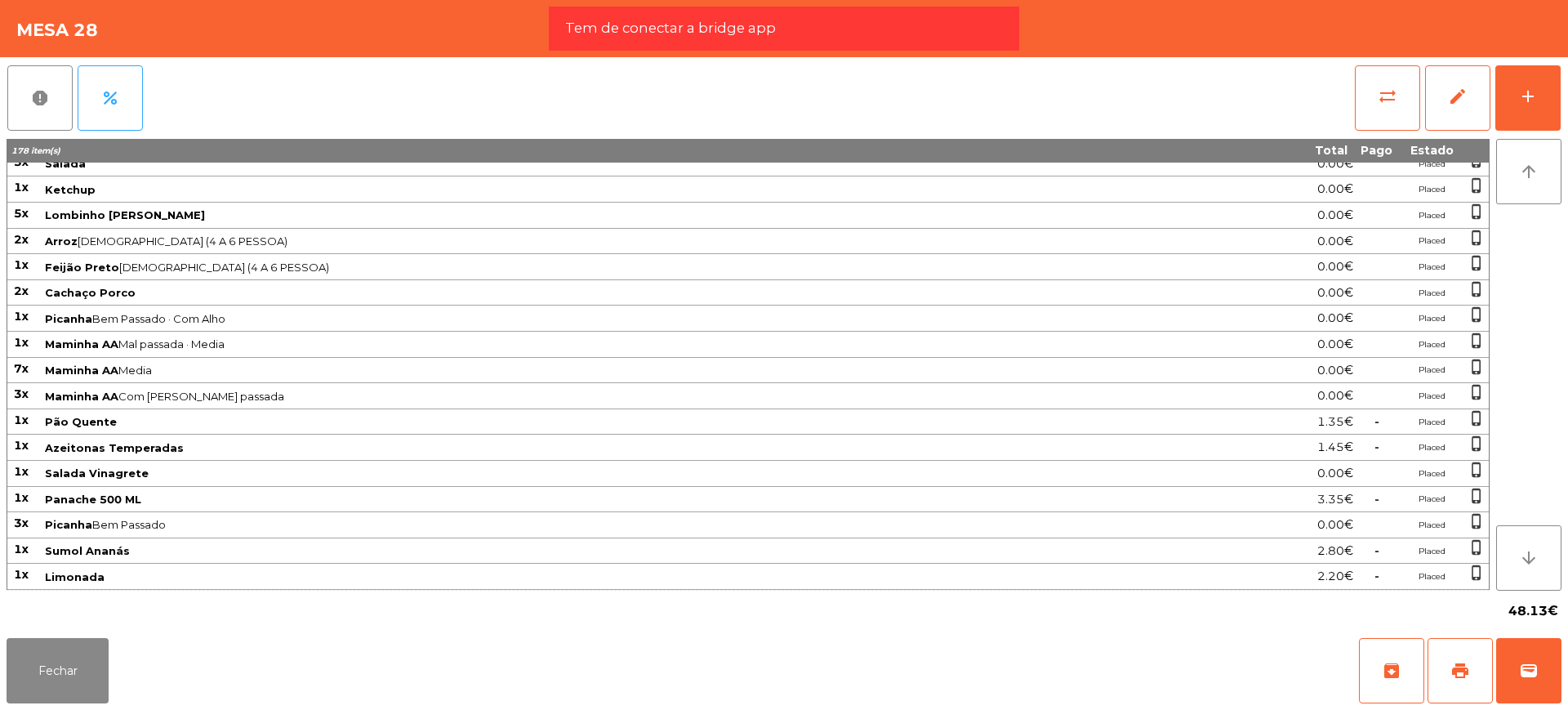
scroll to position [523, 0]
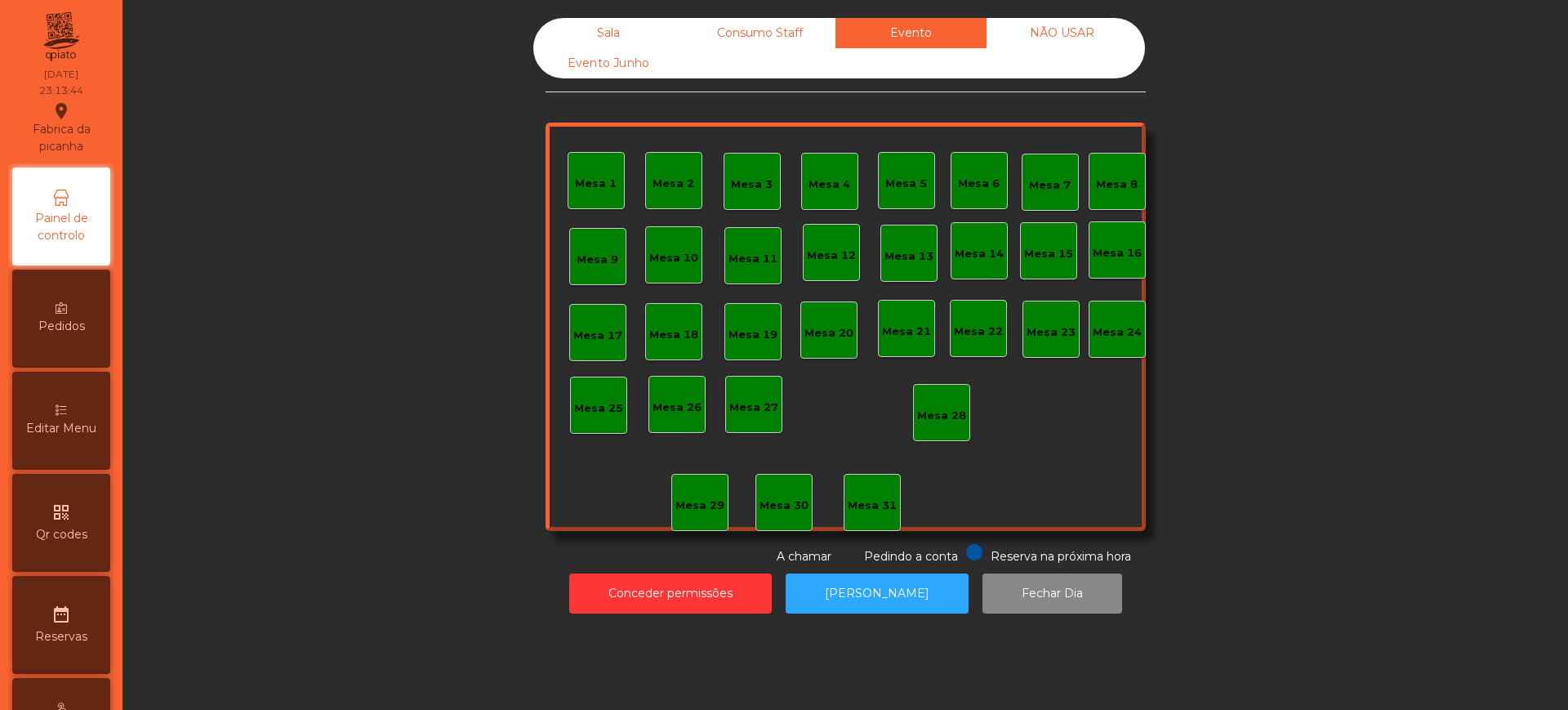
click at [597, 36] on div "Sala" at bounding box center [608, 33] width 151 height 31
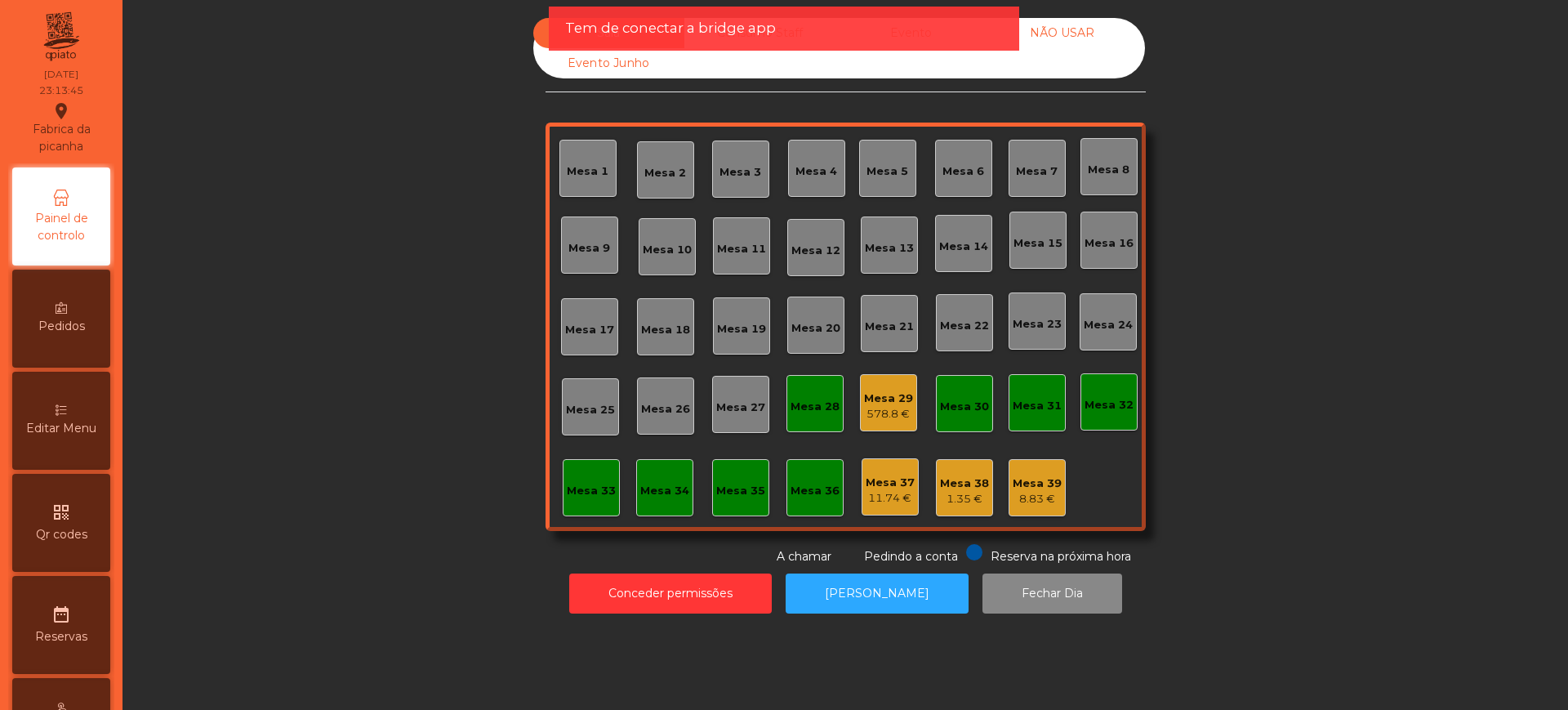
click at [885, 409] on div "578.8 €" at bounding box center [888, 414] width 49 height 16
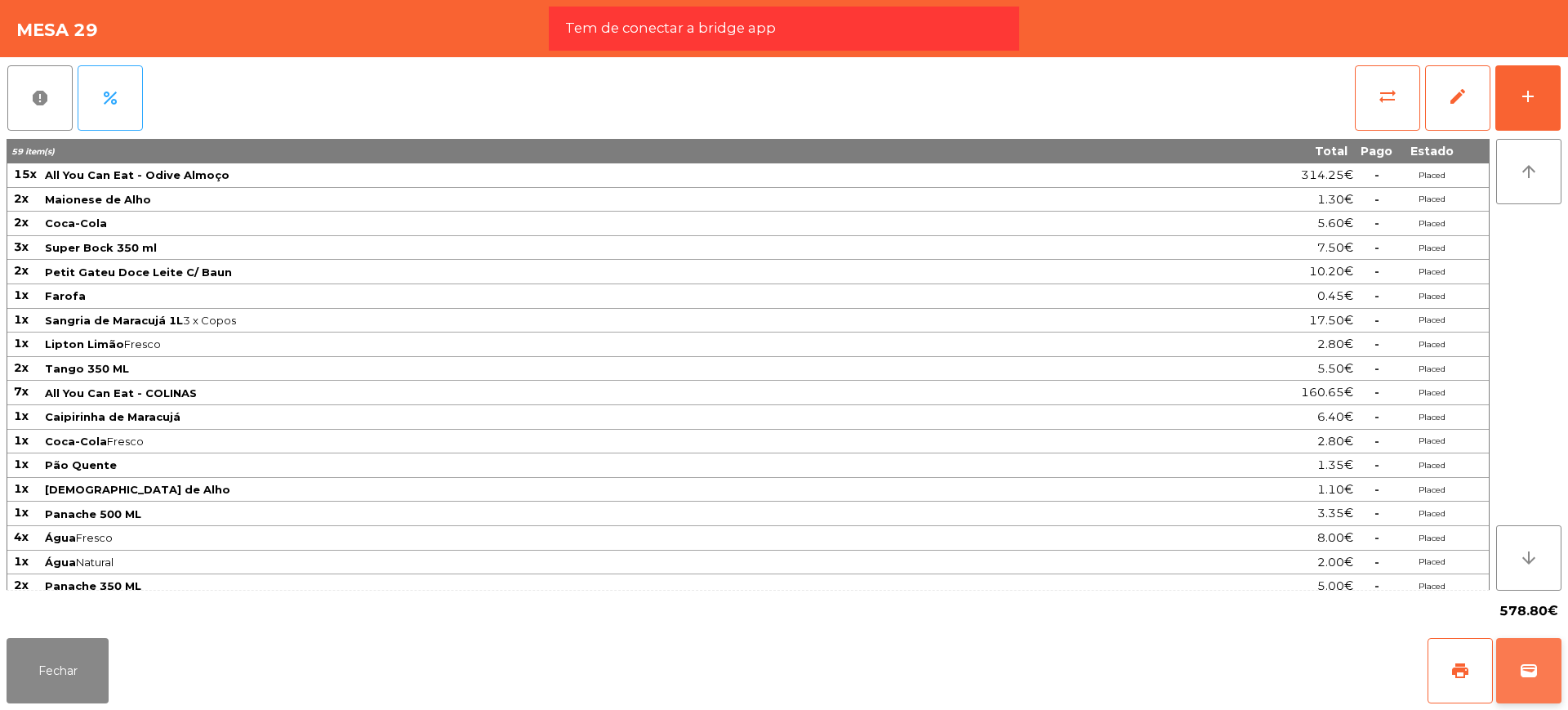
click at [1532, 674] on span "wallet" at bounding box center [1529, 671] width 20 height 20
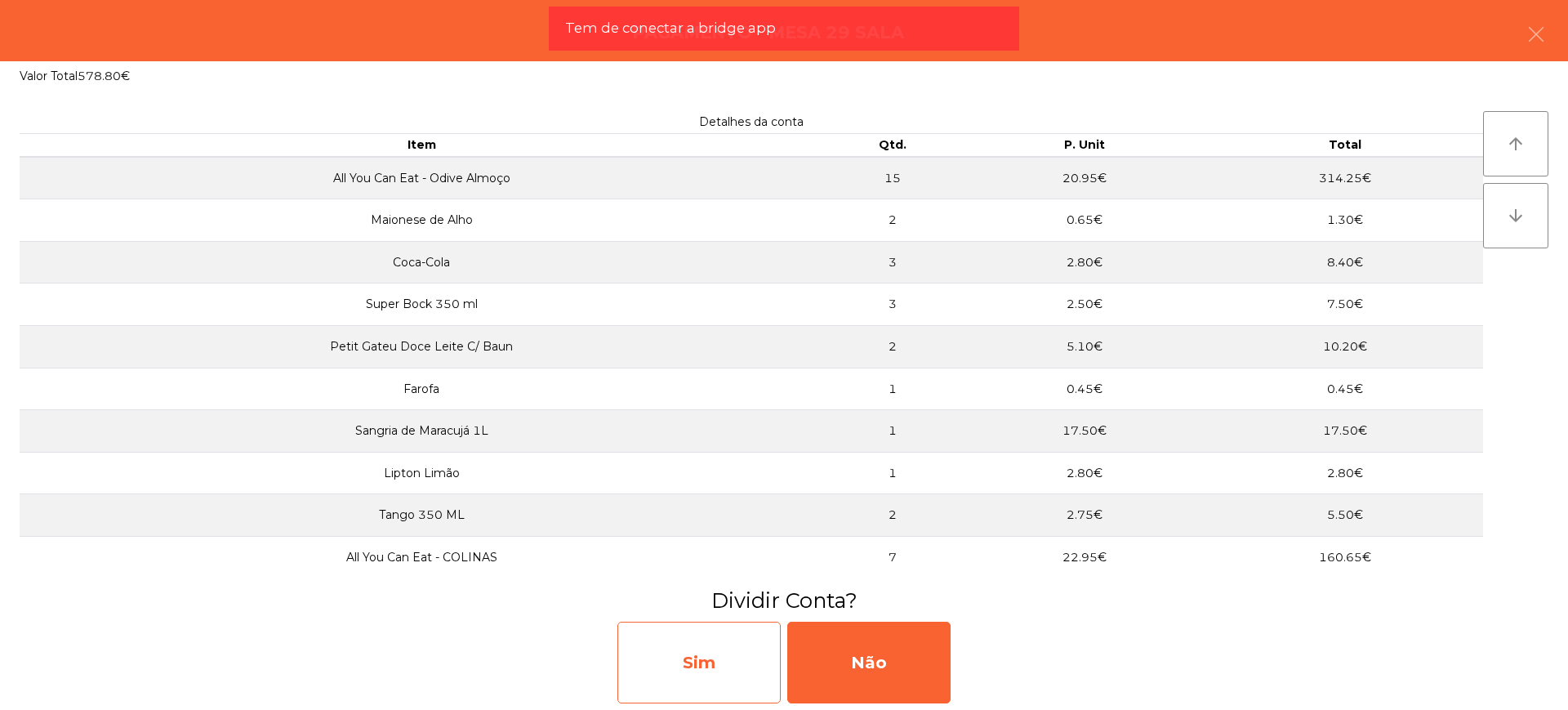
click at [742, 662] on div "Sim" at bounding box center [699, 662] width 163 height 82
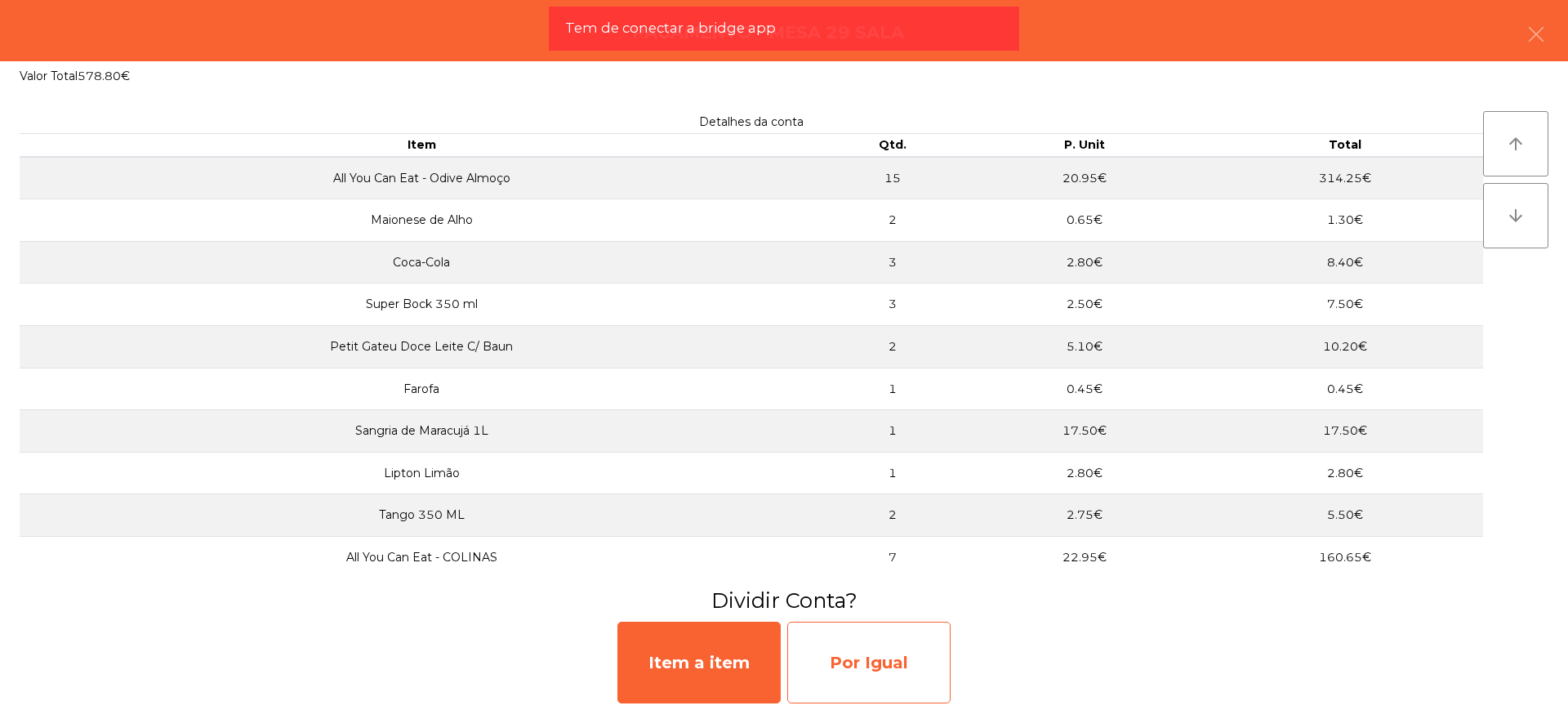
click at [856, 660] on div "Por Igual" at bounding box center [868, 662] width 163 height 82
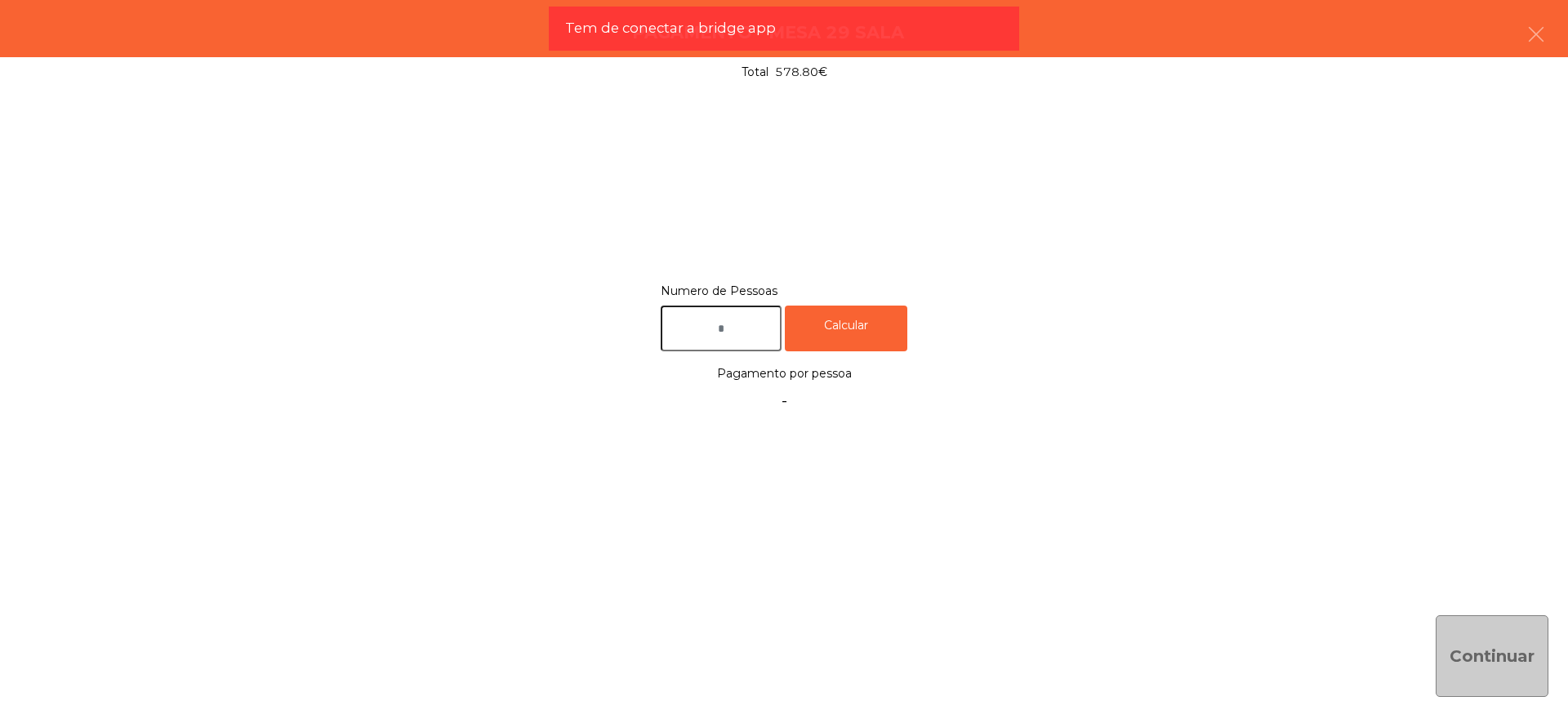
click at [706, 331] on input "text" at bounding box center [720, 329] width 121 height 47
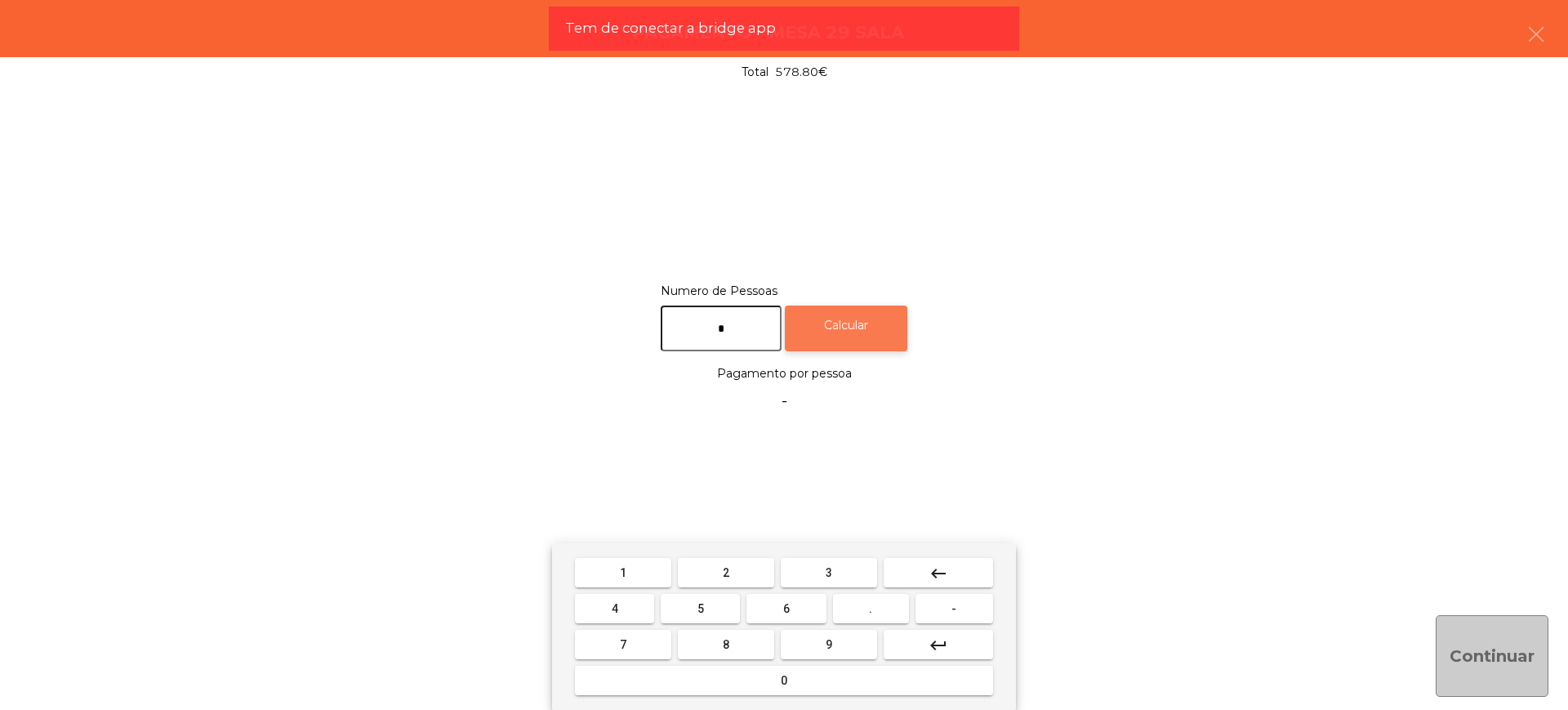
type input "*"
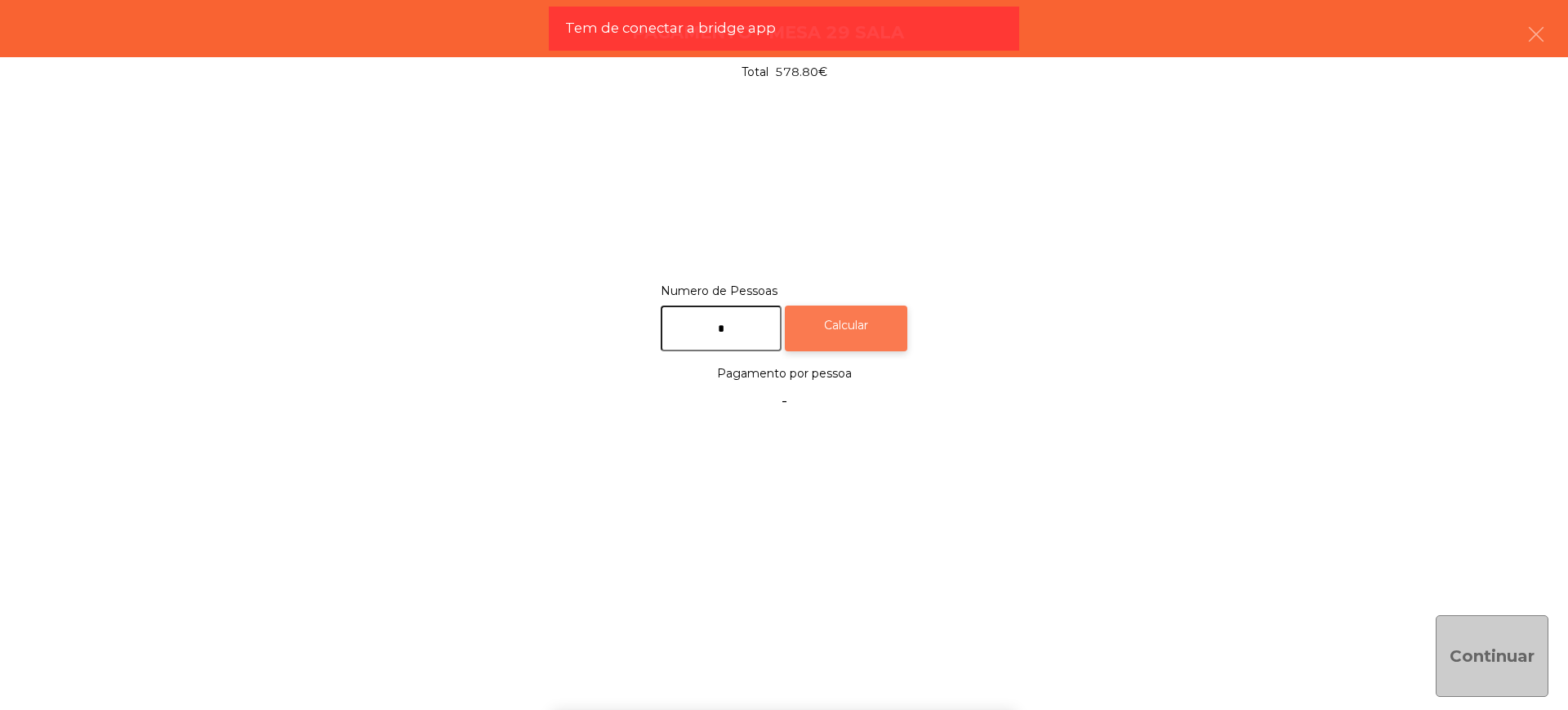
click at [867, 344] on div "Calcular" at bounding box center [846, 329] width 123 height 47
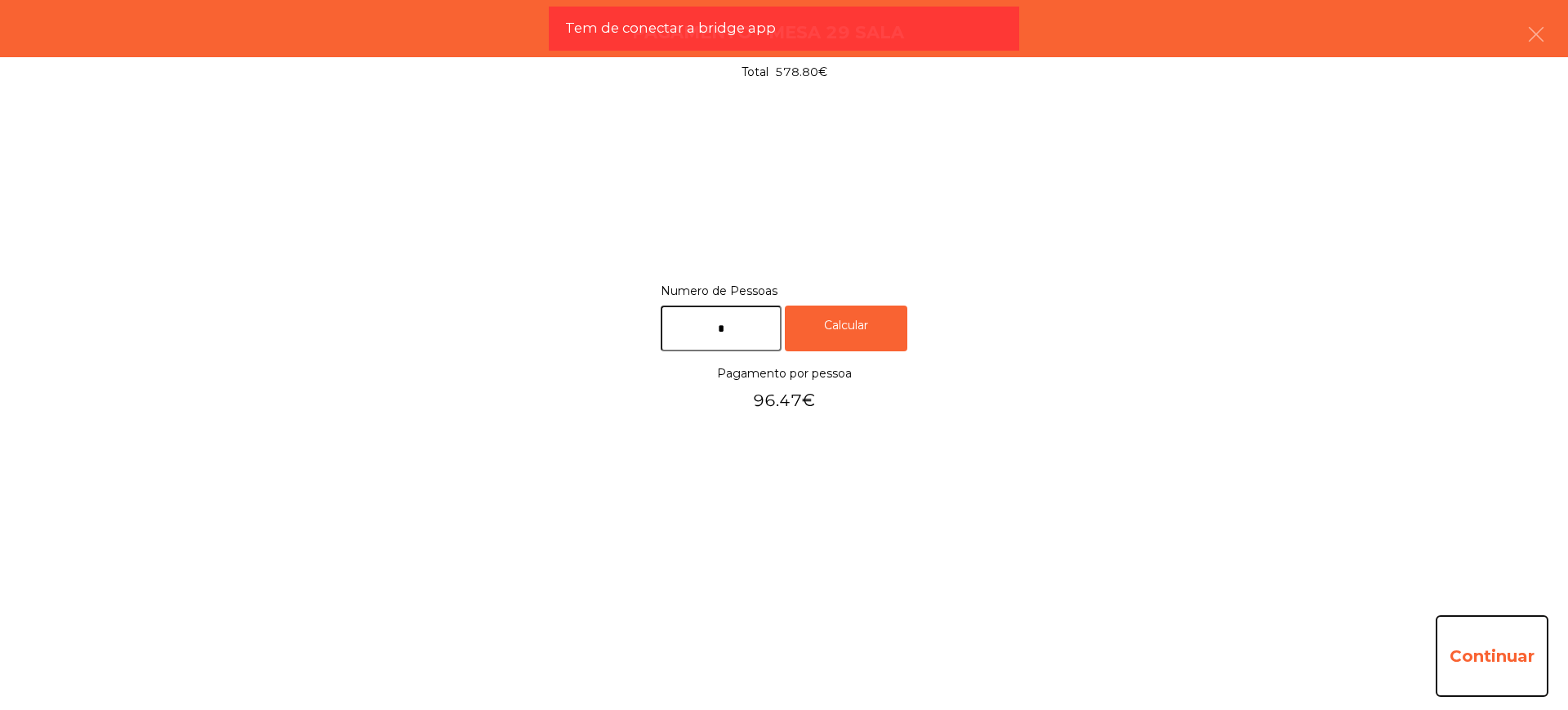
click at [1460, 654] on button "Continuar" at bounding box center [1492, 655] width 113 height 82
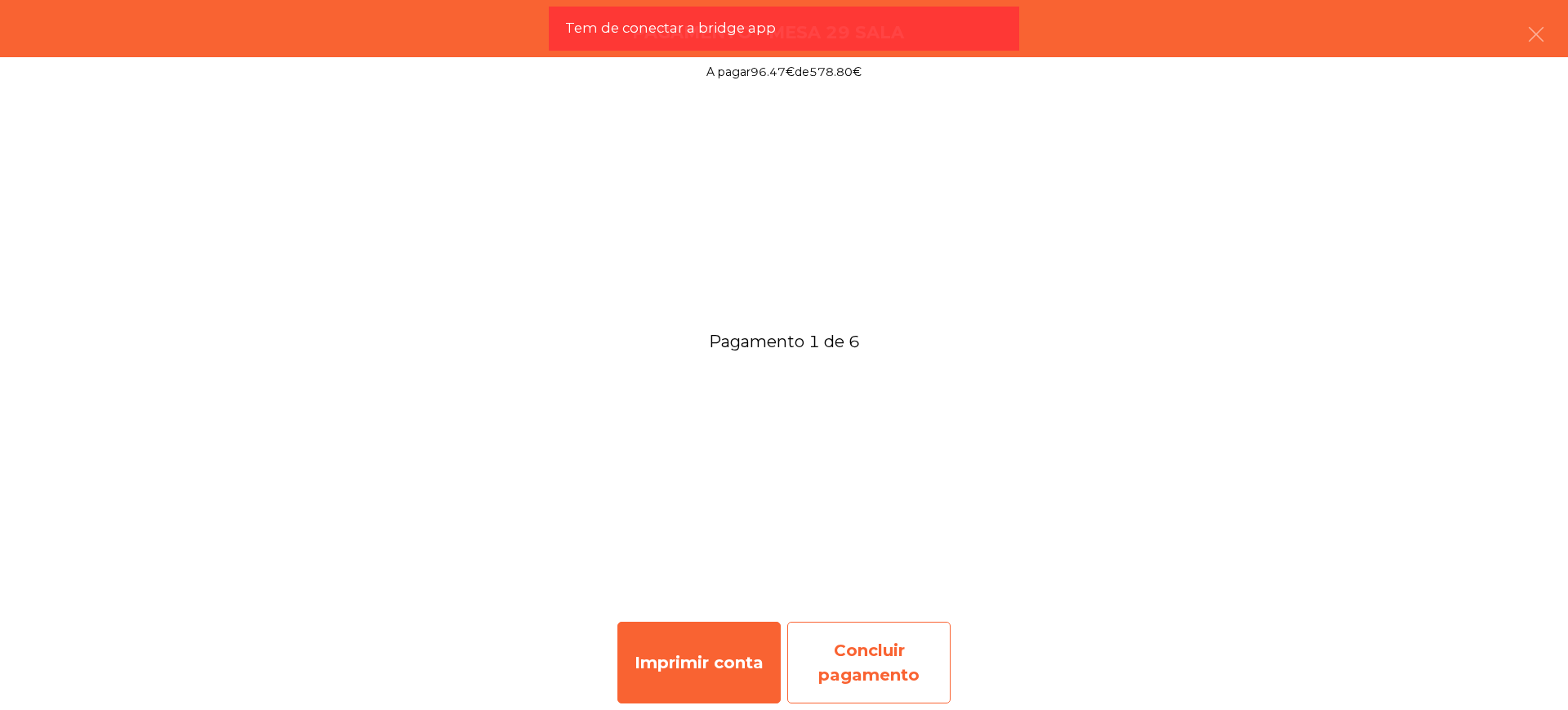
click at [849, 660] on div "Concluir pagamento" at bounding box center [868, 662] width 163 height 82
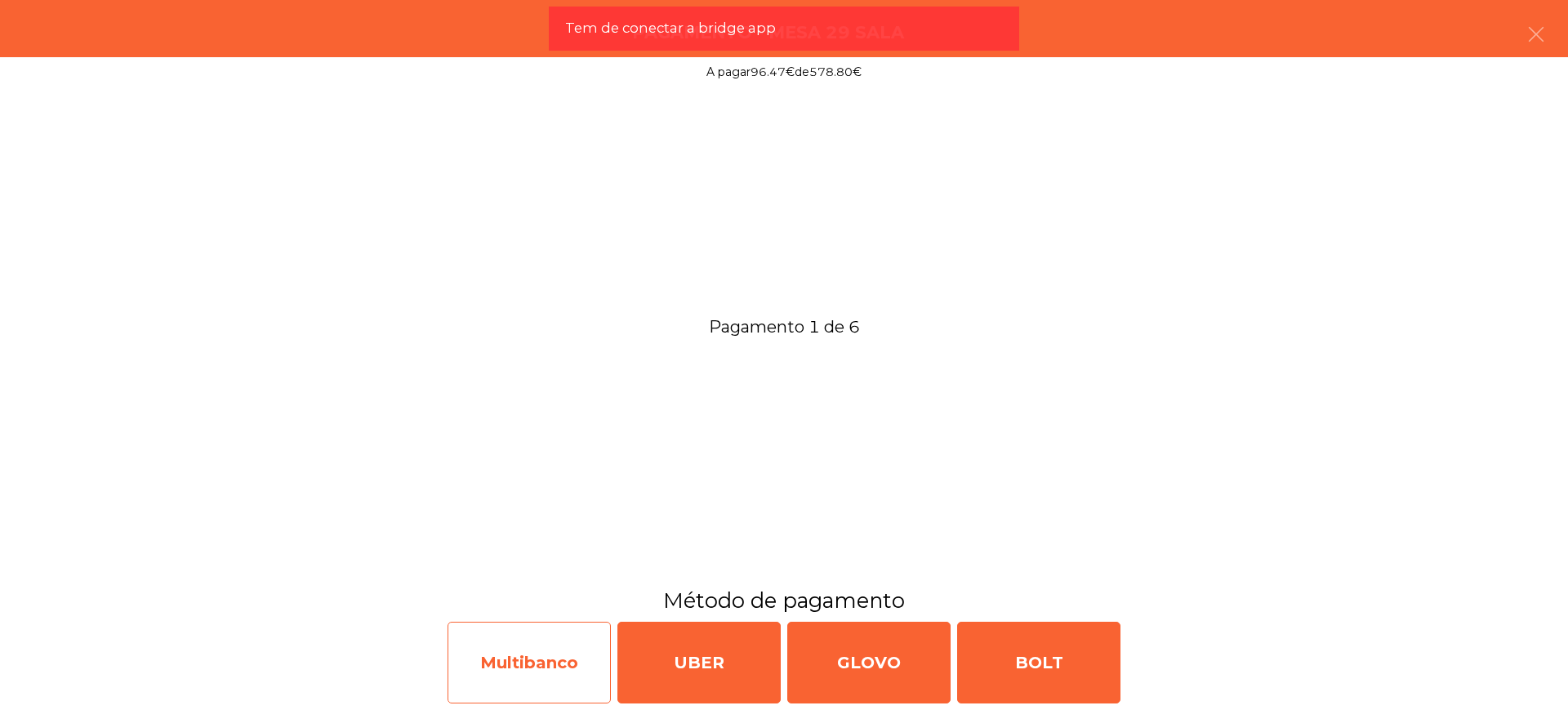
click at [562, 658] on div "Multibanco" at bounding box center [529, 662] width 163 height 82
select select "**"
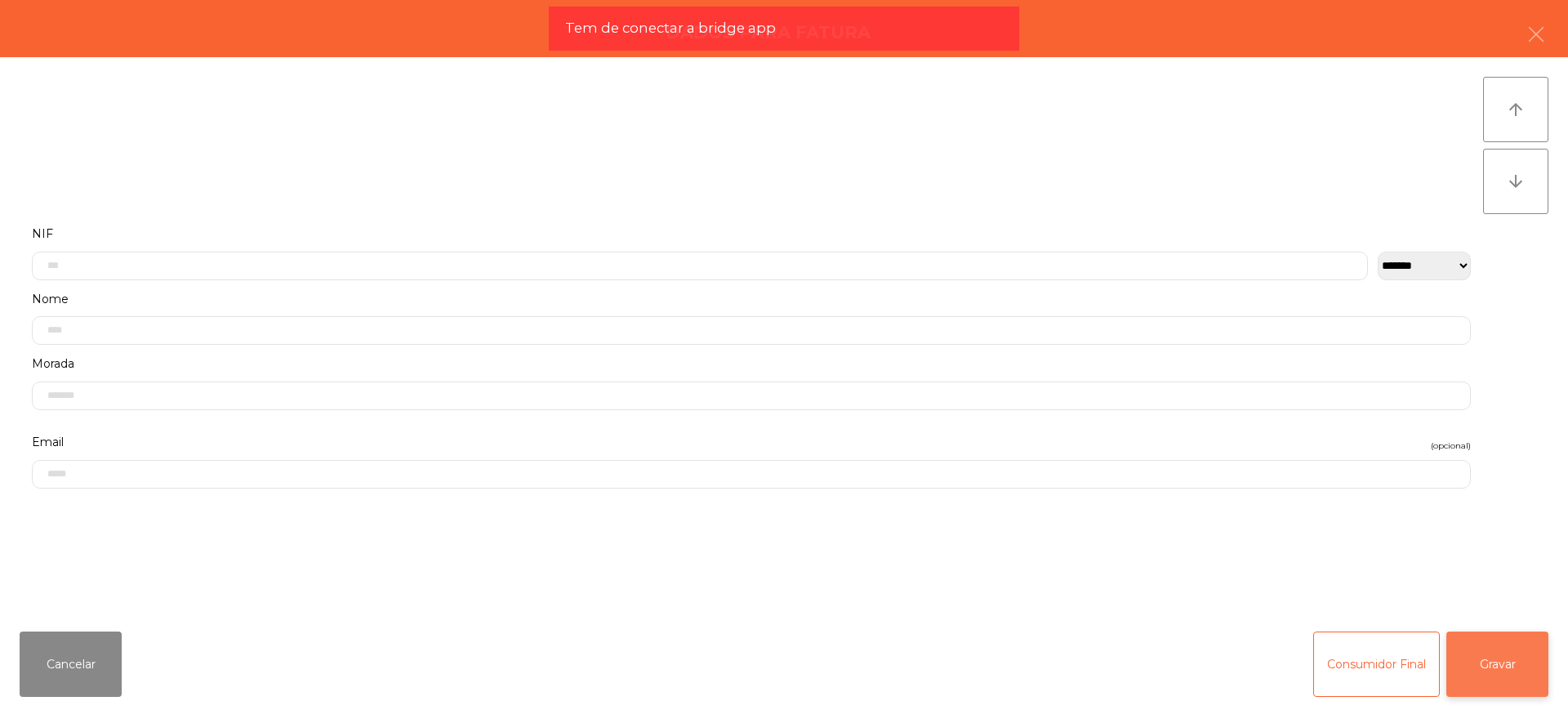
click at [1520, 667] on button "Gravar" at bounding box center [1497, 664] width 102 height 66
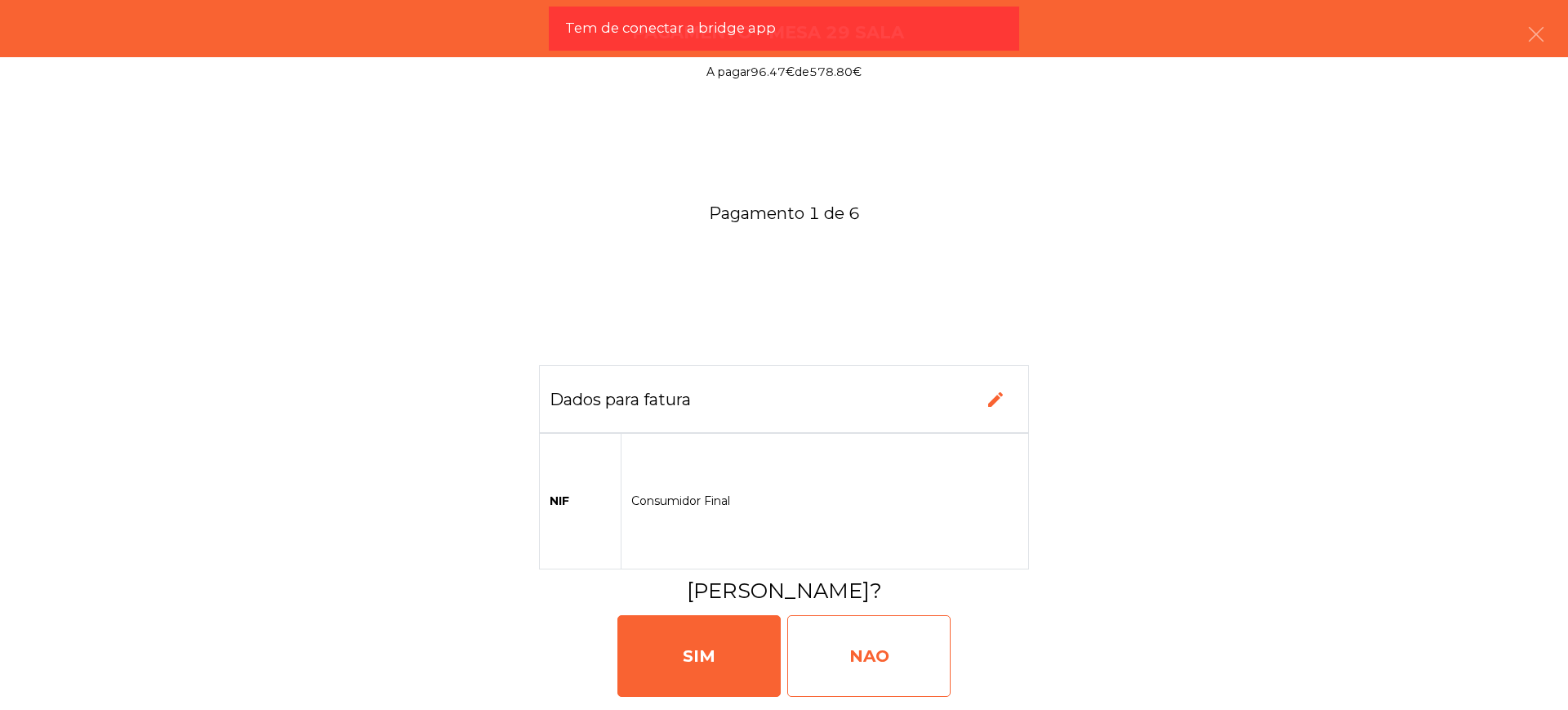
click at [939, 651] on div "NAO" at bounding box center [868, 655] width 163 height 82
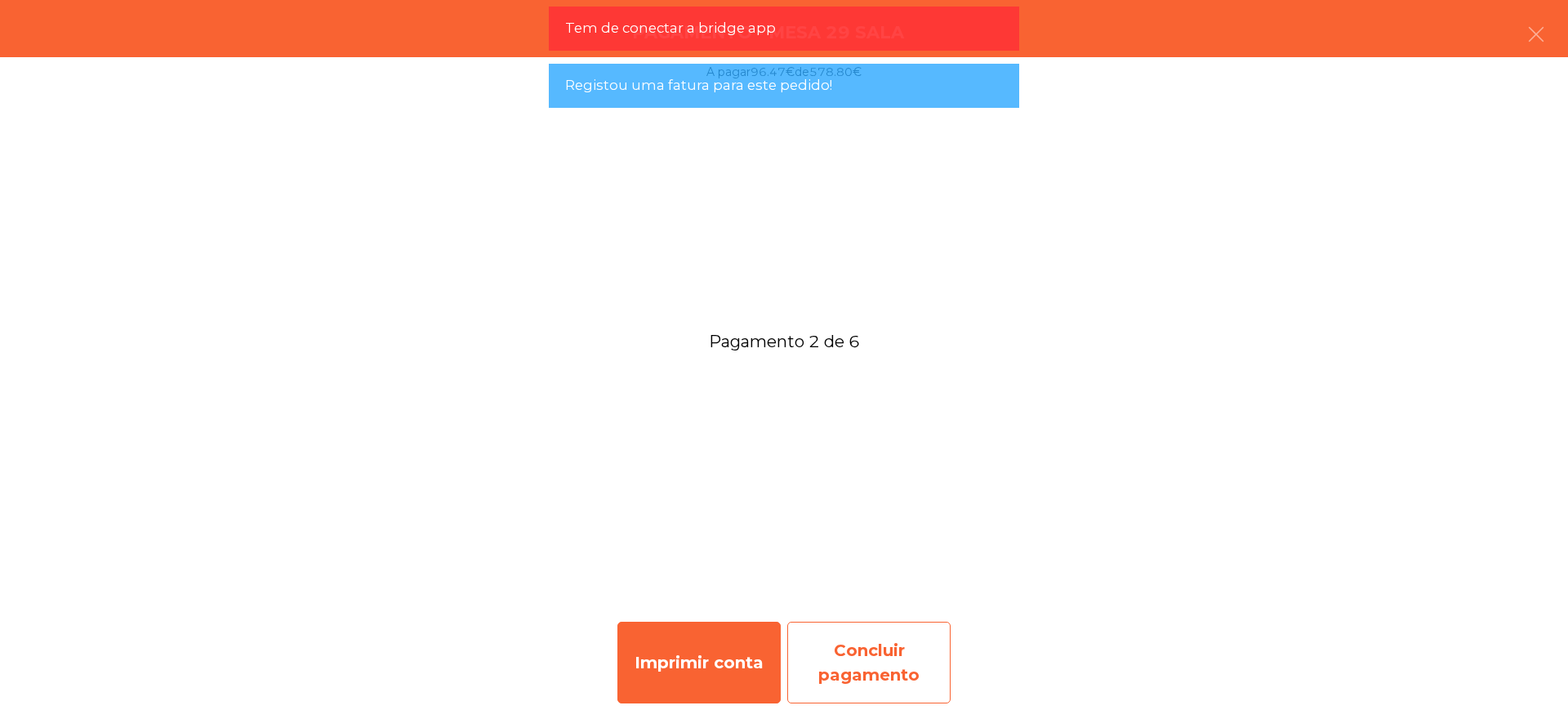
click at [862, 656] on div "Concluir pagamento" at bounding box center [868, 662] width 163 height 82
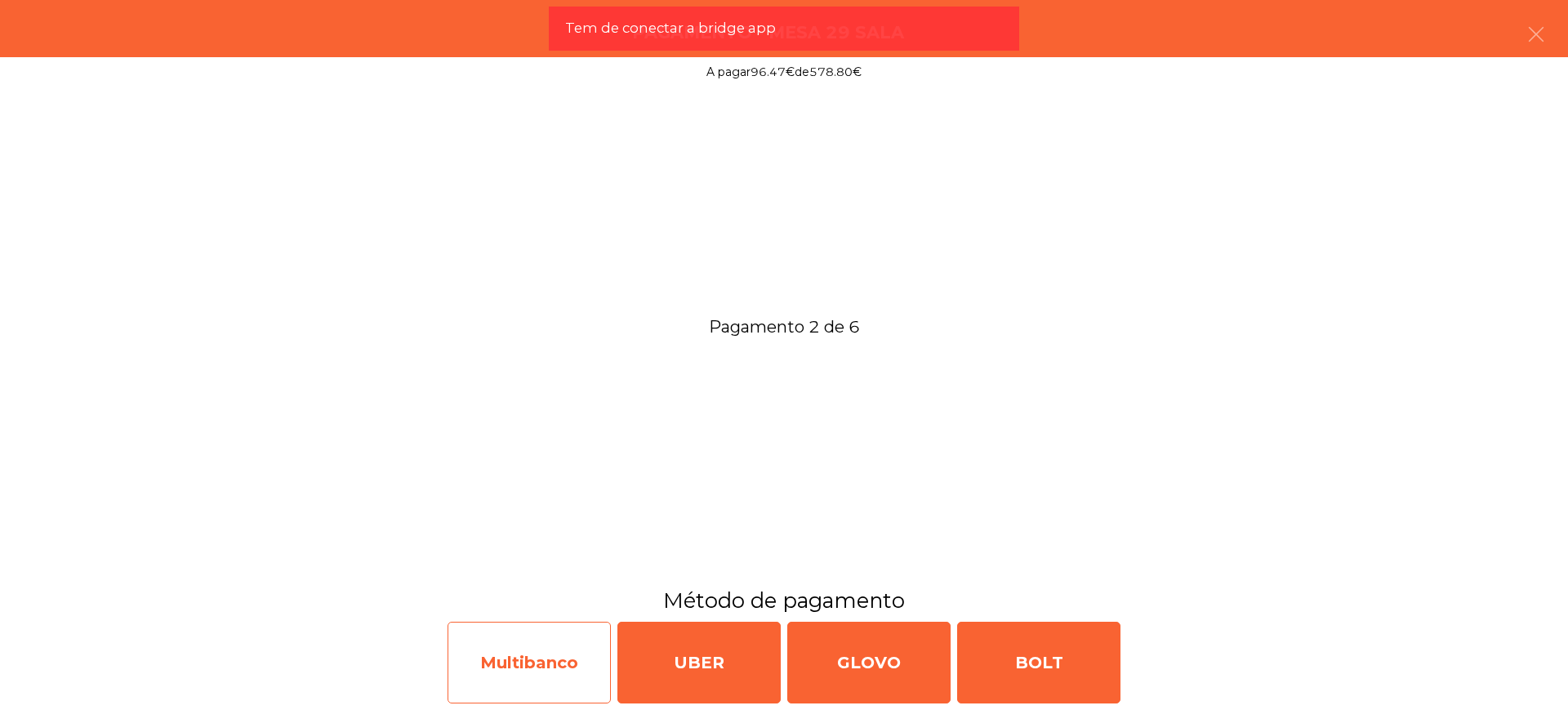
click at [571, 652] on div "Multibanco" at bounding box center [529, 662] width 163 height 82
select select "**"
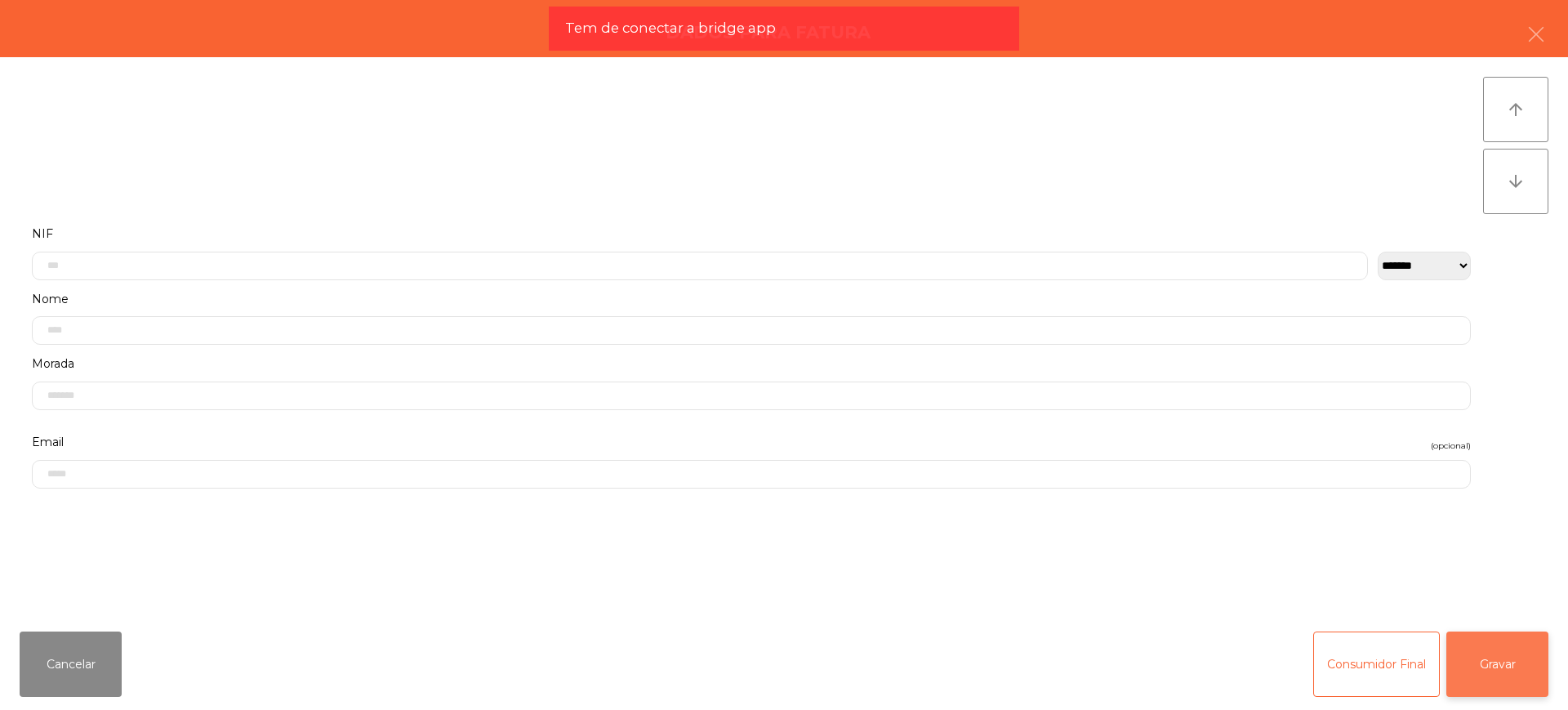
click at [1460, 655] on button "Gravar" at bounding box center [1497, 664] width 102 height 66
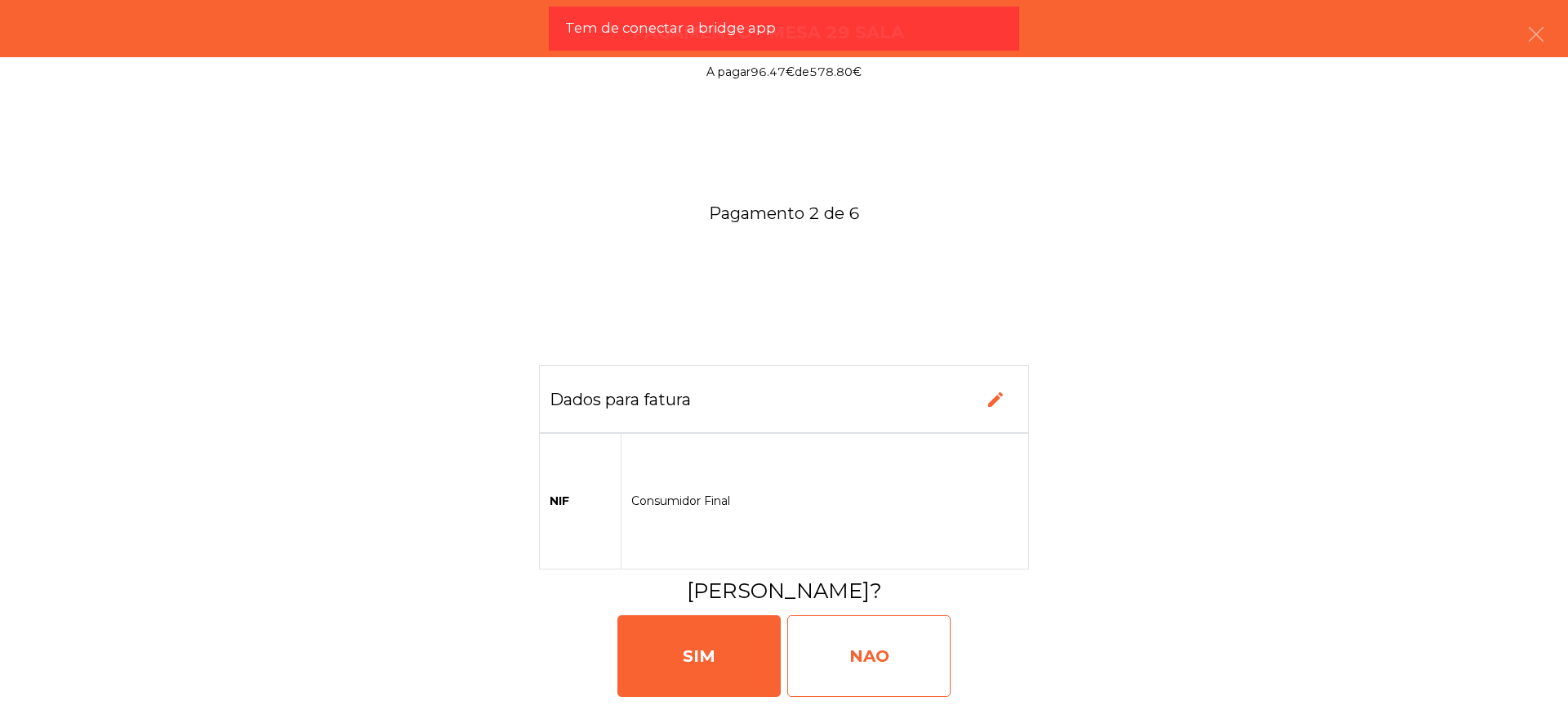
click at [941, 654] on div "NAO" at bounding box center [868, 655] width 163 height 82
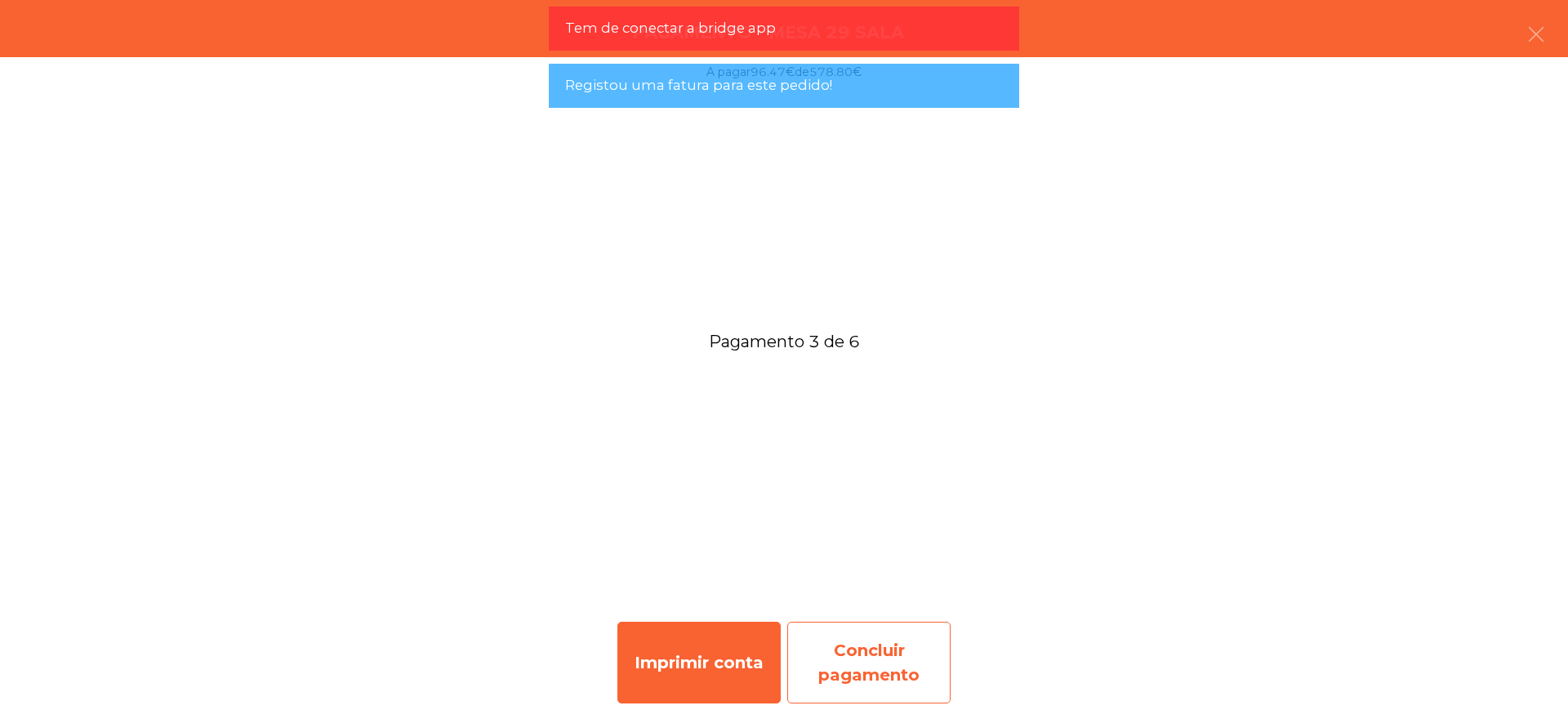
click at [883, 655] on div "Concluir pagamento" at bounding box center [868, 662] width 163 height 82
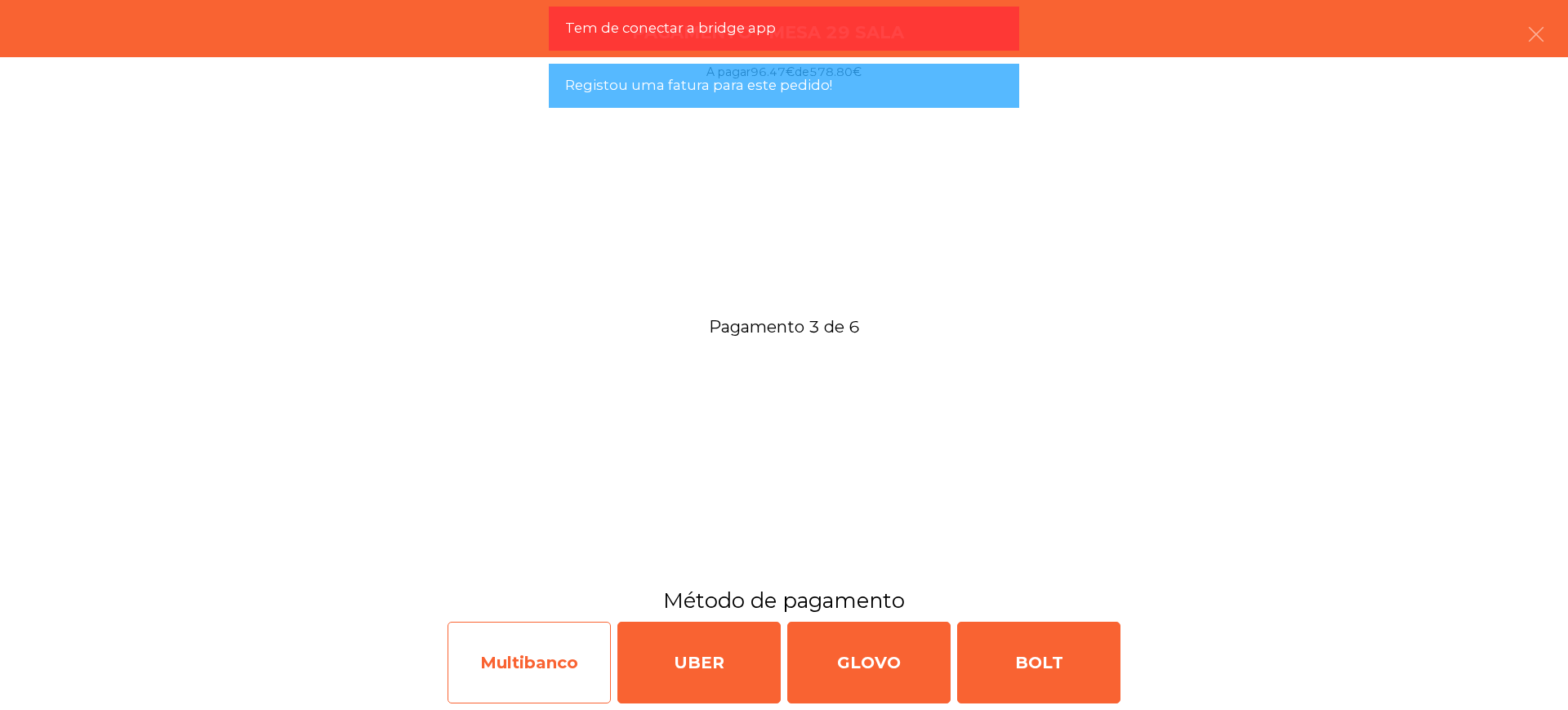
click at [550, 673] on div "Multibanco" at bounding box center [529, 662] width 163 height 82
select select "**"
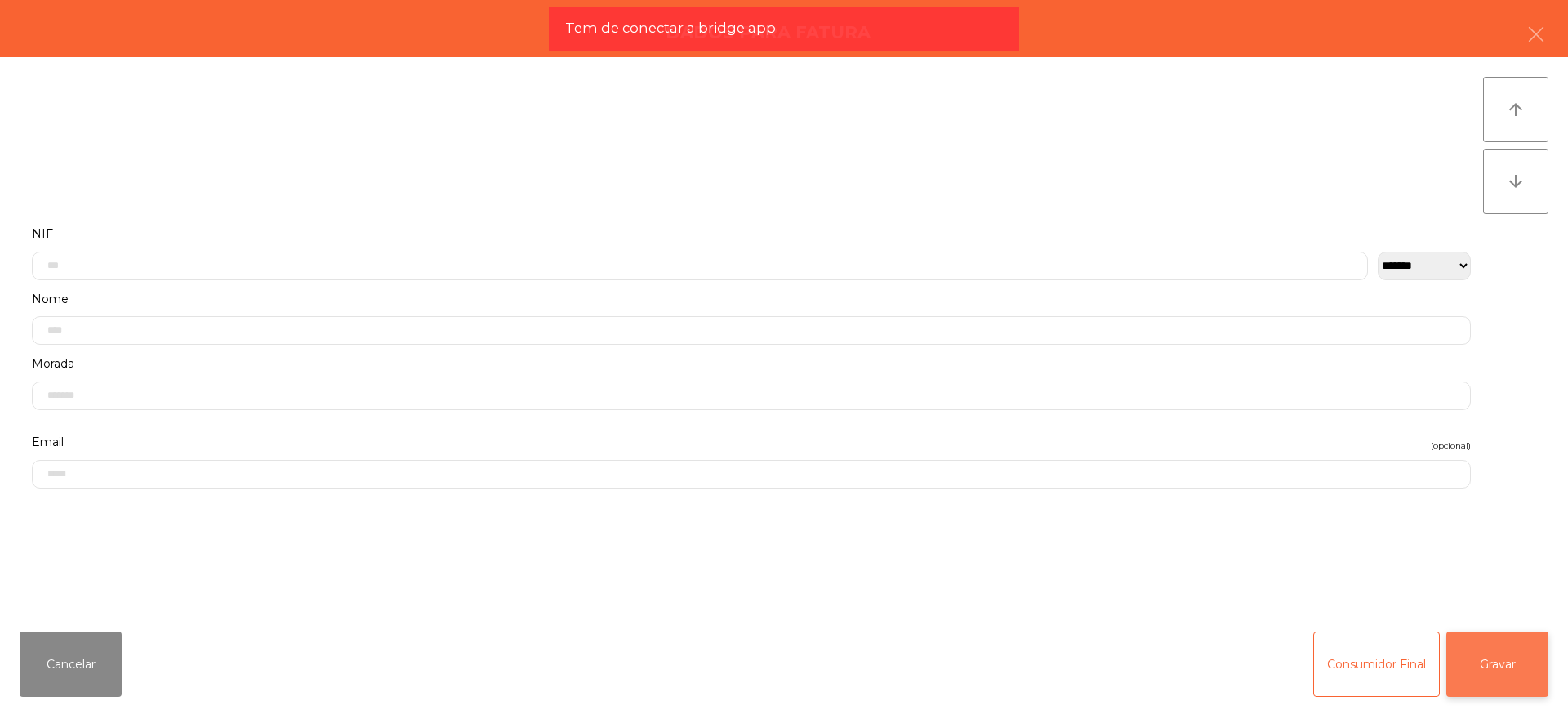
click at [1516, 667] on button "Gravar" at bounding box center [1497, 664] width 102 height 66
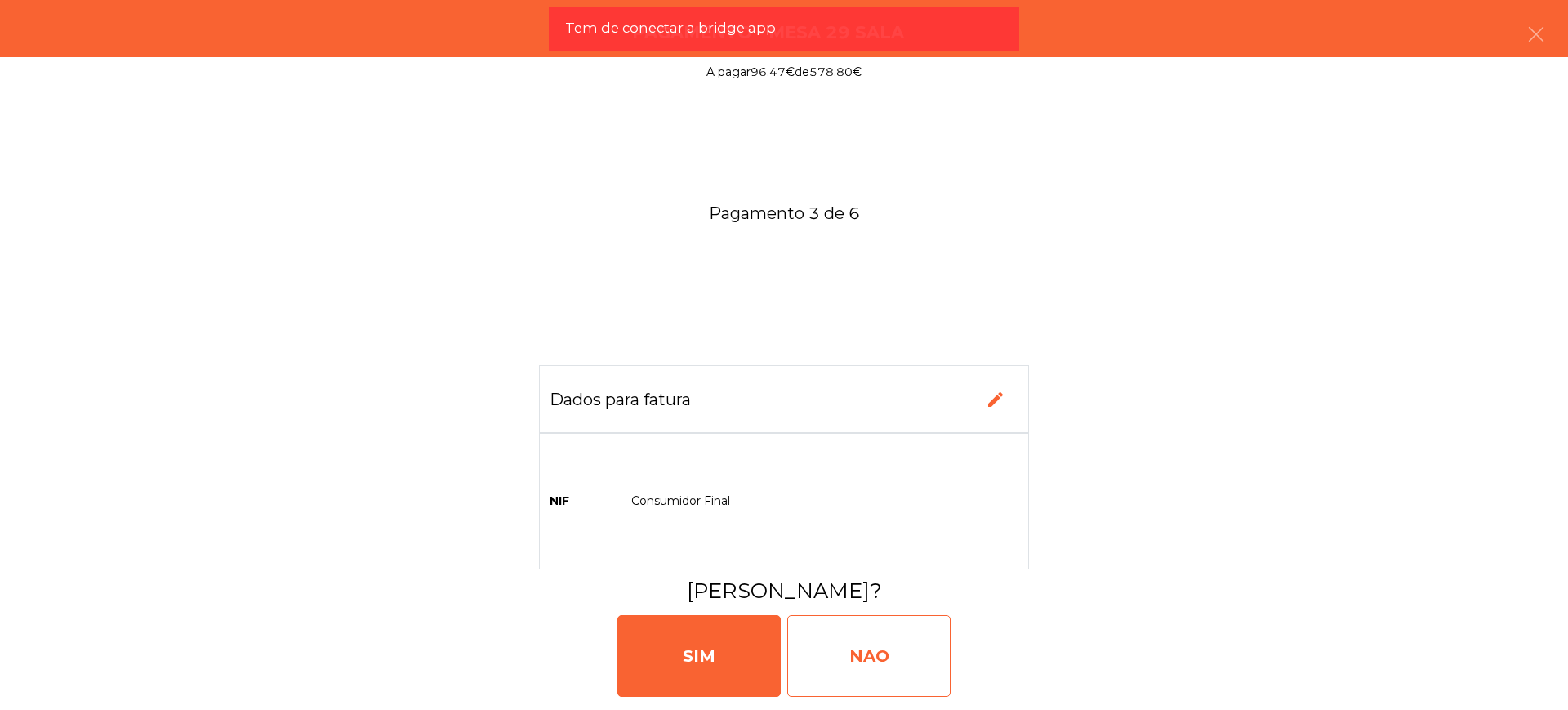
click at [881, 653] on div "NAO" at bounding box center [868, 655] width 163 height 82
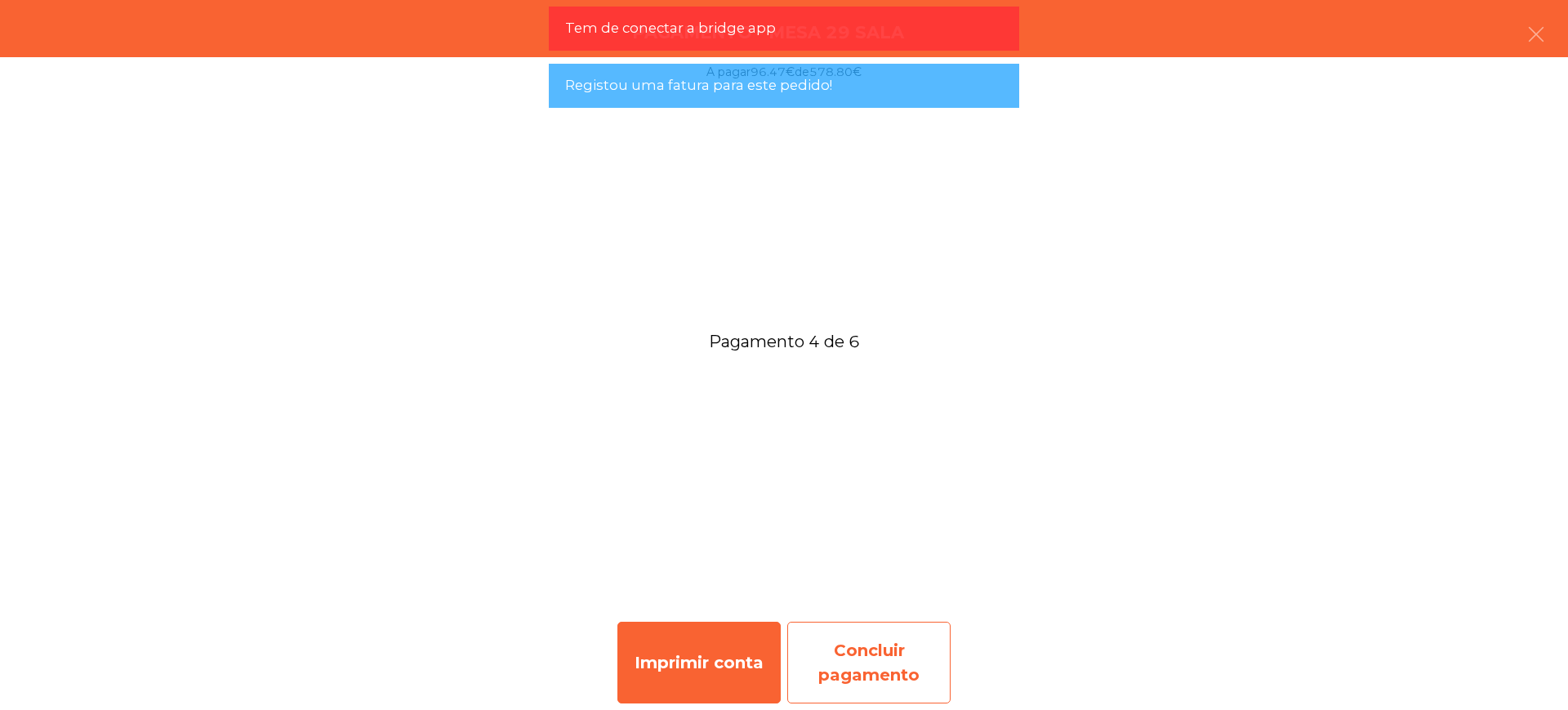
click at [890, 689] on div "Concluir pagamento" at bounding box center [868, 662] width 163 height 82
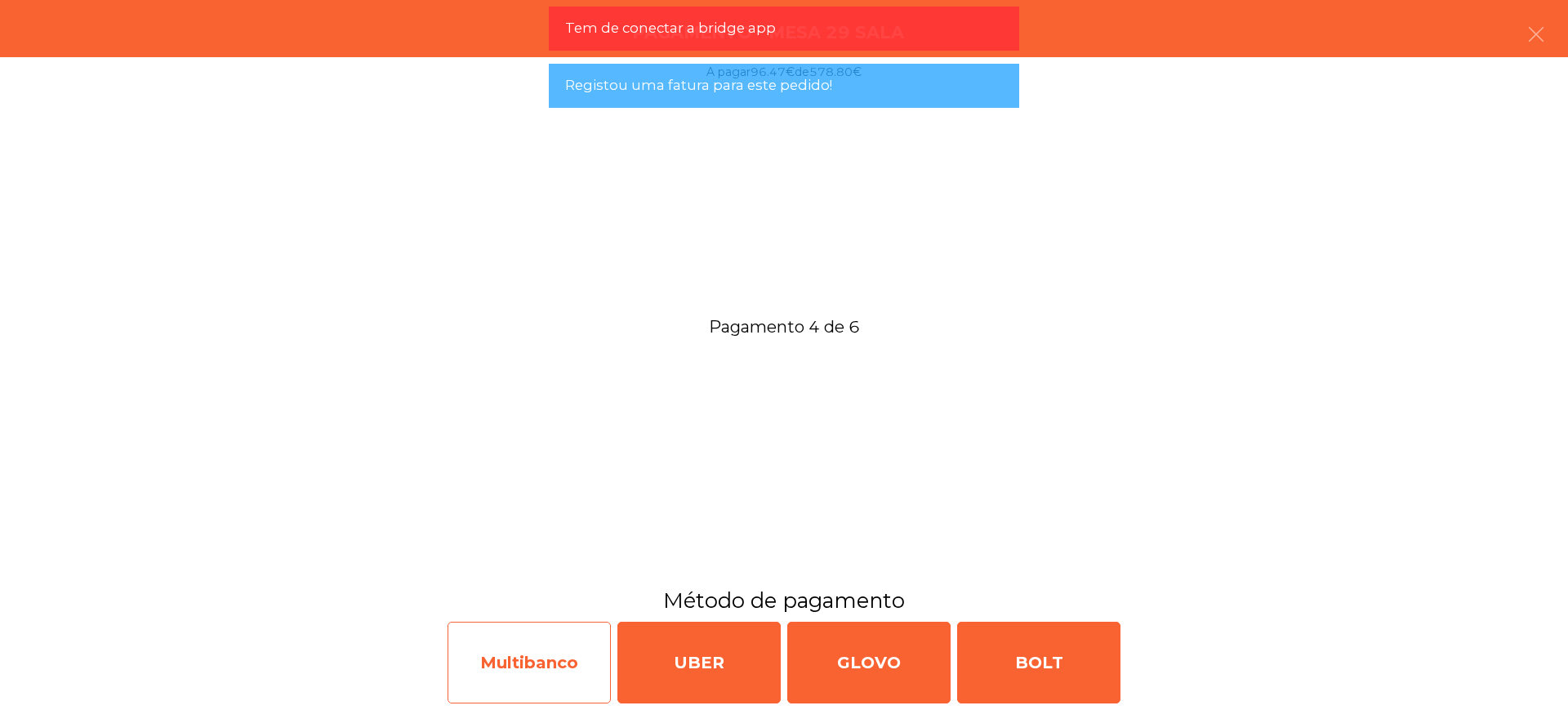
click at [528, 660] on div "Multibanco" at bounding box center [529, 662] width 163 height 82
select select "**"
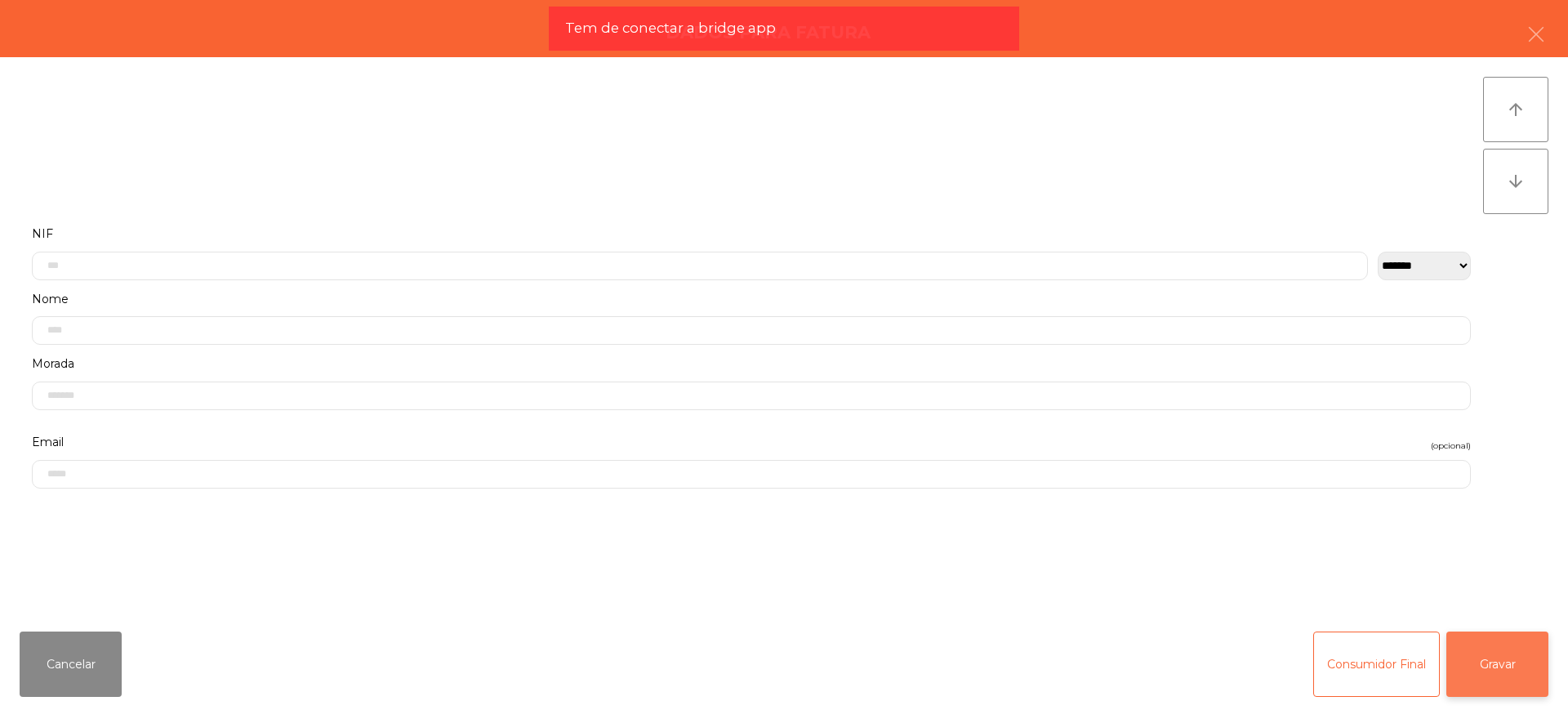
click at [1505, 657] on button "Gravar" at bounding box center [1497, 664] width 102 height 66
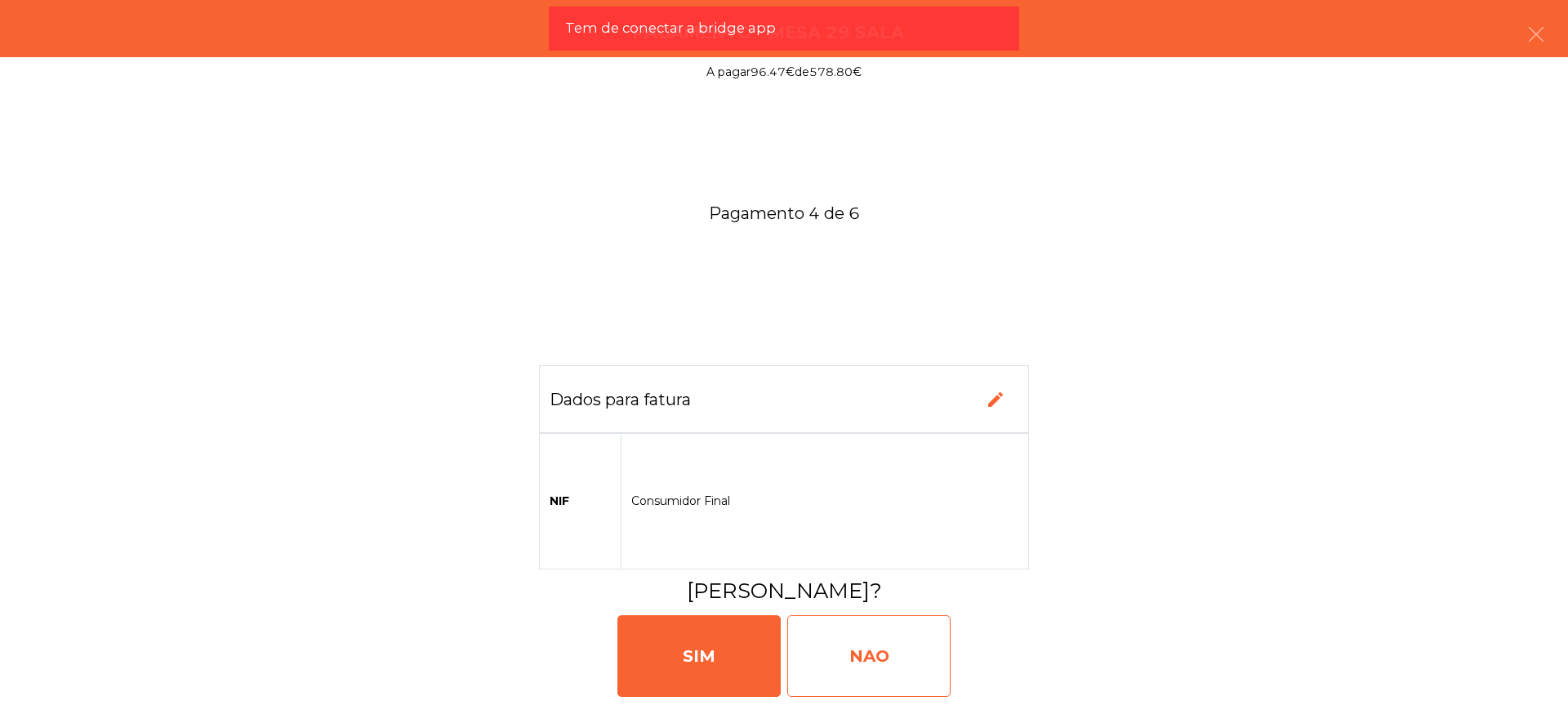
click at [877, 650] on div "NAO" at bounding box center [868, 655] width 163 height 82
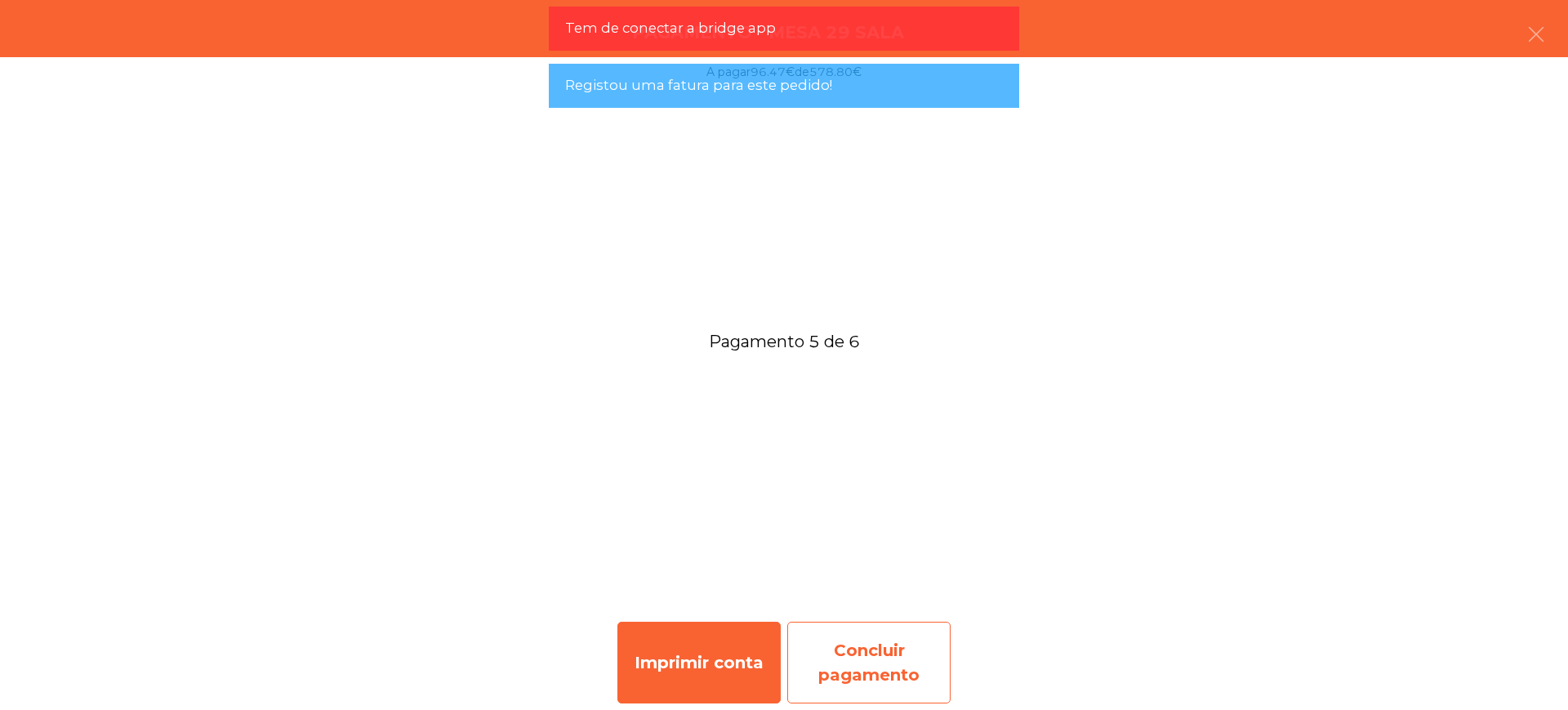
click at [886, 664] on div "Concluir pagamento" at bounding box center [868, 662] width 163 height 82
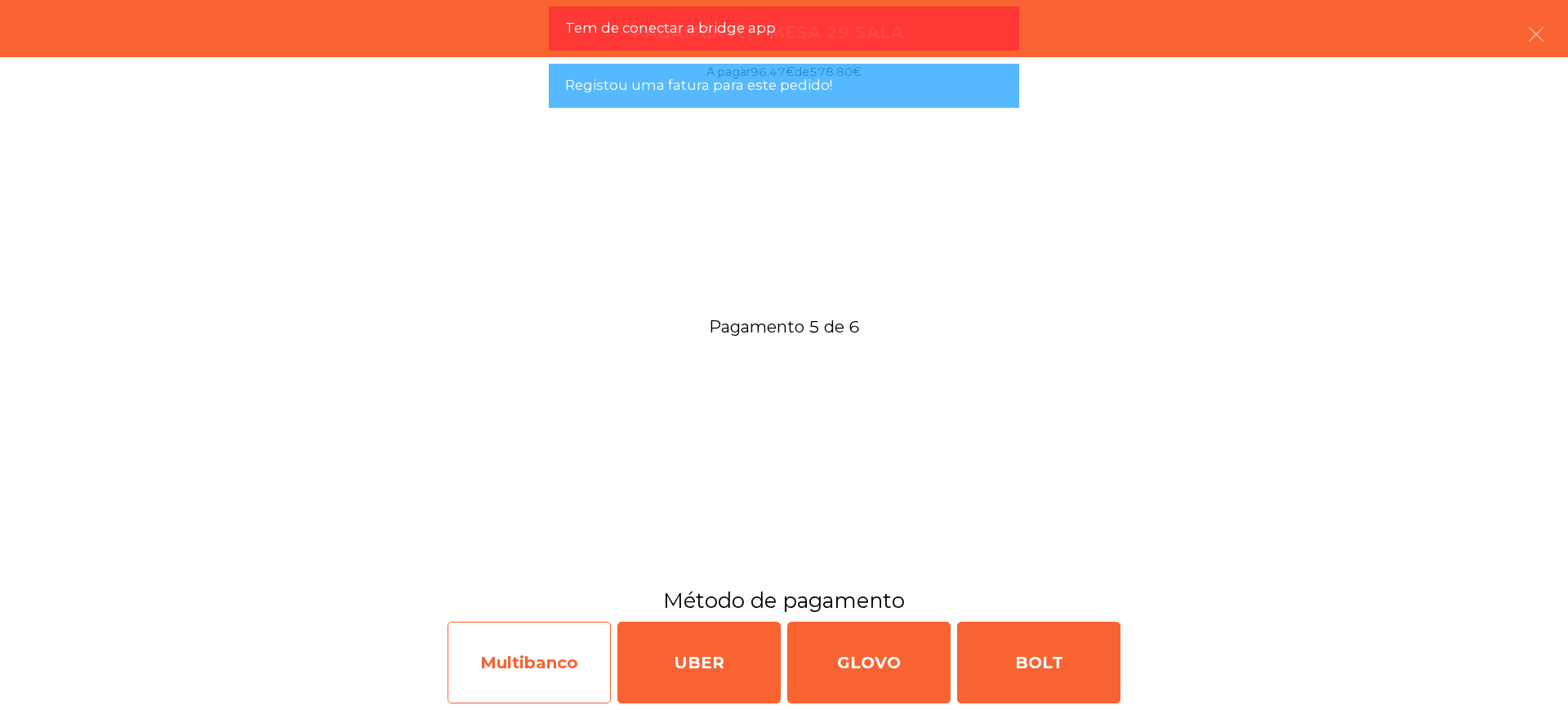
click at [516, 662] on div "Multibanco" at bounding box center [529, 662] width 163 height 82
select select "**"
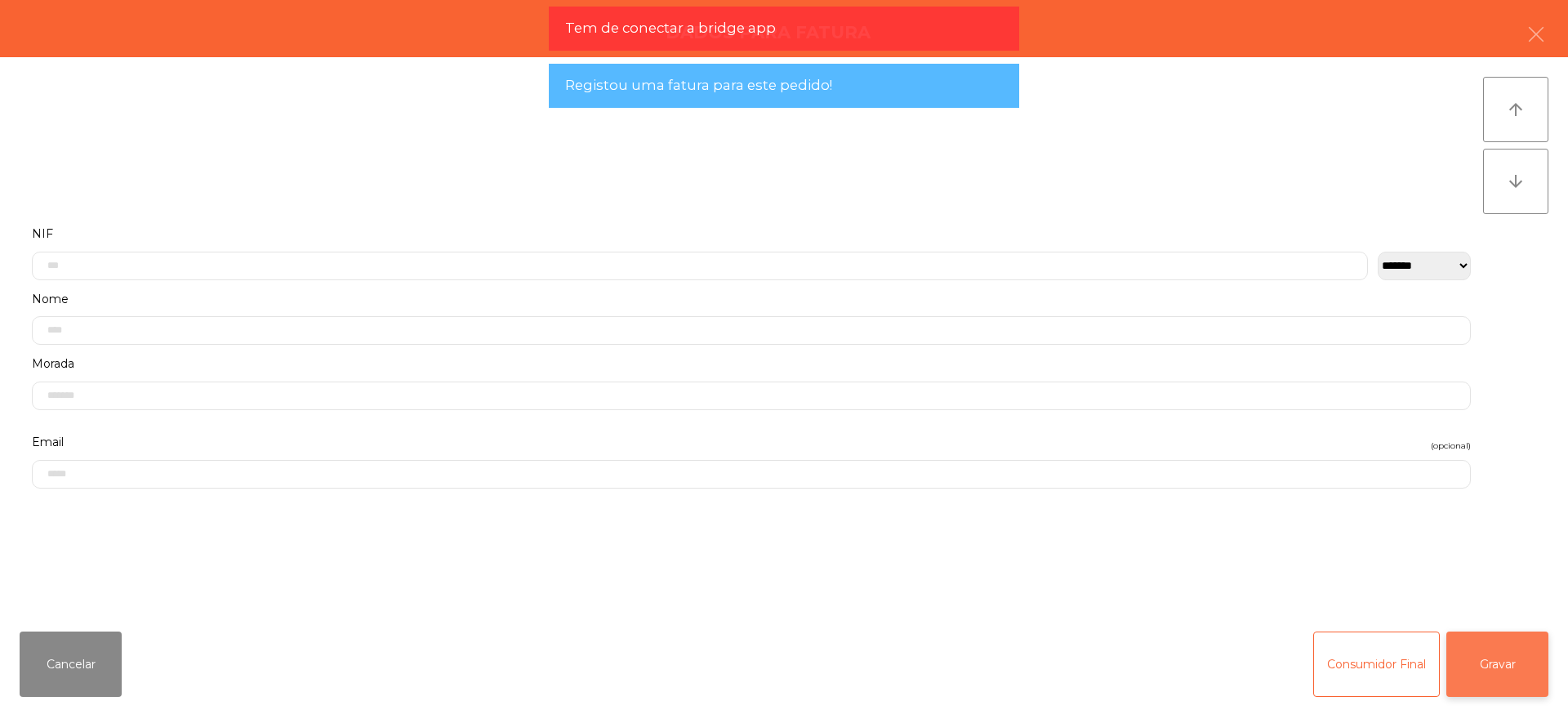
click at [1482, 644] on button "Gravar" at bounding box center [1497, 664] width 102 height 66
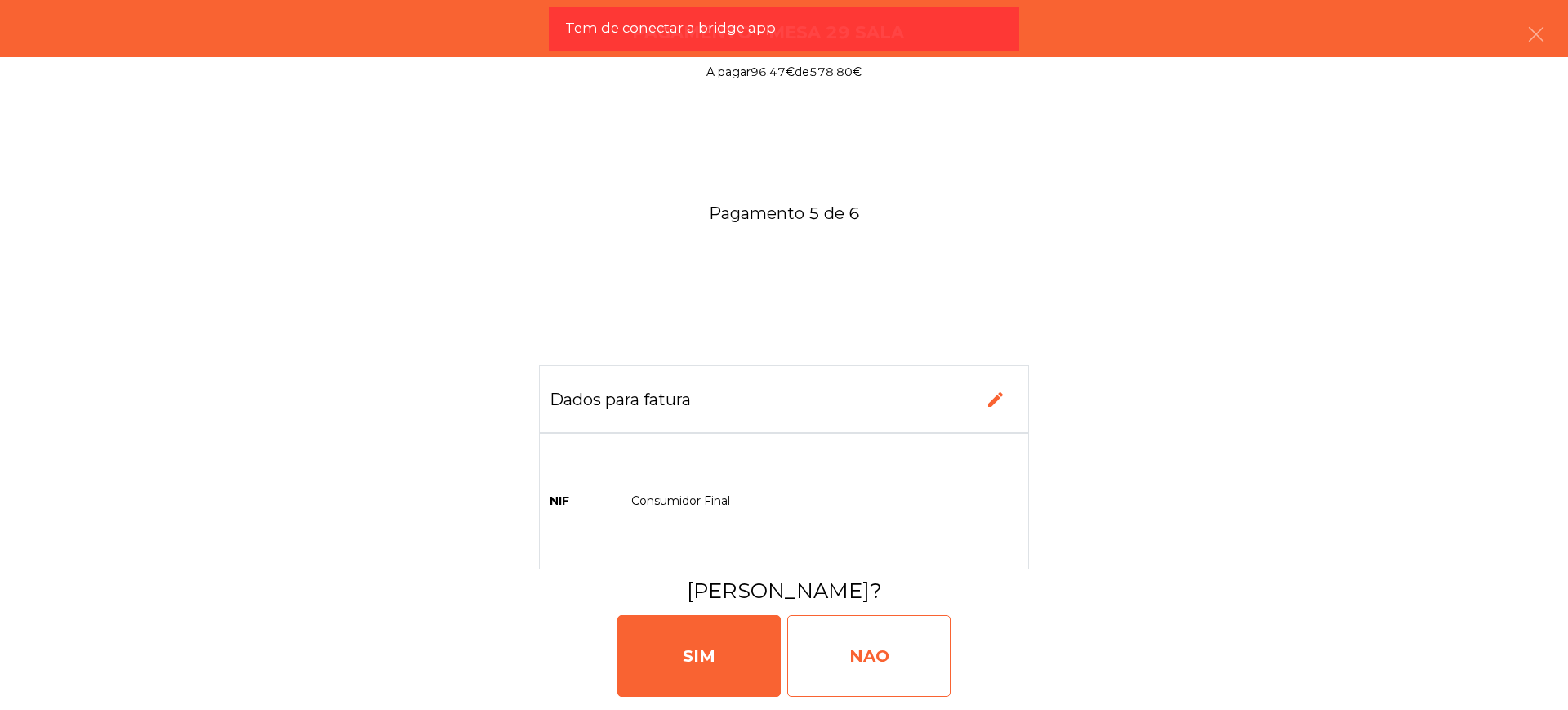
click at [899, 633] on div "NAO" at bounding box center [868, 655] width 163 height 82
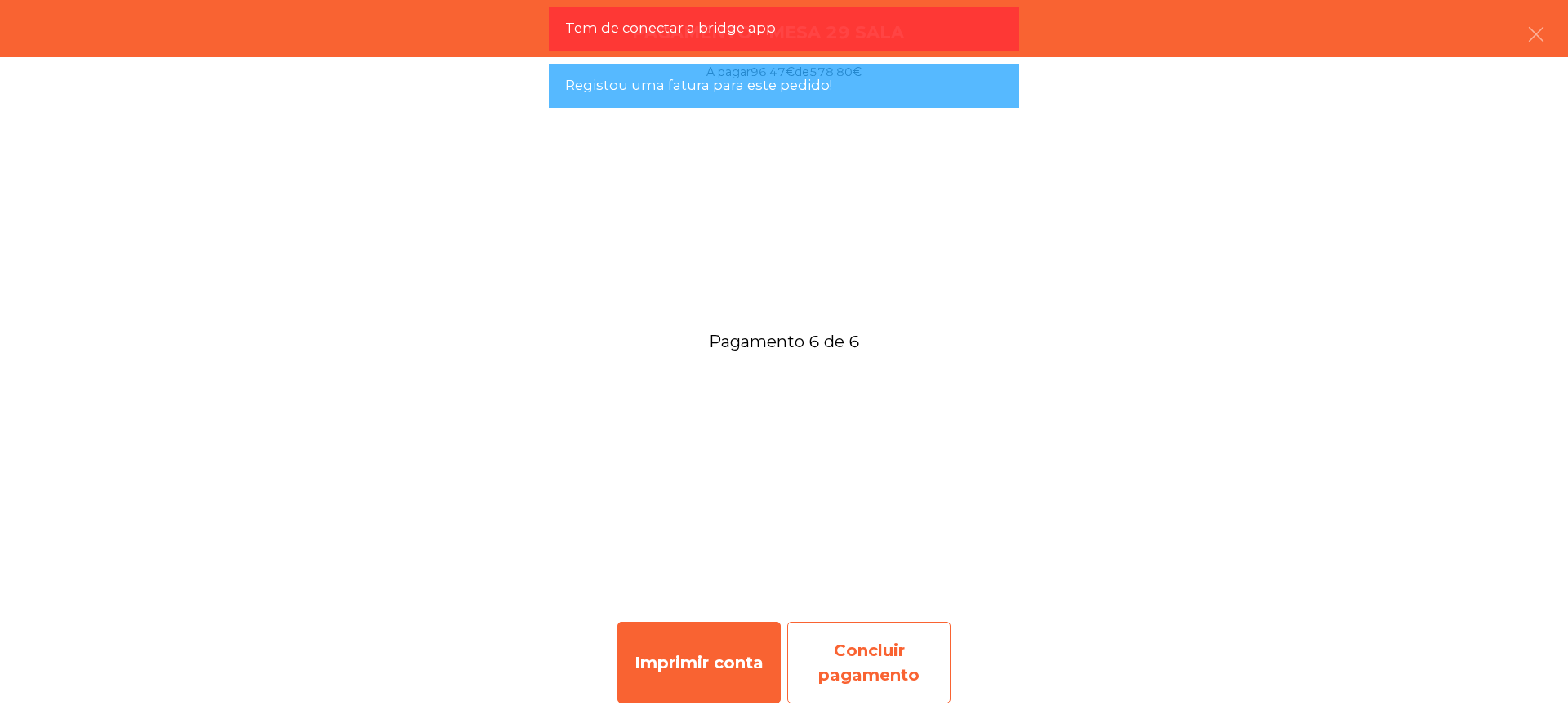
click at [879, 644] on div "Concluir pagamento" at bounding box center [868, 662] width 163 height 82
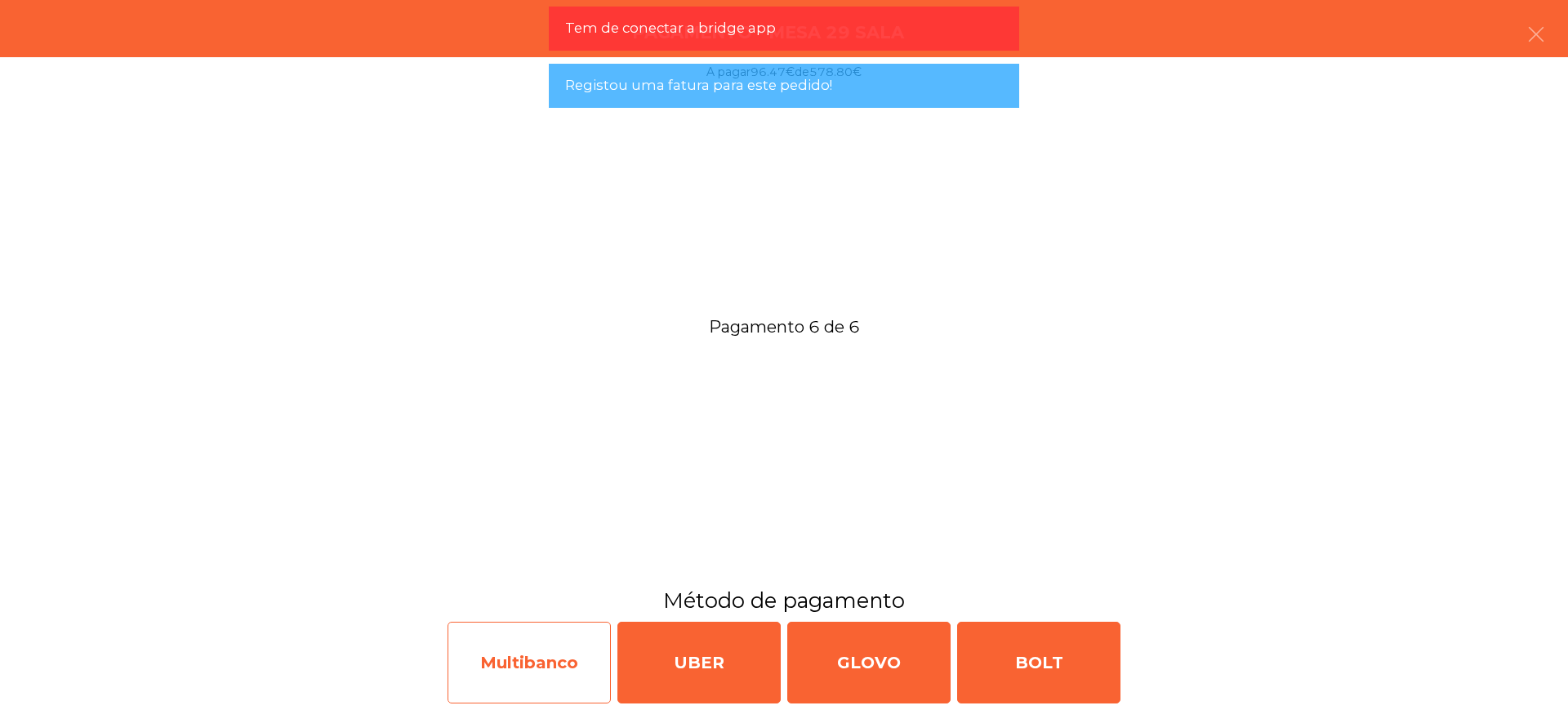
click at [553, 672] on div "Multibanco" at bounding box center [529, 662] width 163 height 82
select select "**"
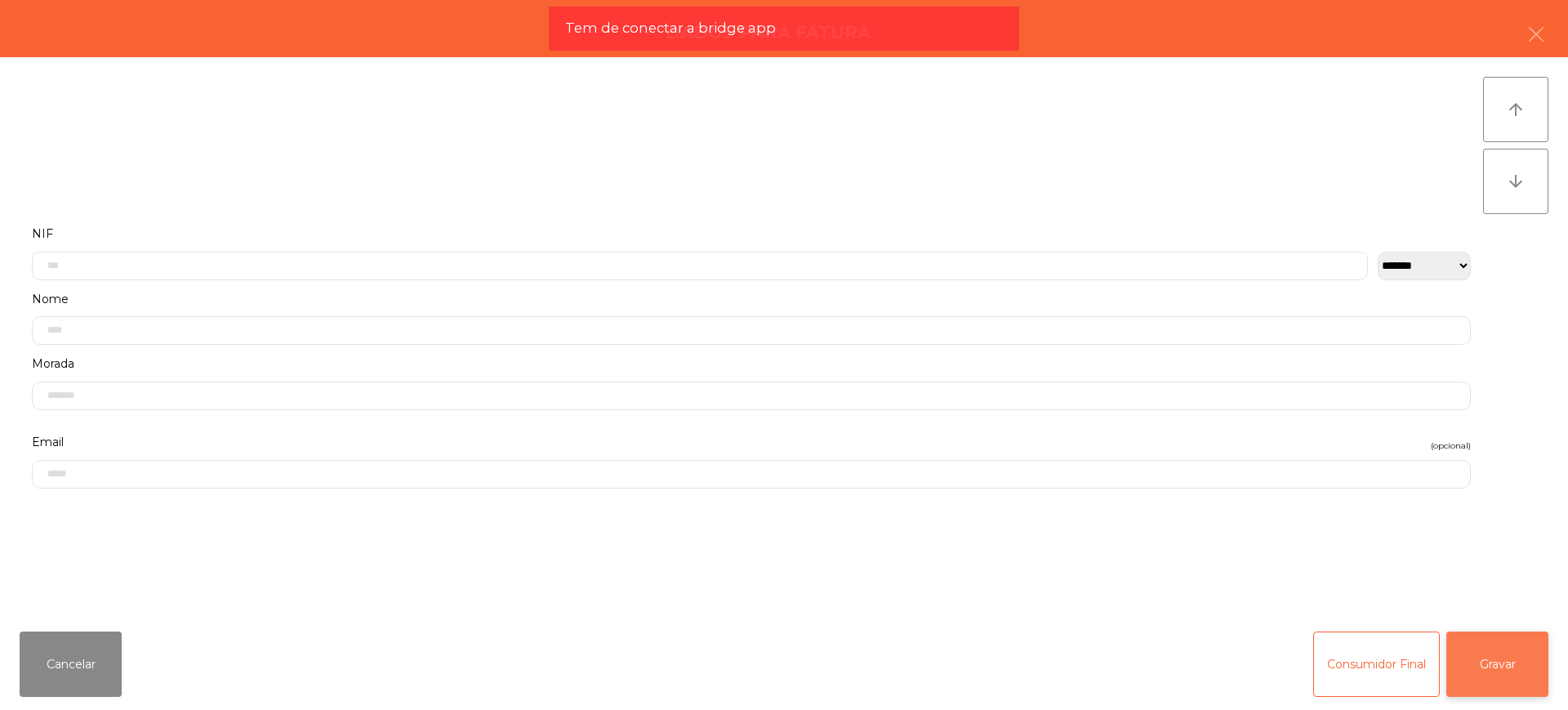
click at [1462, 668] on button "Gravar" at bounding box center [1497, 664] width 102 height 66
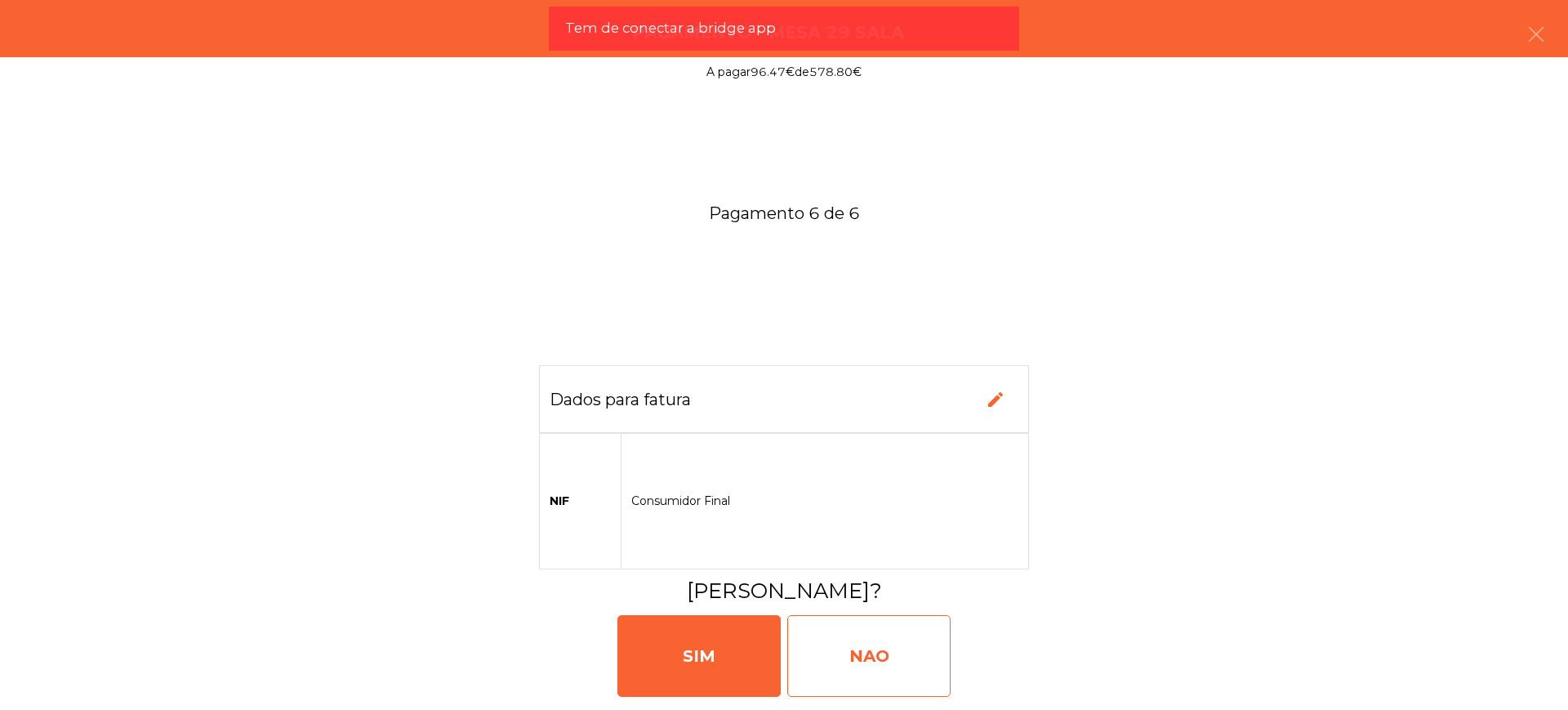
click at [870, 653] on div "NAO" at bounding box center [868, 655] width 163 height 82
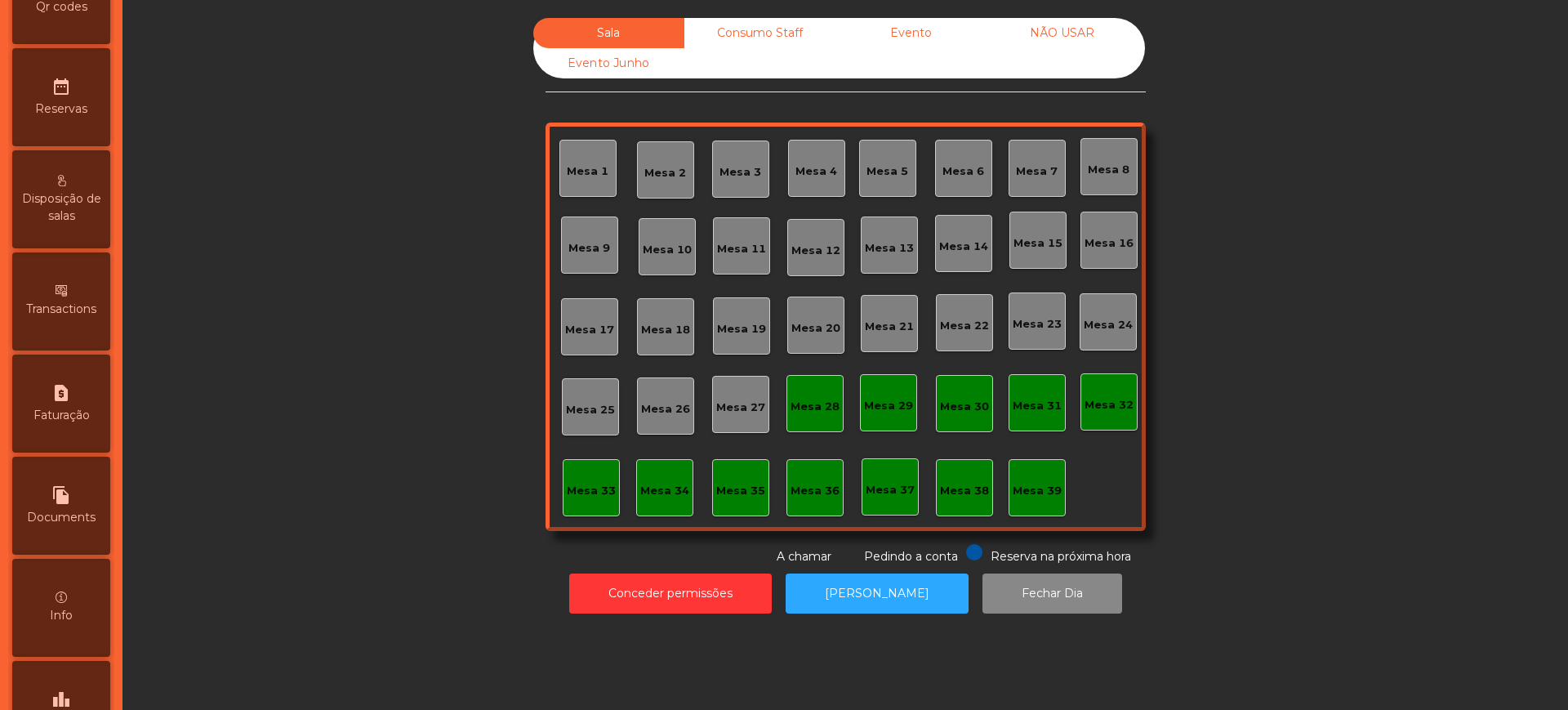
scroll to position [691, 0]
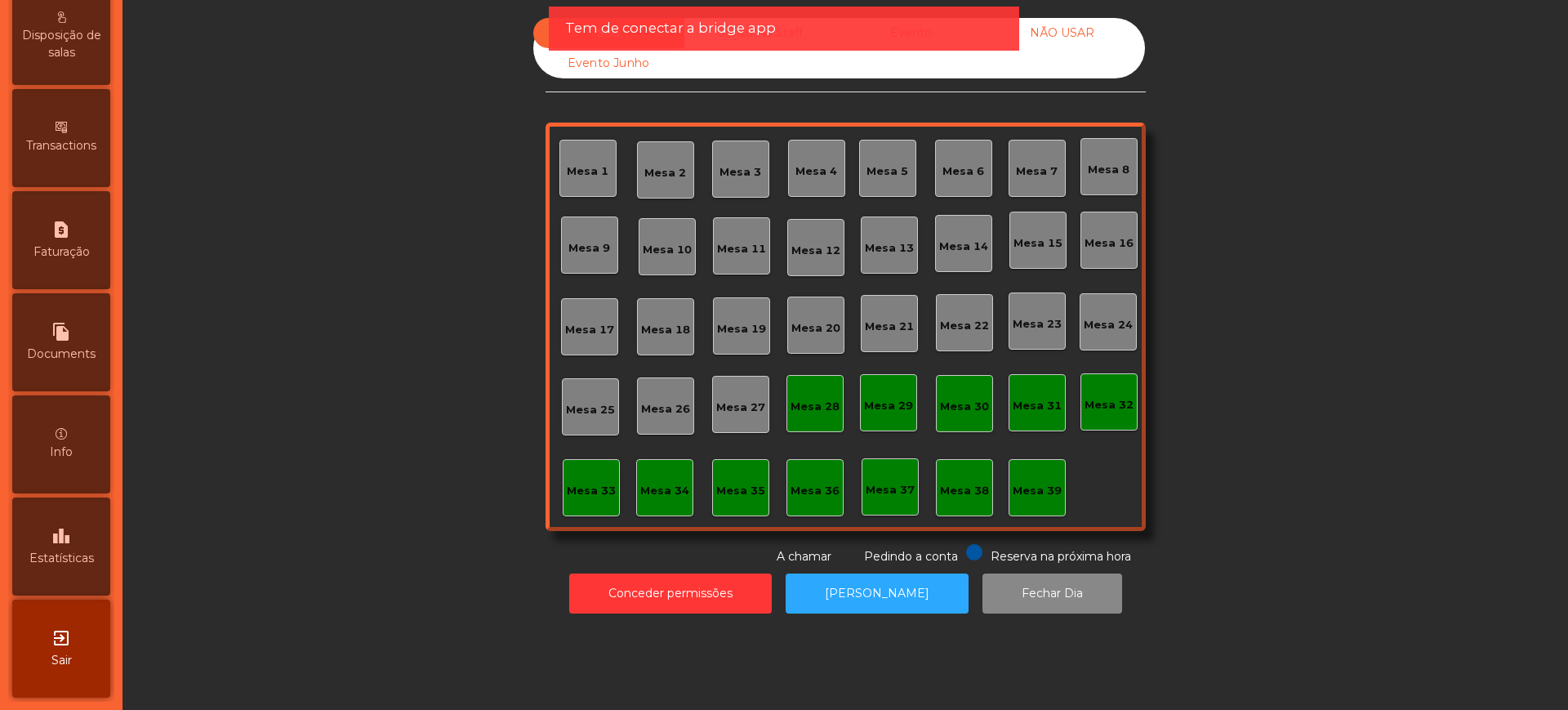
click at [69, 545] on icon "leaderboard" at bounding box center [61, 536] width 20 height 20
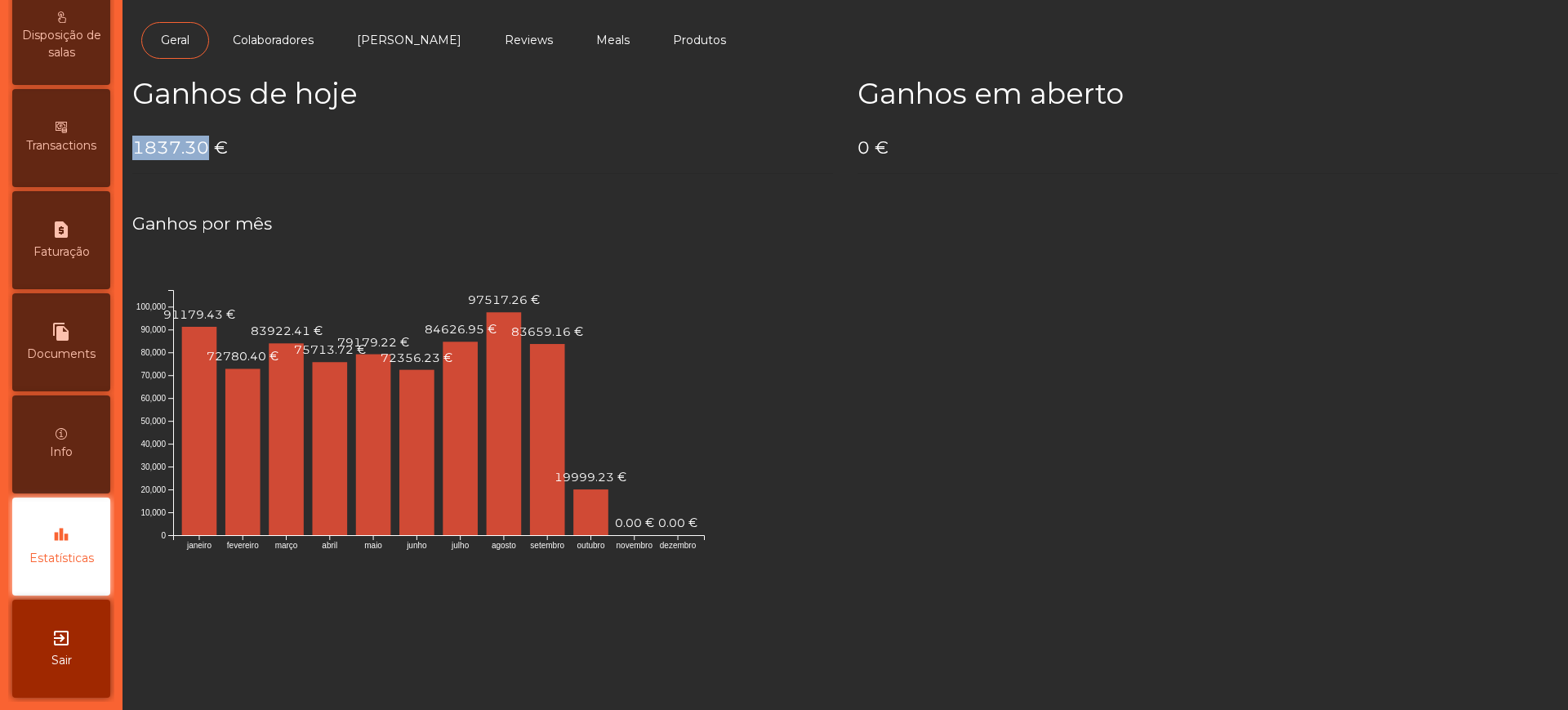
drag, startPoint x: 137, startPoint y: 144, endPoint x: 203, endPoint y: 144, distance: 66.0
click at [203, 144] on h4 "1837.30 €" at bounding box center [482, 147] width 701 height 24
copy h4 "1837.30"
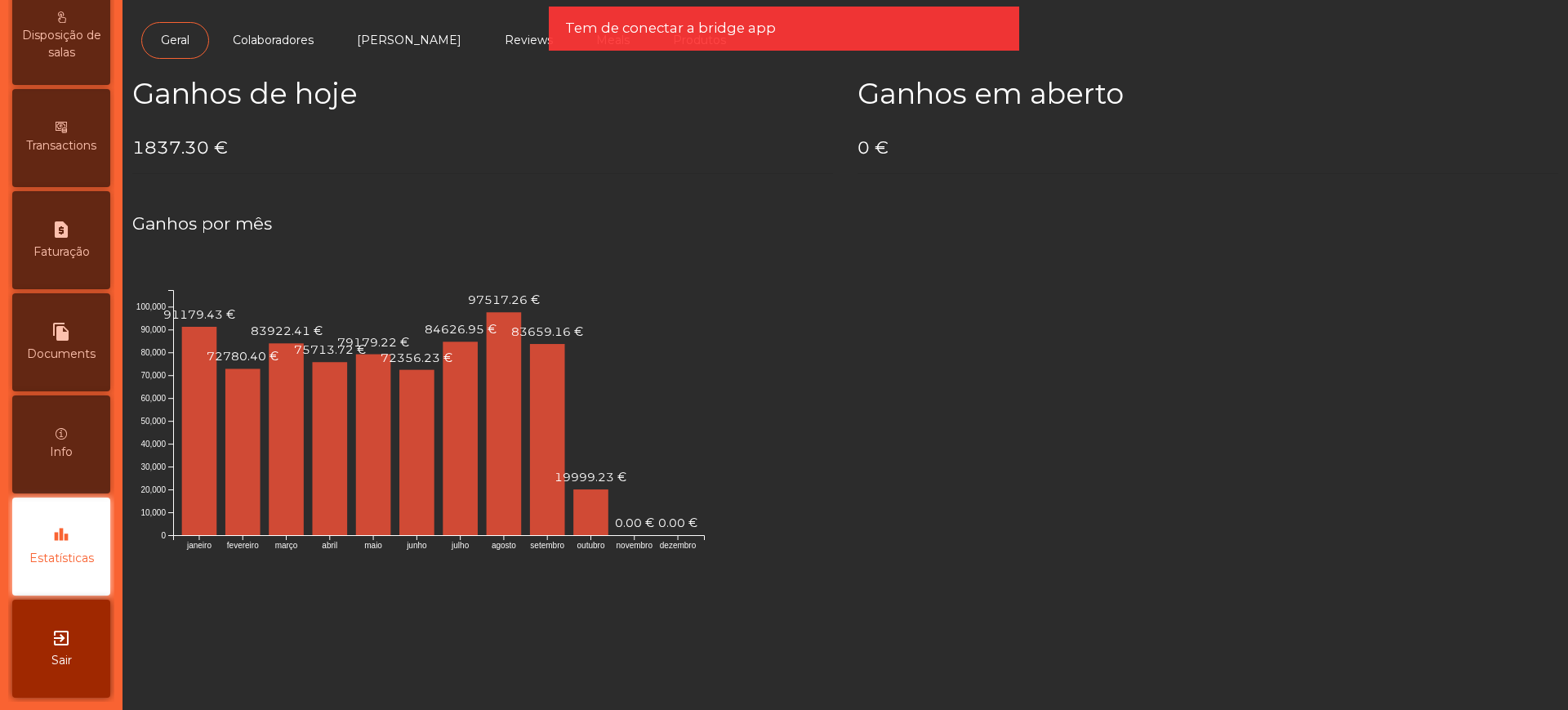
click at [215, 142] on h4 "1837.30 €" at bounding box center [482, 147] width 701 height 24
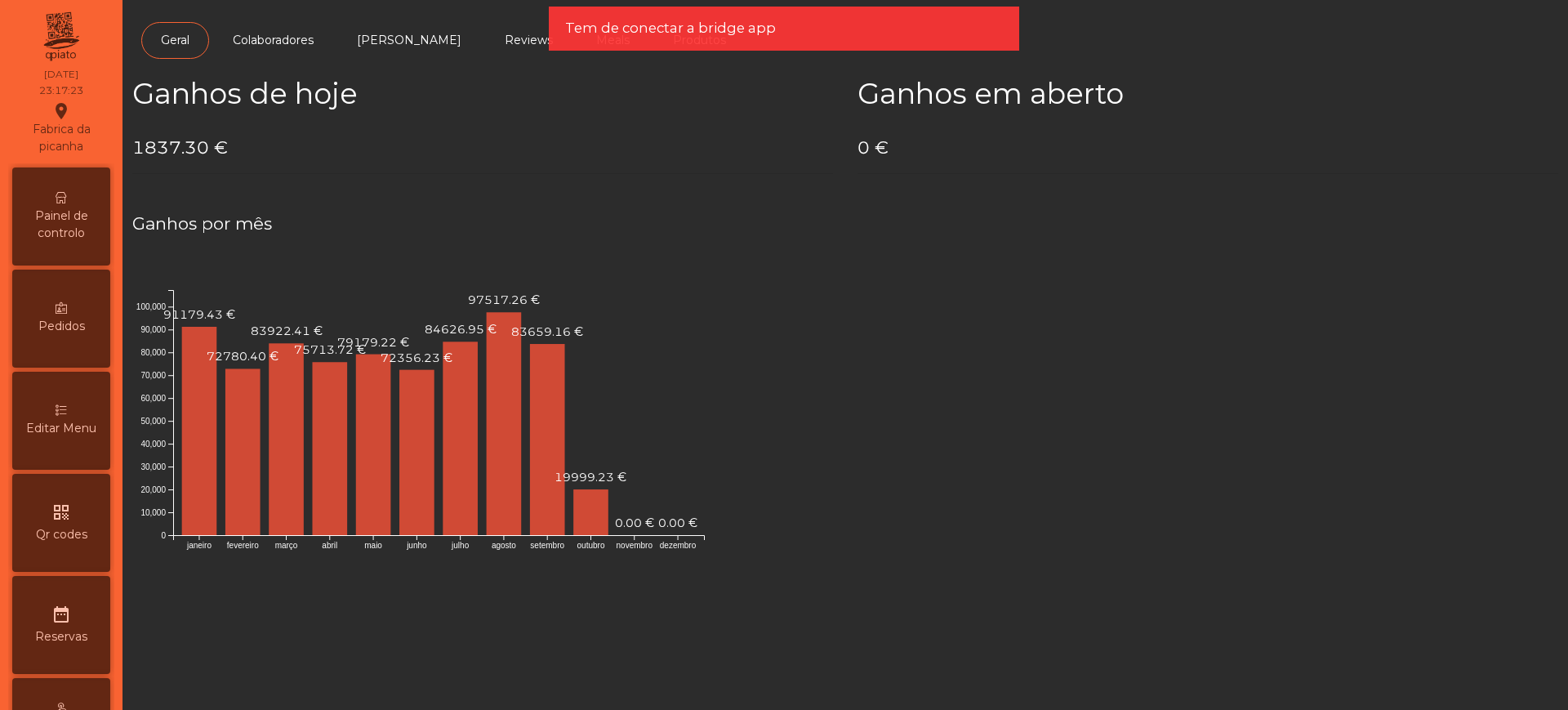
click at [63, 207] on span "Painel de controlo" at bounding box center [61, 224] width 90 height 34
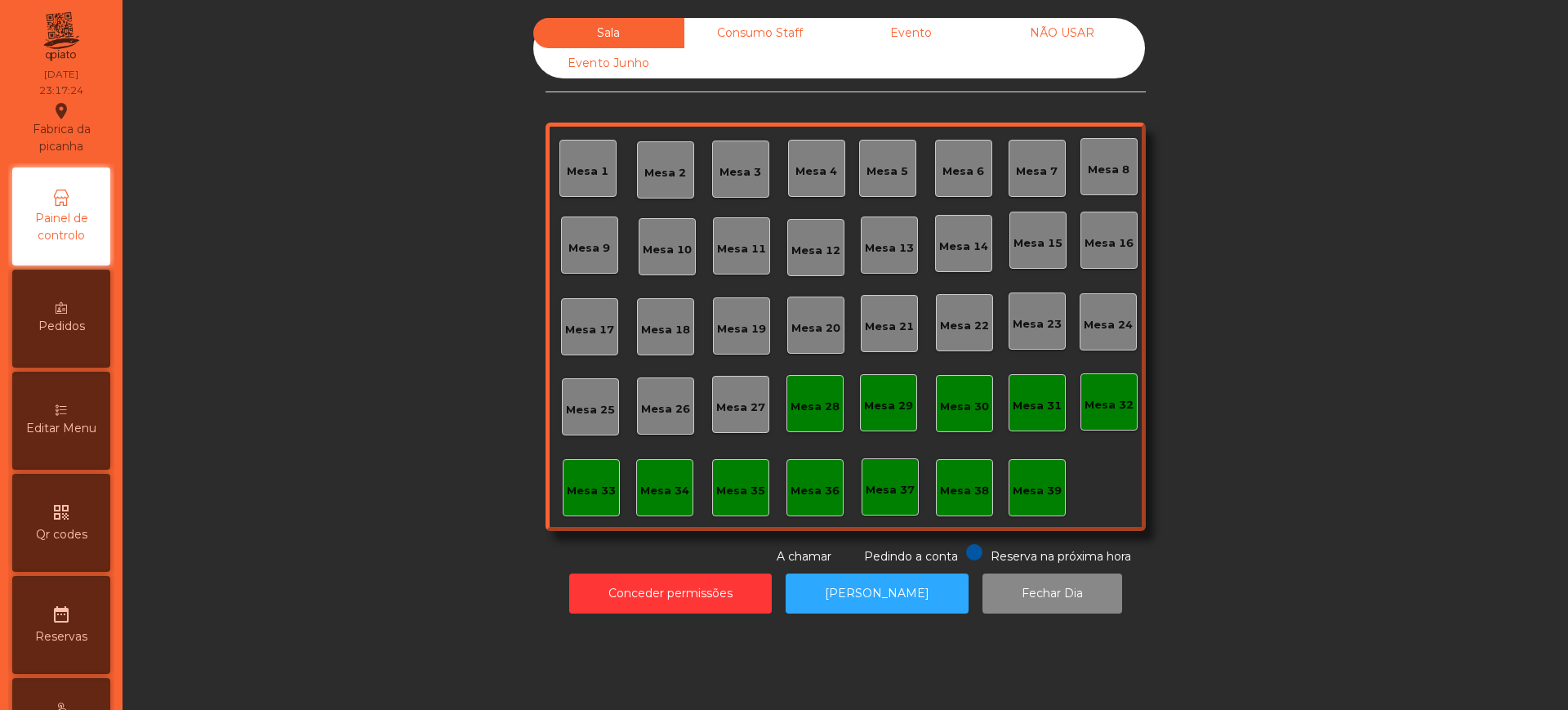
click at [747, 42] on div "Consumo Staff" at bounding box center [760, 33] width 151 height 31
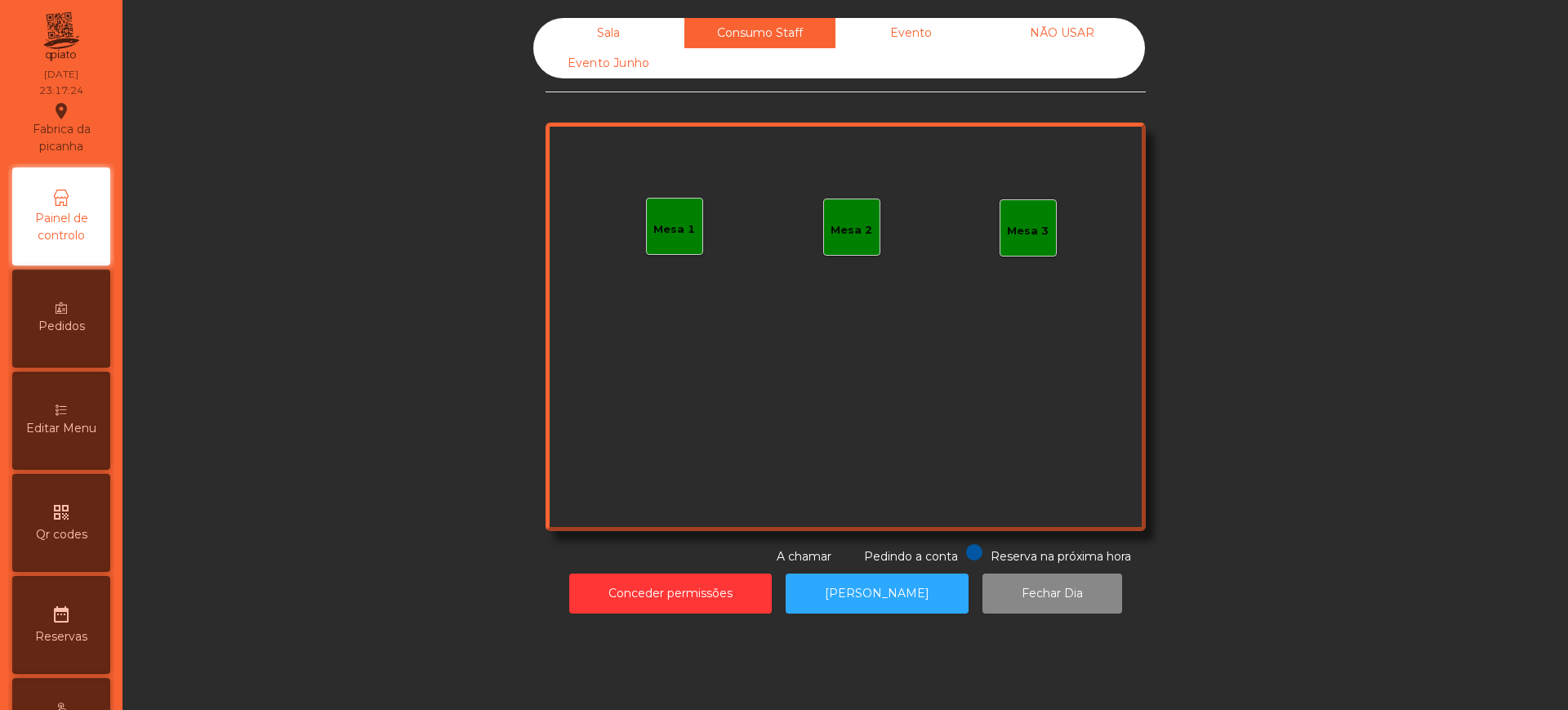
click at [884, 44] on div "Evento" at bounding box center [910, 33] width 151 height 31
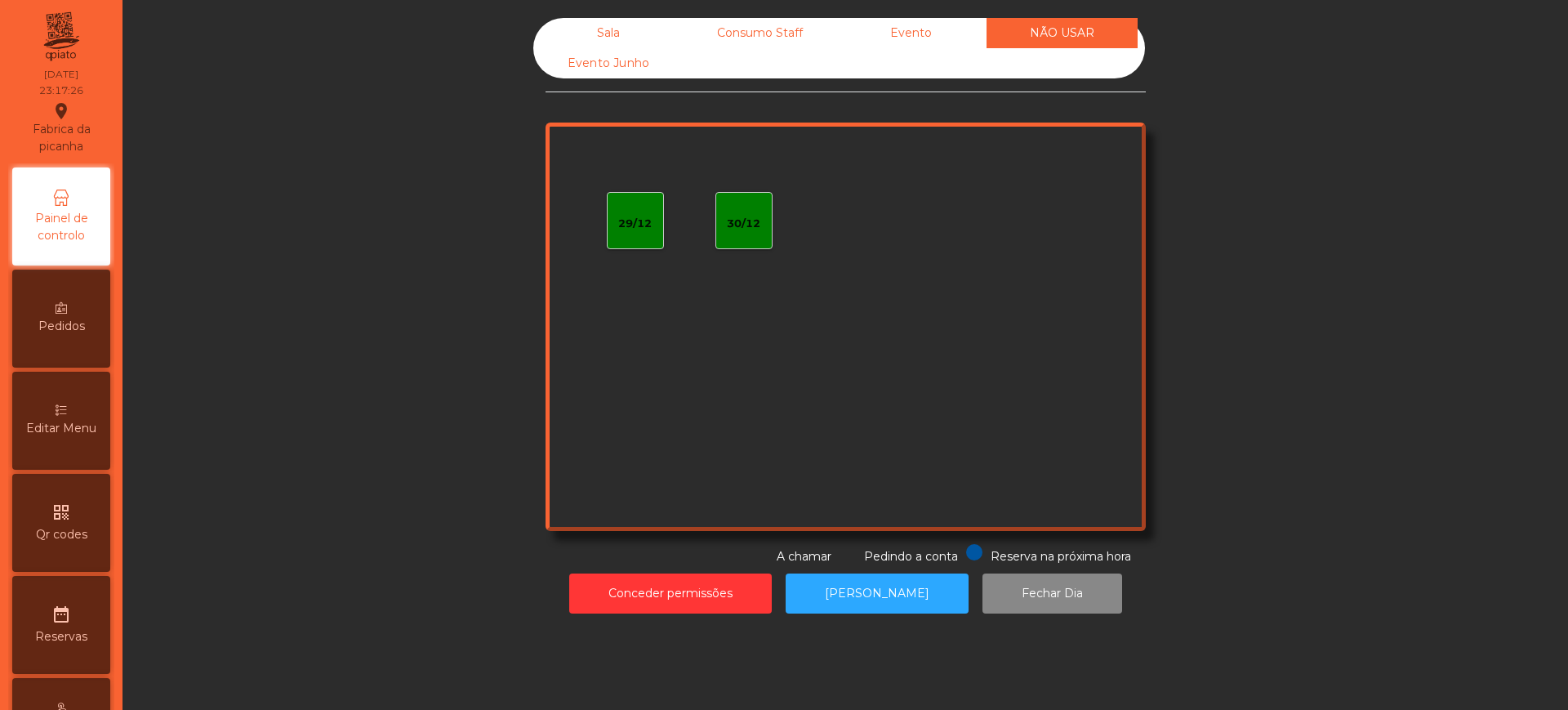
click at [601, 50] on div "Evento Junho" at bounding box center [608, 64] width 151 height 31
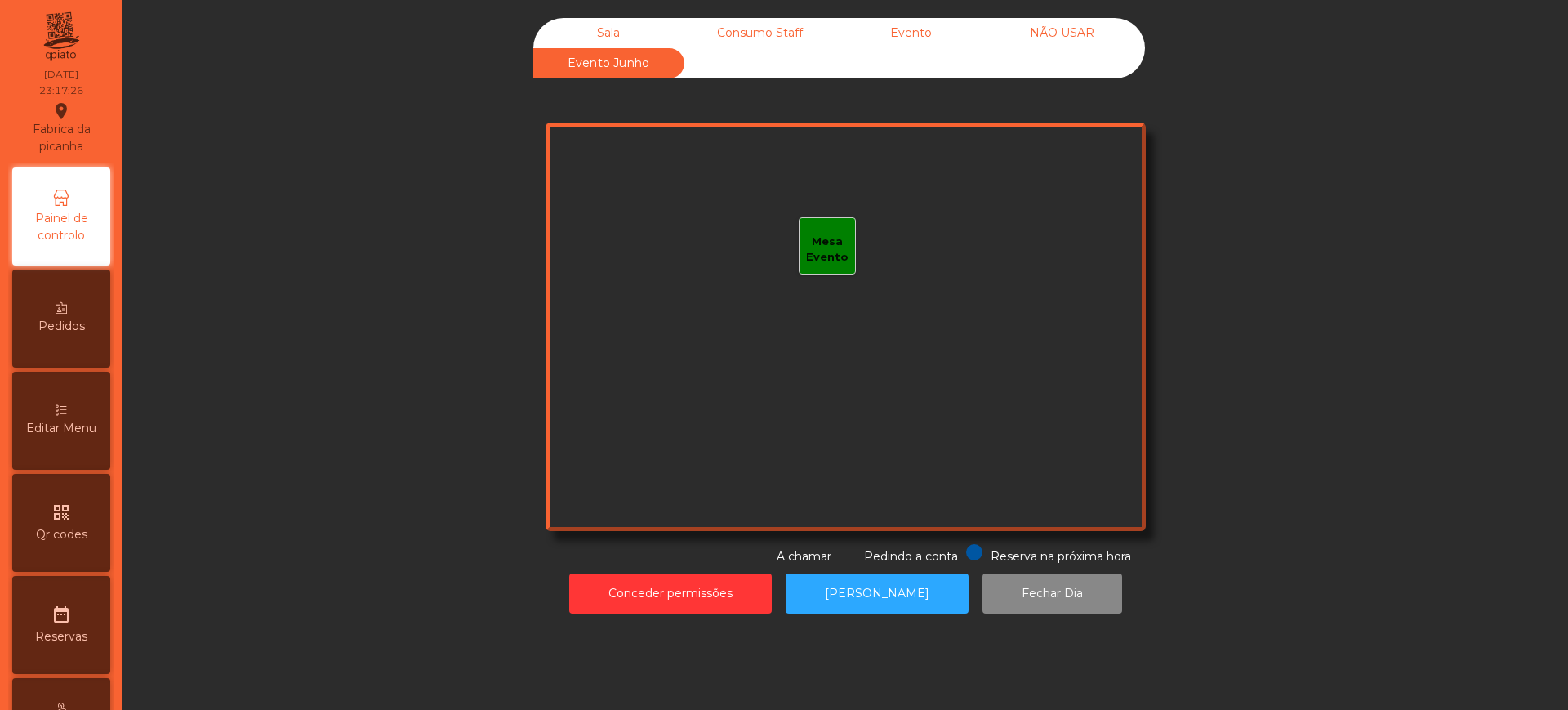
click at [604, 33] on div "Sala" at bounding box center [608, 33] width 151 height 31
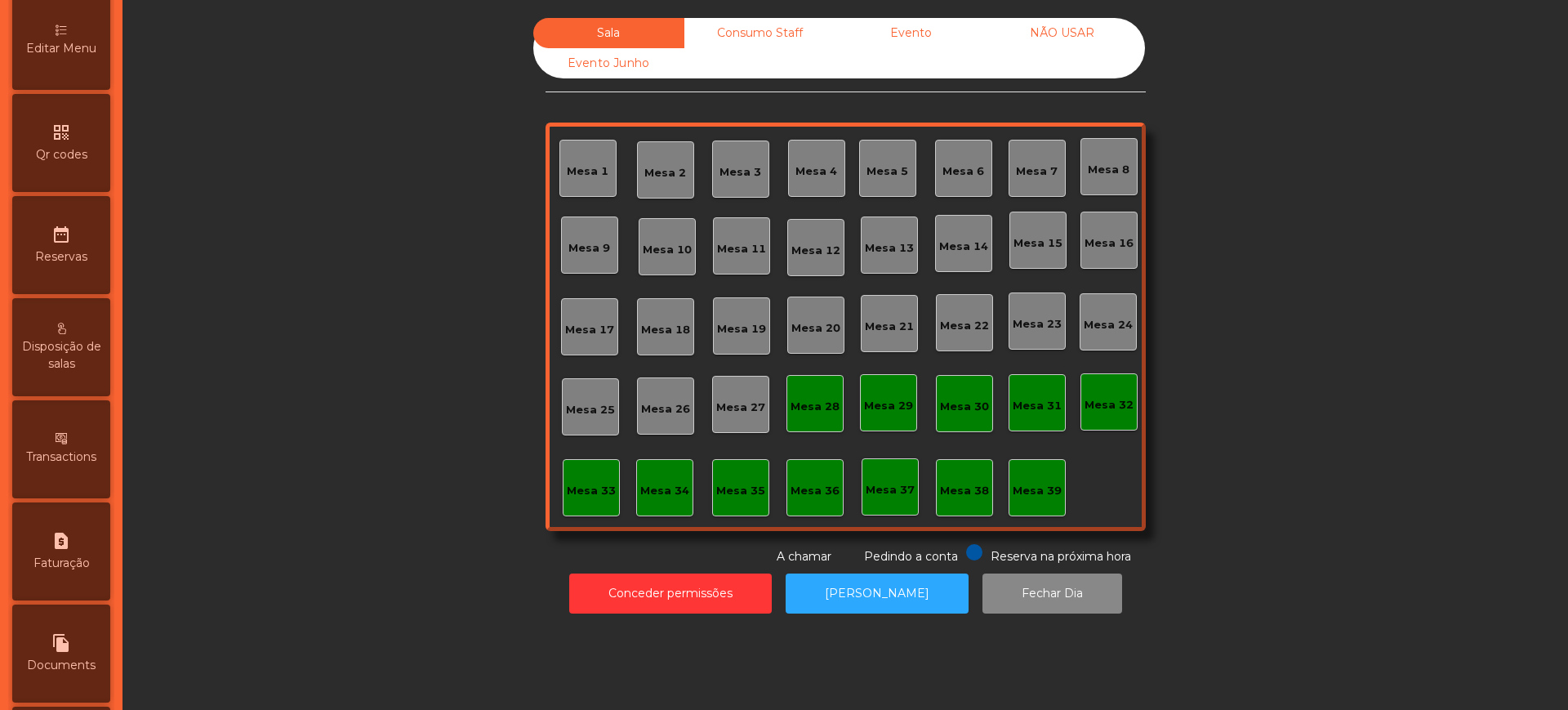
scroll to position [613, 0]
